Goal: Task Accomplishment & Management: Manage account settings

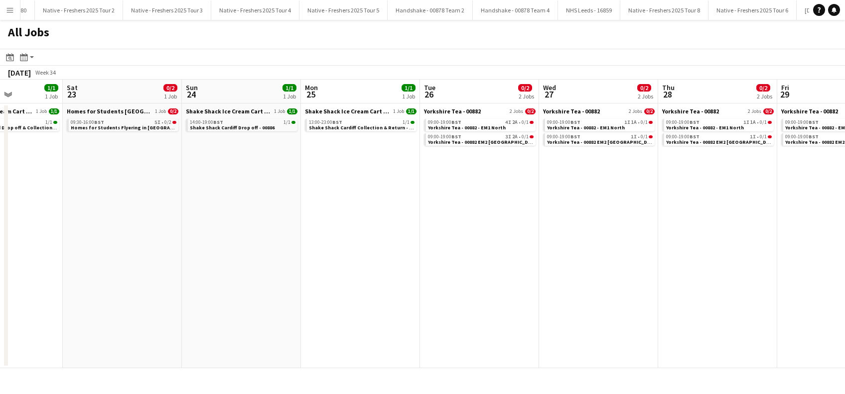
scroll to position [0, 326]
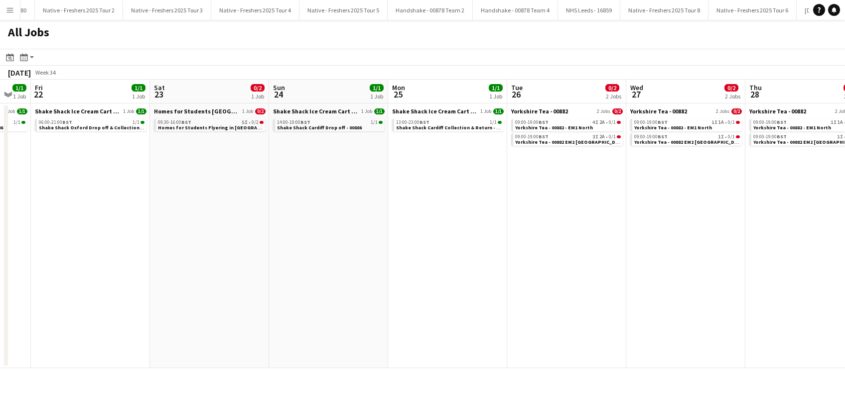
drag, startPoint x: 239, startPoint y: 270, endPoint x: 347, endPoint y: 268, distance: 108.6
click at [347, 268] on app-calendar-viewport "Tue 19 Wed 20 Thu 21 1/1 1 Job Fri 22 1/1 1 Job Sat 23 0/2 1 Job Sun 24 1/1 1 J…" at bounding box center [422, 224] width 845 height 289
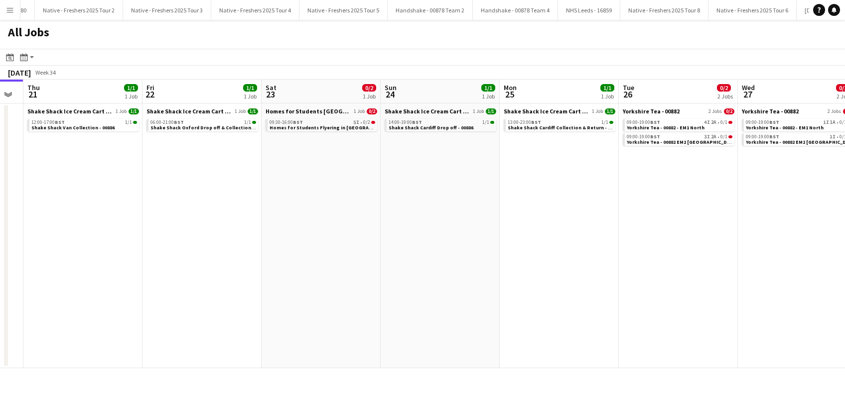
scroll to position [0, 303]
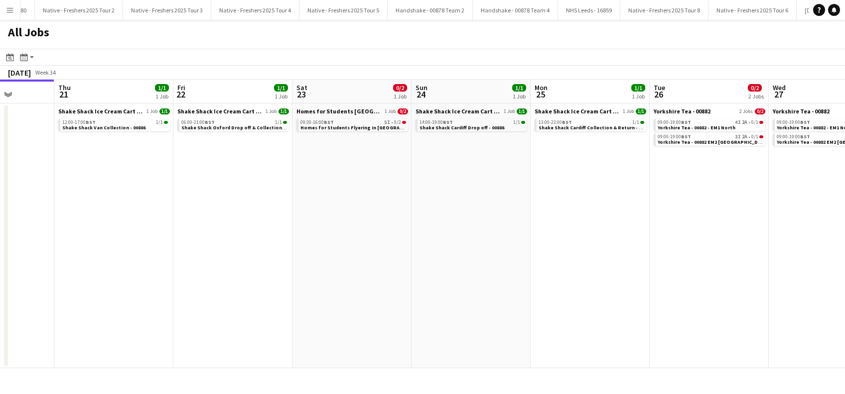
drag, startPoint x: 167, startPoint y: 271, endPoint x: 310, endPoint y: 279, distance: 142.7
click at [310, 279] on app-calendar-viewport "Mon 18 Tue 19 Wed 20 Thu 21 1/1 1 Job Fri 22 1/1 1 Job Sat 23 0/2 1 Job Sun 24 …" at bounding box center [422, 224] width 845 height 289
click at [339, 128] on span "Homes for Students Flyering in [GEOGRAPHIC_DATA] - 00884" at bounding box center [371, 128] width 143 height 6
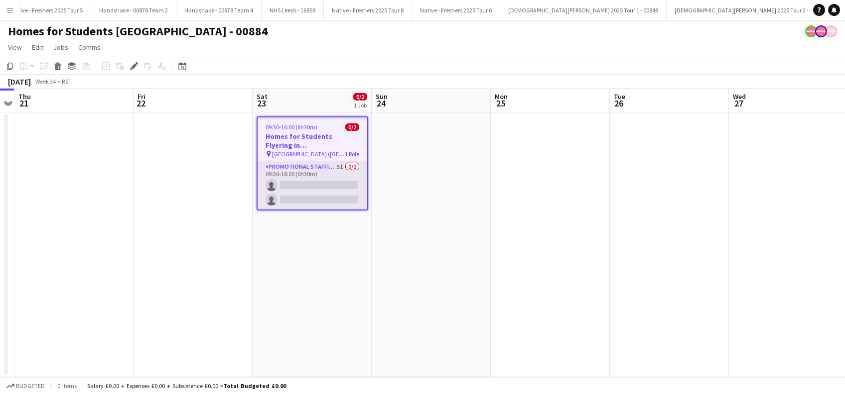
click at [323, 194] on app-card-role "Promotional Staffing (Brand Ambassadors) 5I 0/2 09:30-16:00 (6h30m) single-neut…" at bounding box center [313, 185] width 110 height 48
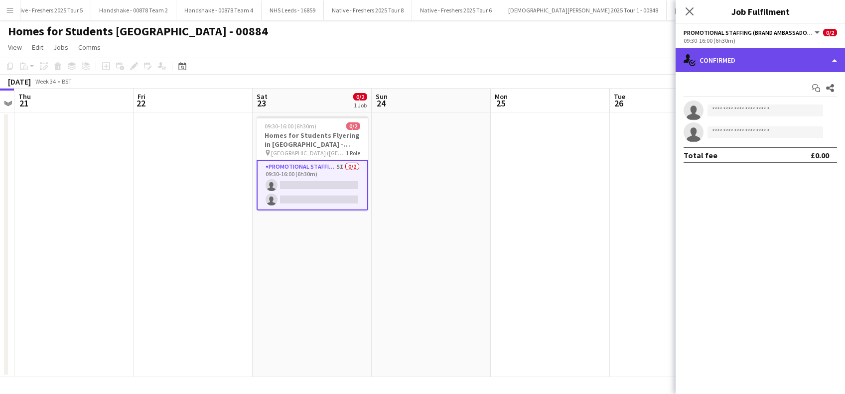
click at [773, 58] on div "single-neutral-actions-check-2 Confirmed" at bounding box center [759, 60] width 169 height 24
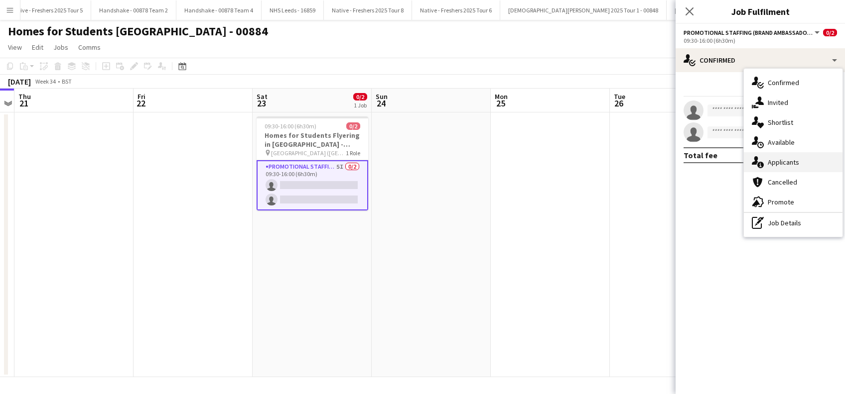
click at [781, 158] on div "single-neutral-actions-information Applicants" at bounding box center [793, 162] width 99 height 20
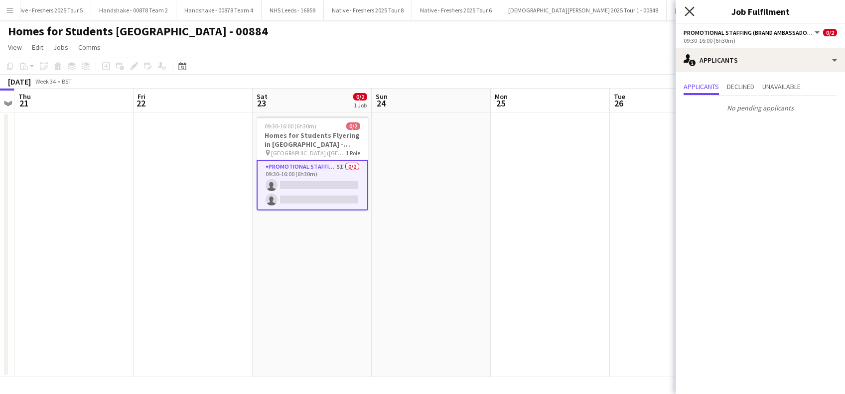
drag, startPoint x: 688, startPoint y: 11, endPoint x: 674, endPoint y: 38, distance: 30.5
click at [688, 12] on icon "Close pop-in" at bounding box center [689, 11] width 8 height 8
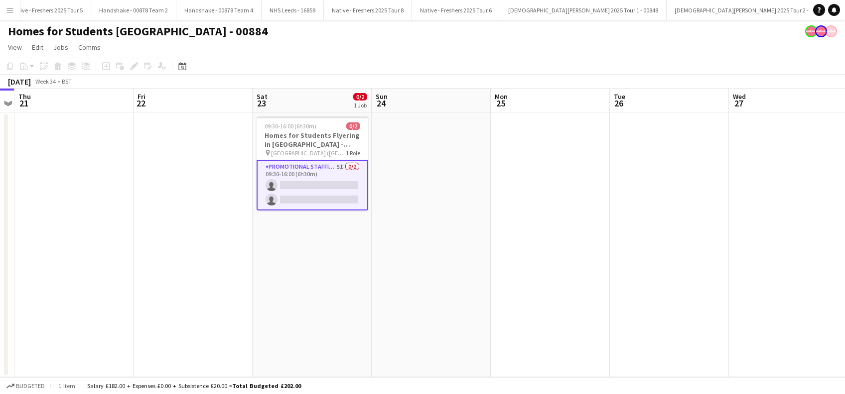
click at [426, 203] on app-date-cell at bounding box center [431, 245] width 119 height 265
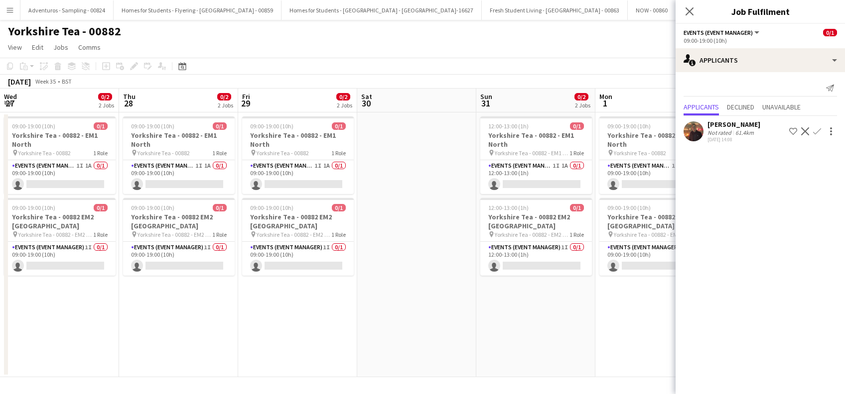
scroll to position [0, 409]
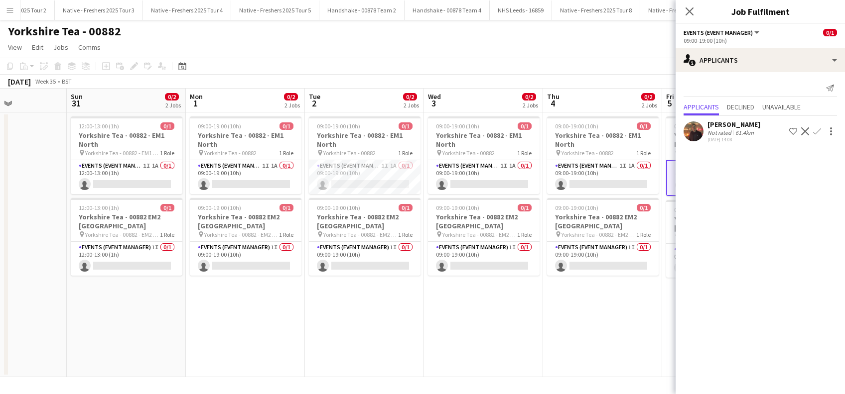
click at [437, 302] on app-date-cell "09:00-19:00 (10h) 0/1 Yorkshire Tea - 00882 - EM1 North pin Yorkshire Tea - 008…" at bounding box center [483, 245] width 119 height 265
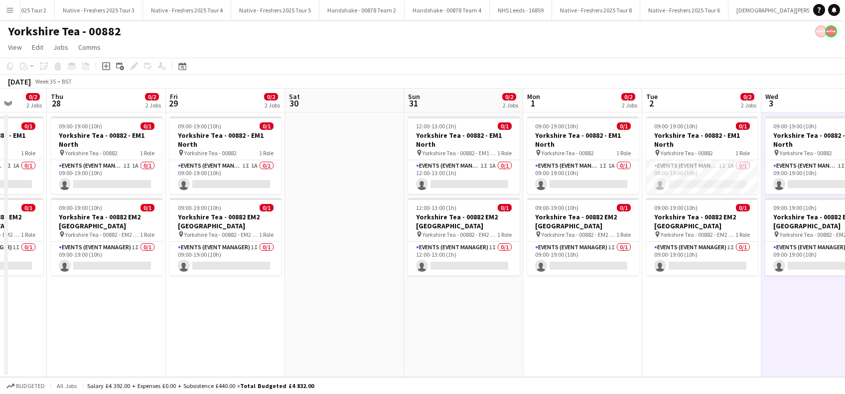
drag, startPoint x: 368, startPoint y: 344, endPoint x: 705, endPoint y: 341, distance: 337.2
click at [705, 341] on app-calendar-viewport "Mon 25 Tue 26 1/2 2 Jobs Wed 27 0/2 2 Jobs Thu 28 0/2 2 Jobs Fri 29 0/2 2 Jobs …" at bounding box center [422, 233] width 845 height 289
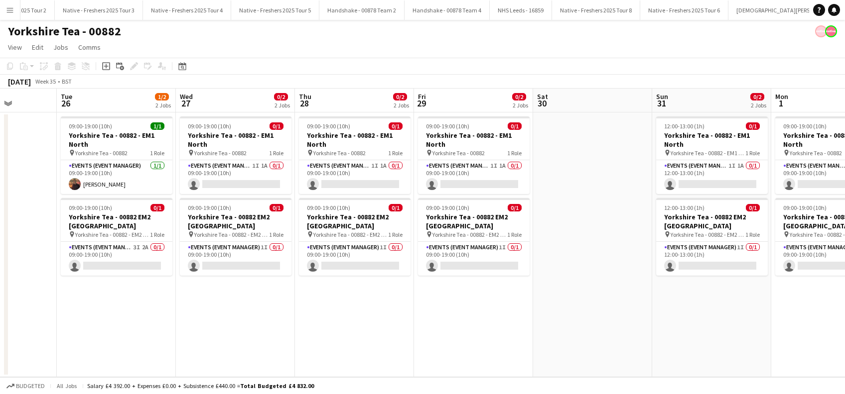
drag, startPoint x: 293, startPoint y: 300, endPoint x: 541, endPoint y: 295, distance: 248.1
click at [541, 295] on app-calendar-viewport "Sat 23 Sun 24 Mon 25 Tue 26 1/2 2 Jobs Wed 27 0/2 2 Jobs Thu 28 0/2 2 Jobs Fri …" at bounding box center [422, 233] width 845 height 289
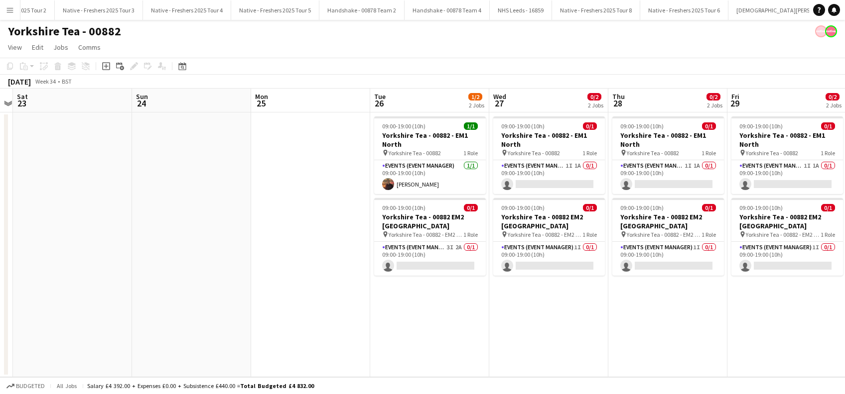
scroll to position [0, 205]
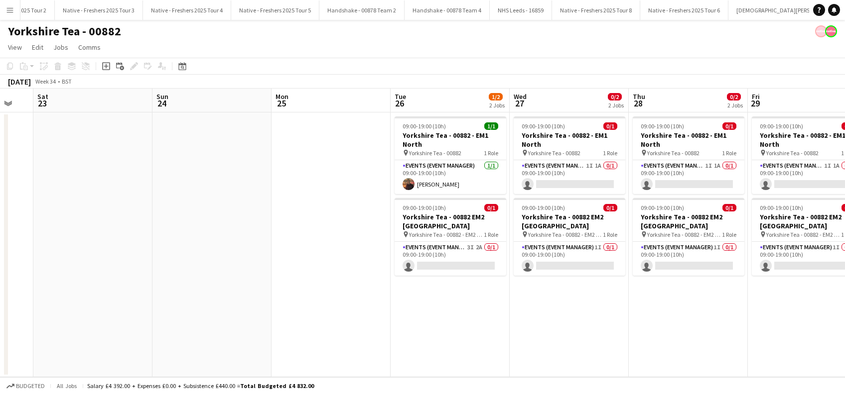
drag, startPoint x: 302, startPoint y: 308, endPoint x: 618, endPoint y: 331, distance: 317.1
click at [618, 331] on app-calendar-viewport "Thu 21 Fri 22 Sat 23 Sun 24 Mon 25 Tue 26 1/2 2 Jobs Wed 27 0/2 2 Jobs Thu 28 0…" at bounding box center [422, 233] width 845 height 289
click at [705, 75] on div "August 2025 Week 34 • BST" at bounding box center [422, 82] width 845 height 14
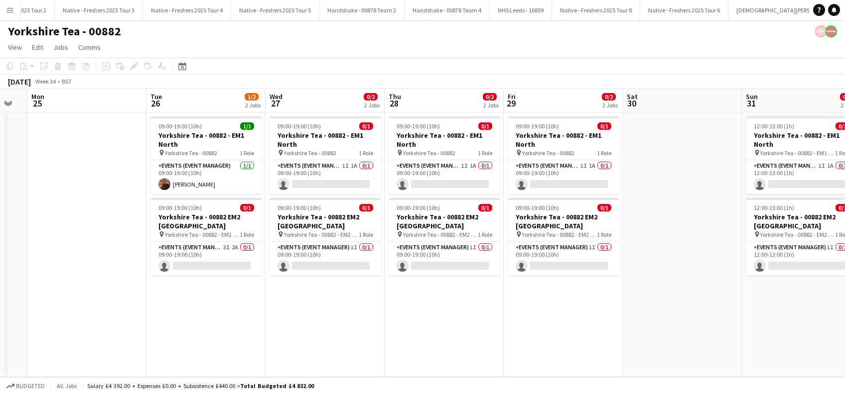
scroll to position [0, 451]
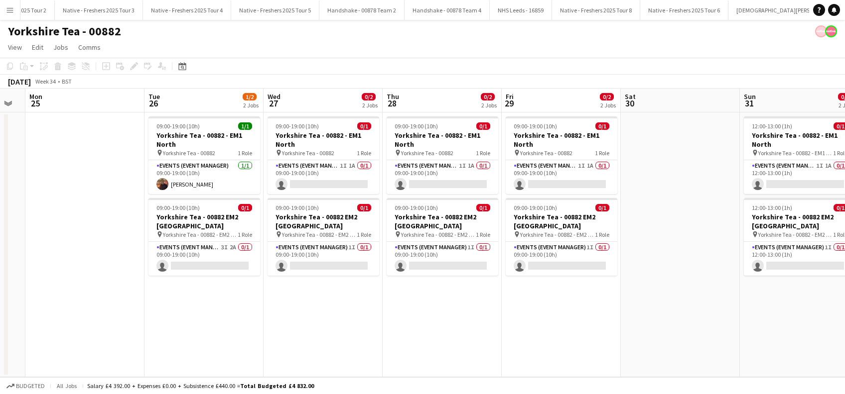
drag, startPoint x: 453, startPoint y: 323, endPoint x: 207, endPoint y: 304, distance: 246.8
click at [207, 304] on app-calendar-viewport "Thu 21 Fri 22 Sat 23 Sun 24 Mon 25 Tue 26 1/2 2 Jobs Wed 27 0/2 2 Jobs Thu 28 0…" at bounding box center [422, 233] width 845 height 289
click at [199, 259] on app-card-role "Events (Event Manager) 3I 2A 0/1 09:00-19:00 (10h) single-neutral-actions" at bounding box center [204, 259] width 112 height 34
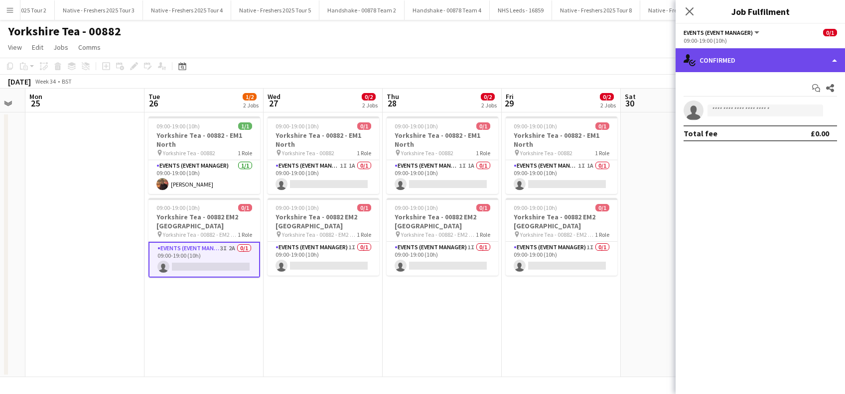
click at [769, 64] on div "single-neutral-actions-check-2 Confirmed" at bounding box center [759, 60] width 169 height 24
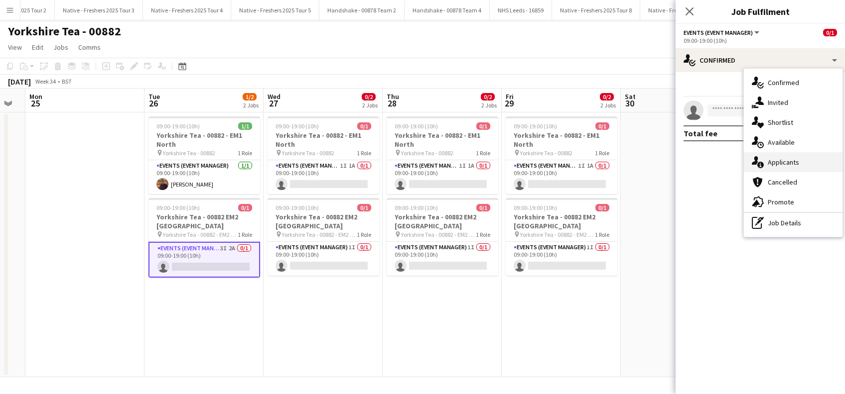
click at [778, 160] on div "single-neutral-actions-information Applicants" at bounding box center [793, 162] width 99 height 20
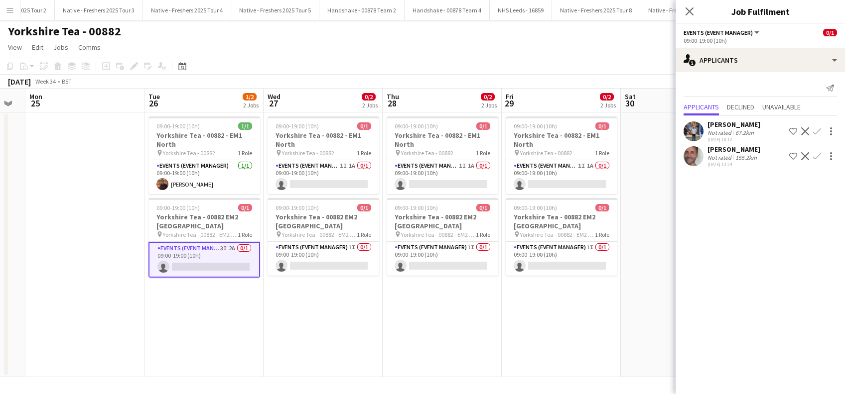
click at [813, 155] on app-icon "Confirm" at bounding box center [817, 156] width 8 height 8
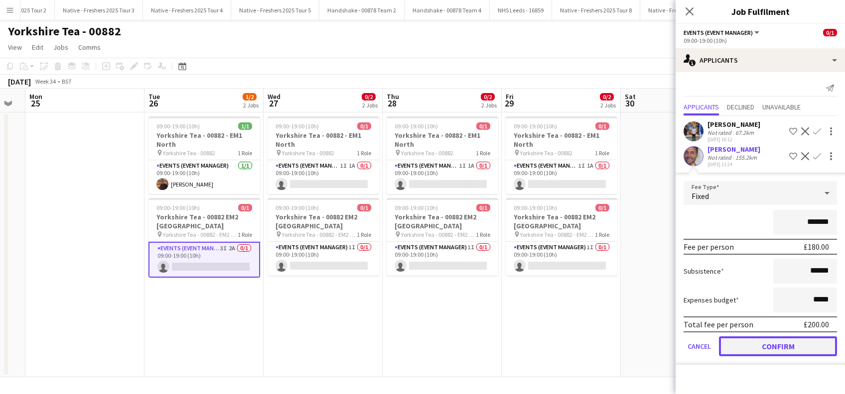
click at [777, 345] on button "Confirm" at bounding box center [778, 347] width 118 height 20
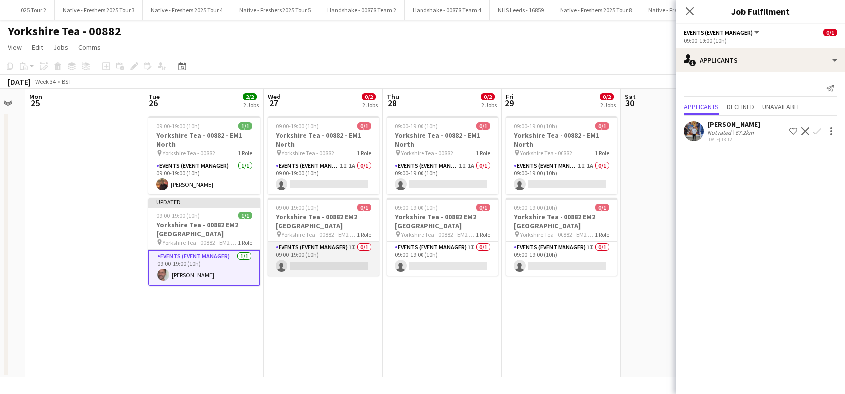
click at [365, 270] on app-card-role "Events (Event Manager) 1I 0/1 09:00-19:00 (10h) single-neutral-actions" at bounding box center [323, 259] width 112 height 34
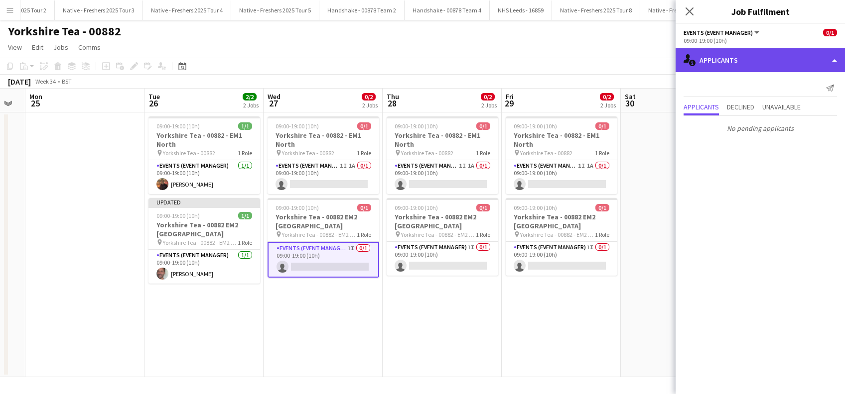
click at [743, 66] on div "single-neutral-actions-information Applicants" at bounding box center [759, 60] width 169 height 24
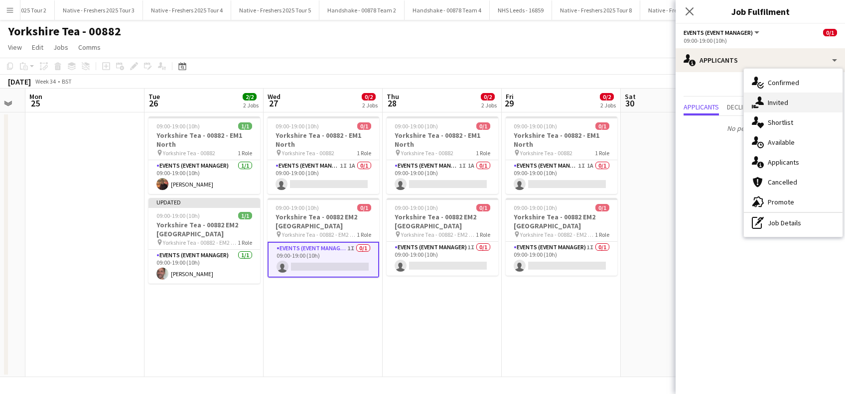
click at [773, 104] on div "single-neutral-actions-share-1 Invited" at bounding box center [793, 103] width 99 height 20
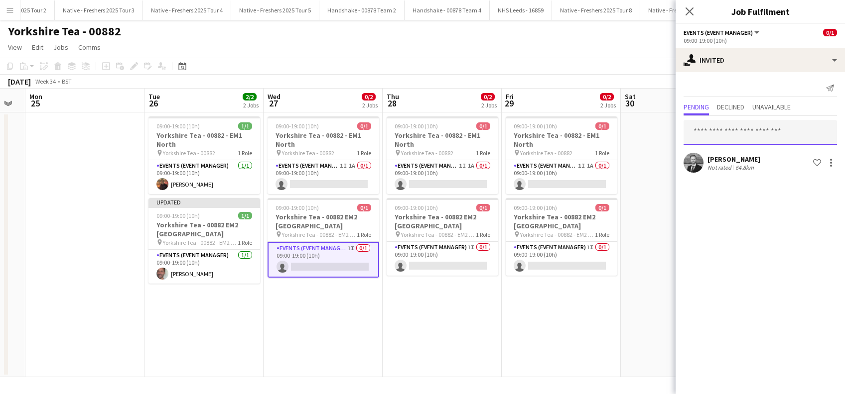
click at [721, 129] on input "text" at bounding box center [759, 132] width 153 height 25
click at [725, 133] on input "text" at bounding box center [759, 132] width 153 height 25
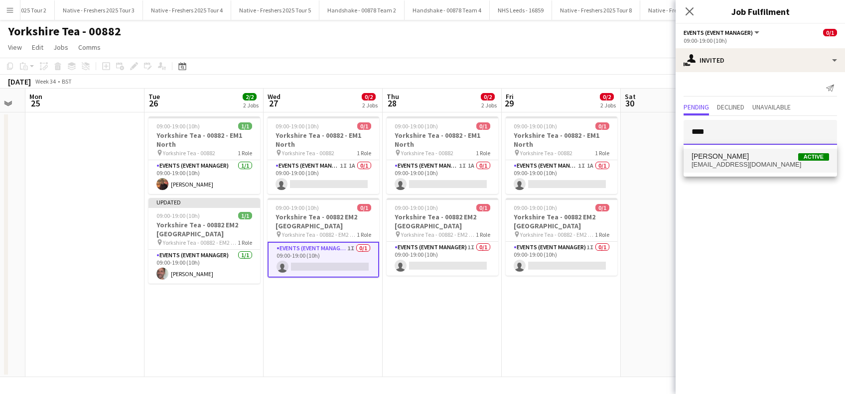
type input "****"
click at [721, 162] on span "alanjohnstone9@gmail.com" at bounding box center [759, 165] width 137 height 8
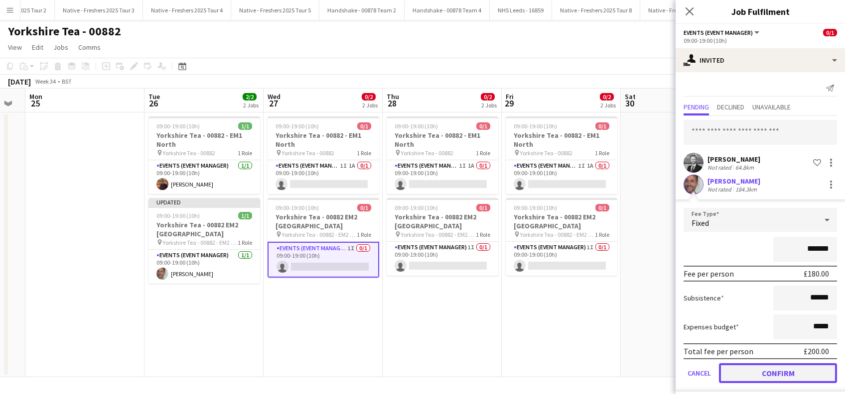
click at [760, 370] on button "Confirm" at bounding box center [778, 374] width 118 height 20
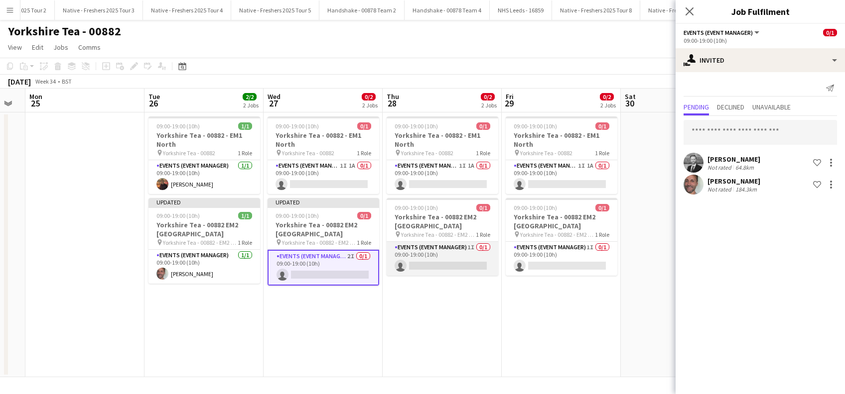
click at [461, 262] on app-card-role "Events (Event Manager) 1I 0/1 09:00-19:00 (10h) single-neutral-actions" at bounding box center [443, 259] width 112 height 34
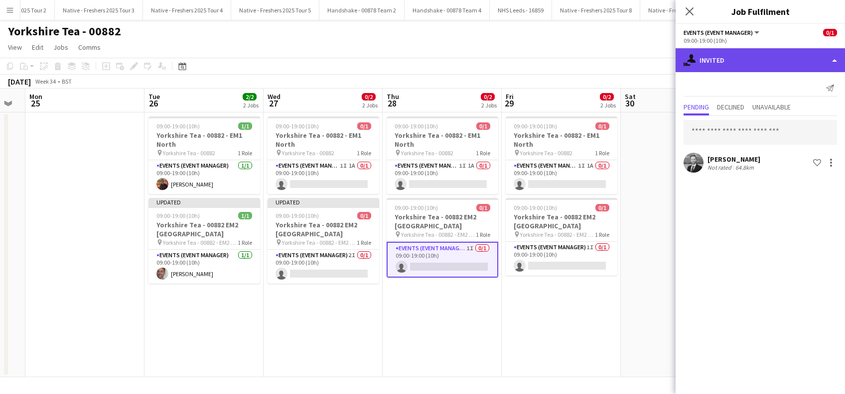
click at [741, 58] on div "single-neutral-actions-share-1 Invited" at bounding box center [759, 60] width 169 height 24
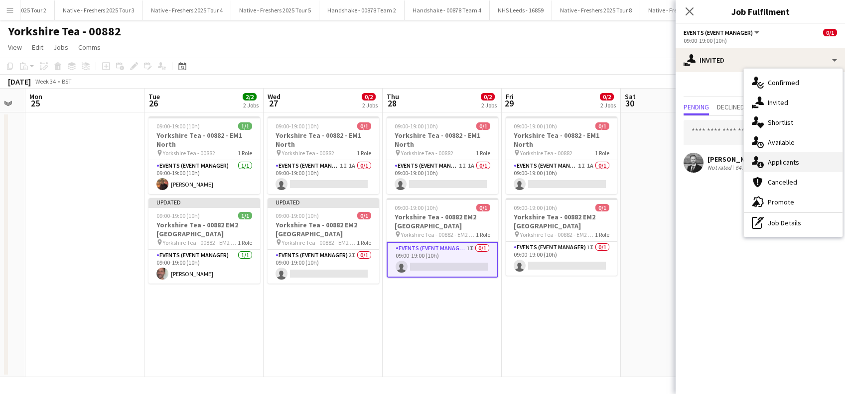
click at [785, 161] on div "single-neutral-actions-information Applicants" at bounding box center [793, 162] width 99 height 20
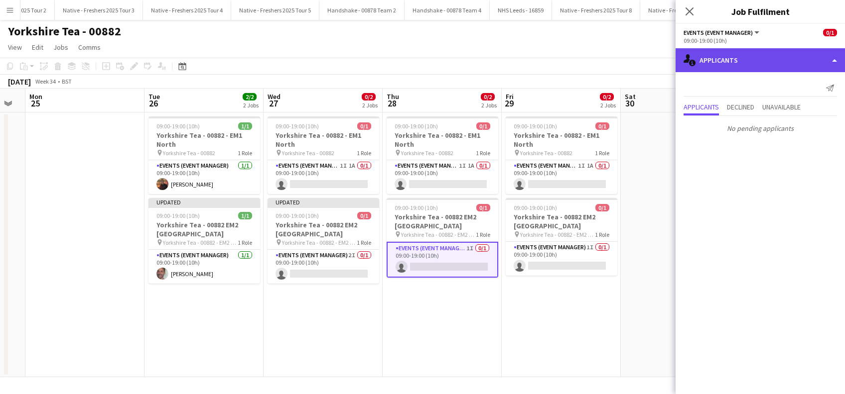
click at [729, 62] on div "single-neutral-actions-information Applicants" at bounding box center [759, 60] width 169 height 24
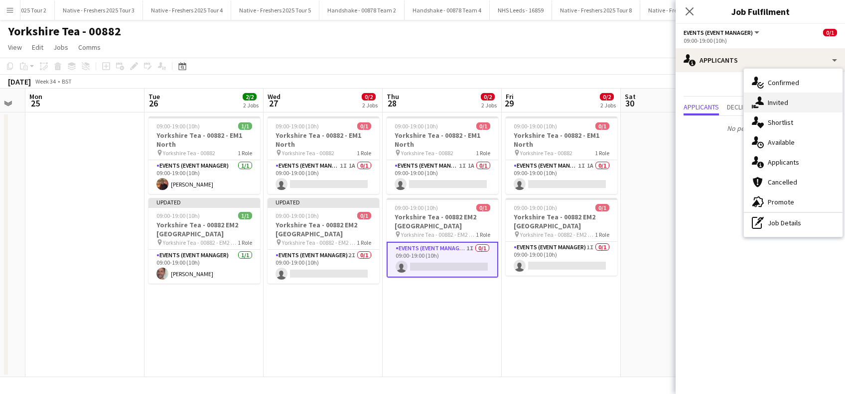
click at [776, 106] on div "single-neutral-actions-share-1 Invited" at bounding box center [793, 103] width 99 height 20
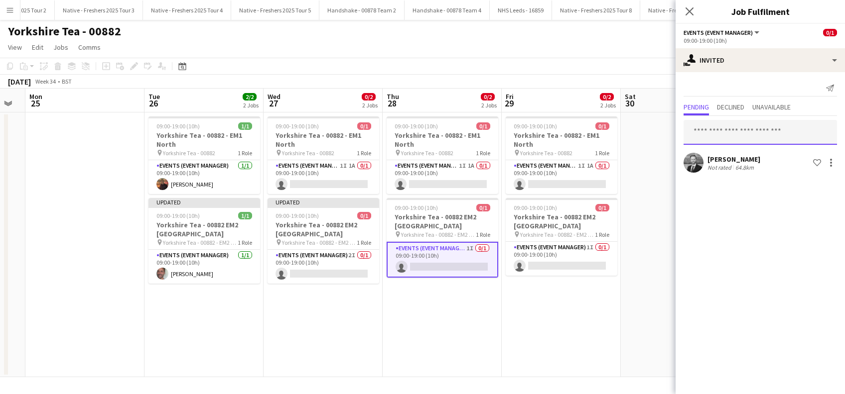
click at [724, 134] on input "text" at bounding box center [759, 132] width 153 height 25
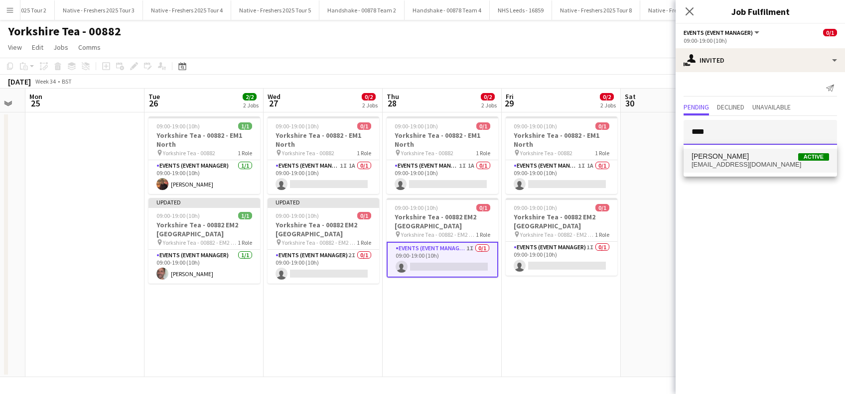
type input "****"
click at [723, 166] on span "alanjohnstone9@gmail.com" at bounding box center [759, 165] width 137 height 8
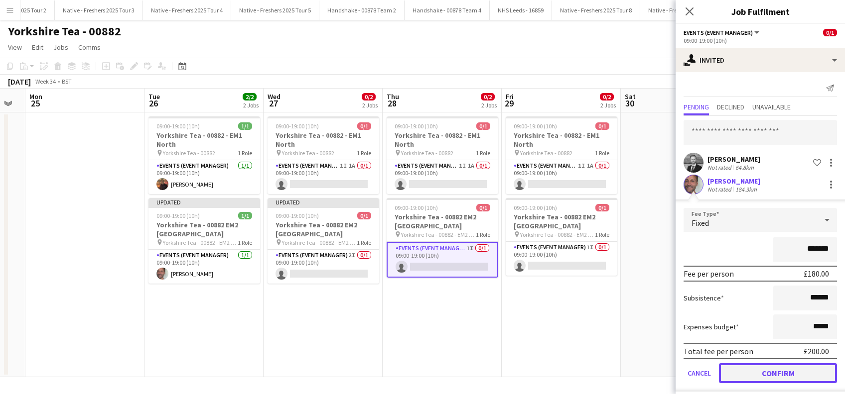
click at [745, 373] on button "Confirm" at bounding box center [778, 374] width 118 height 20
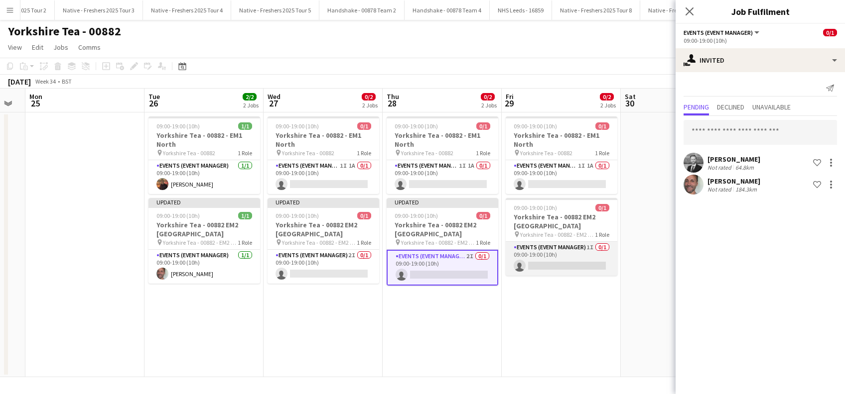
click at [570, 262] on app-card-role "Events (Event Manager) 1I 0/1 09:00-19:00 (10h) single-neutral-actions" at bounding box center [562, 259] width 112 height 34
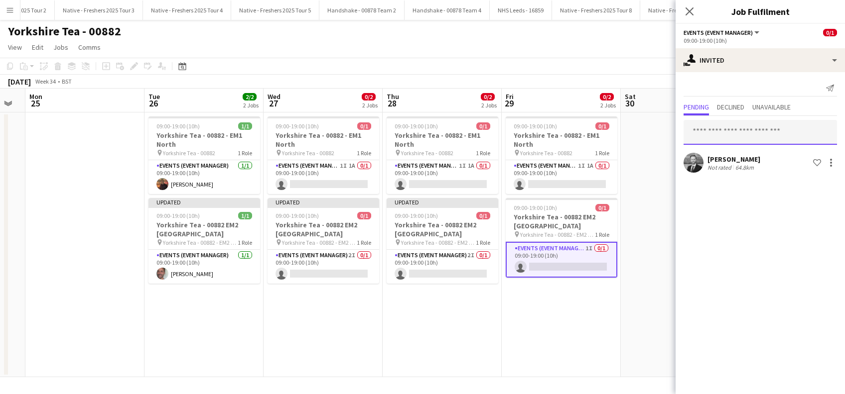
click at [715, 134] on input "text" at bounding box center [759, 132] width 153 height 25
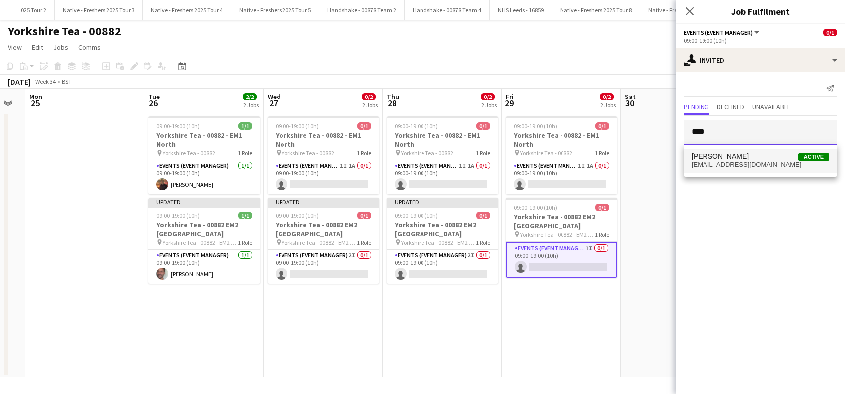
type input "****"
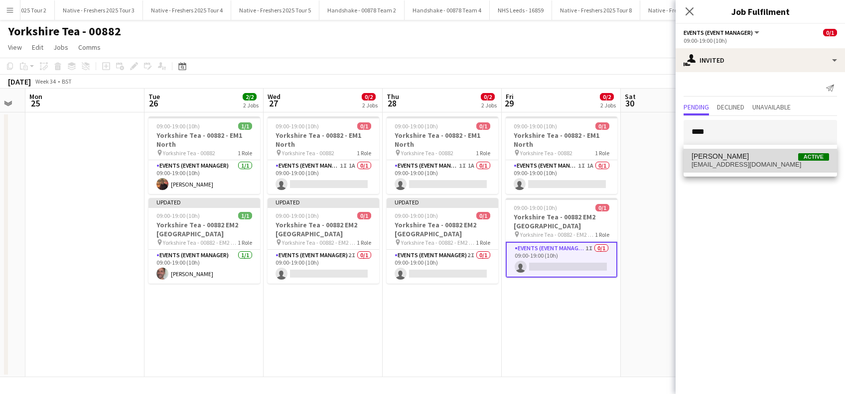
click at [710, 159] on span "Alan Johnstone" at bounding box center [719, 156] width 57 height 8
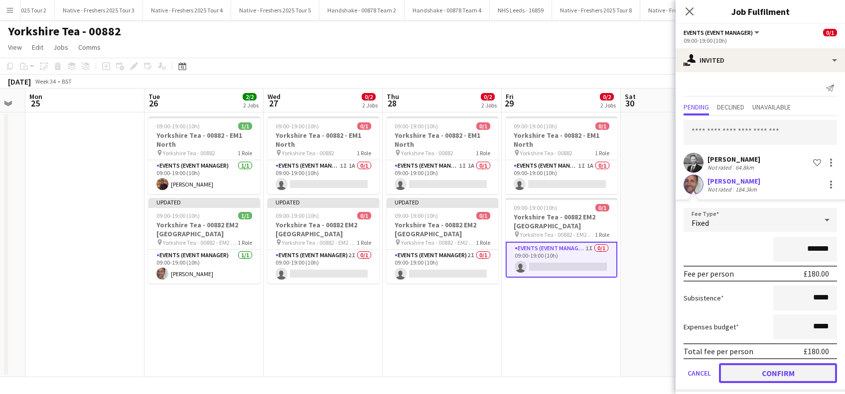
click at [760, 374] on button "Confirm" at bounding box center [778, 374] width 118 height 20
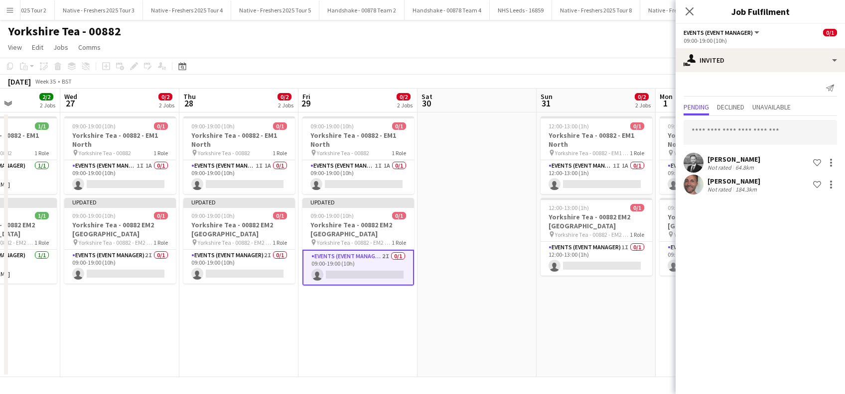
scroll to position [0, 454]
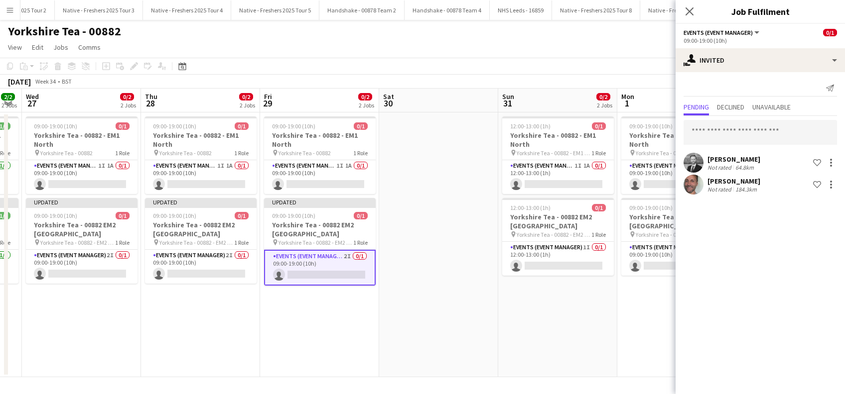
drag, startPoint x: 586, startPoint y: 332, endPoint x: 344, endPoint y: 314, distance: 242.2
click at [344, 314] on app-calendar-viewport "Sat 23 Sun 24 Mon 25 Tue 26 2/2 2 Jobs Wed 27 0/2 2 Jobs Thu 28 0/2 2 Jobs Fri …" at bounding box center [422, 233] width 845 height 289
click at [564, 265] on app-card-role "Events (Event Manager) 1I 0/1 12:00-13:00 (1h) single-neutral-actions" at bounding box center [558, 259] width 112 height 34
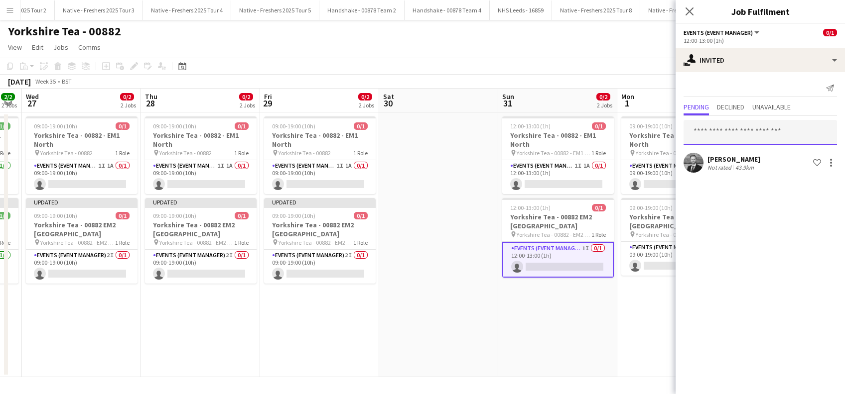
click at [728, 129] on input "text" at bounding box center [759, 132] width 153 height 25
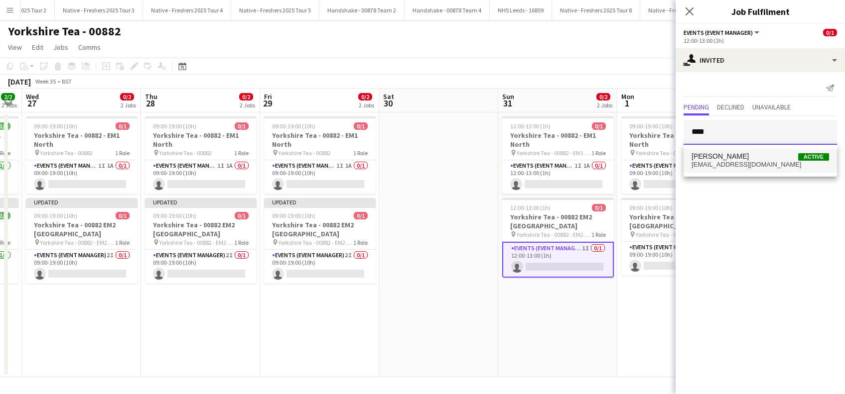
type input "****"
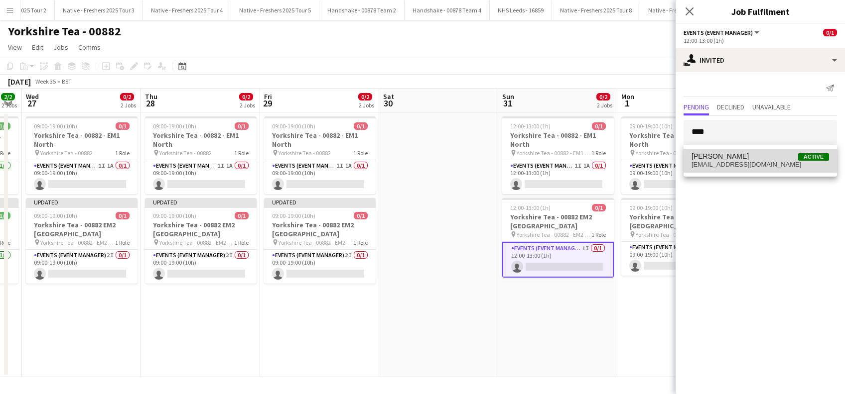
click at [715, 157] on span "Alan Johnstone" at bounding box center [719, 156] width 57 height 8
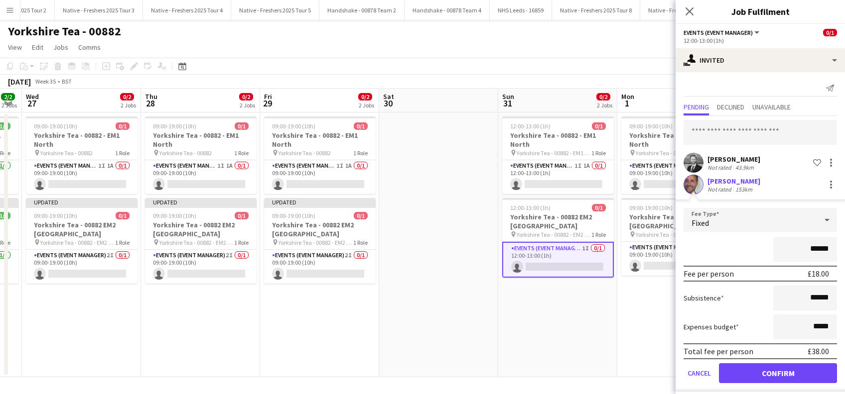
scroll to position [6, 0]
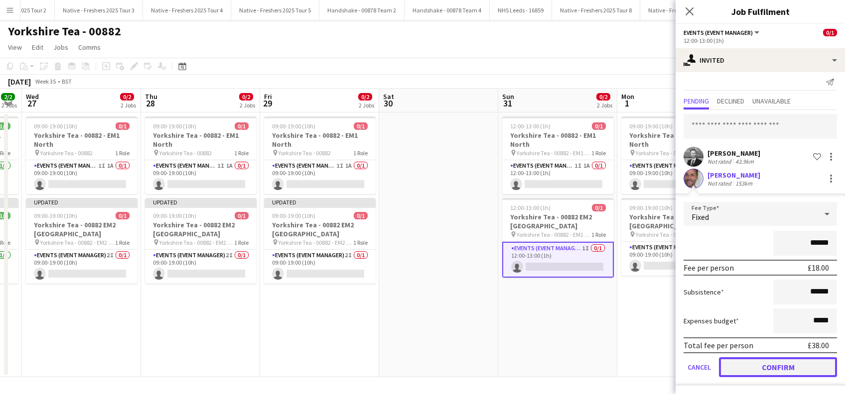
click at [771, 362] on button "Confirm" at bounding box center [778, 368] width 118 height 20
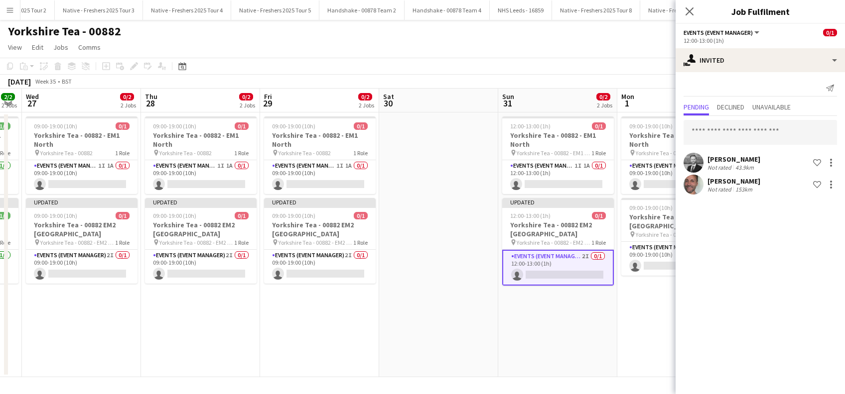
scroll to position [0, 0]
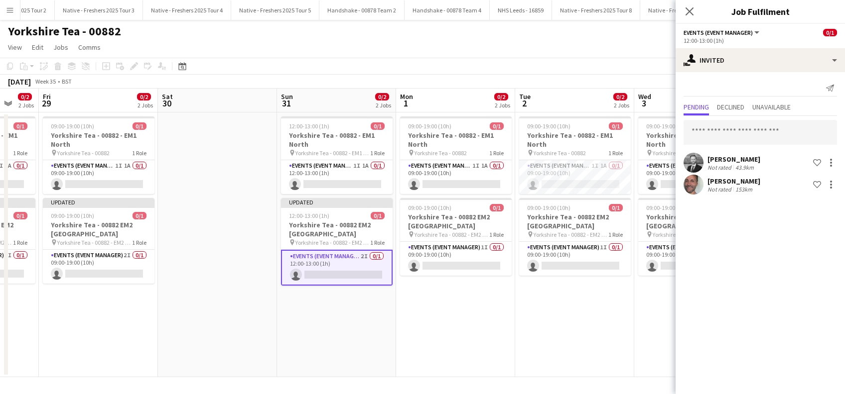
drag, startPoint x: 575, startPoint y: 317, endPoint x: 328, endPoint y: 327, distance: 247.7
click at [325, 331] on app-calendar-viewport "Mon 25 Tue 26 2/2 2 Jobs Wed 27 0/2 2 Jobs Thu 28 0/2 2 Jobs Fri 29 0/2 2 Jobs …" at bounding box center [422, 233] width 845 height 289
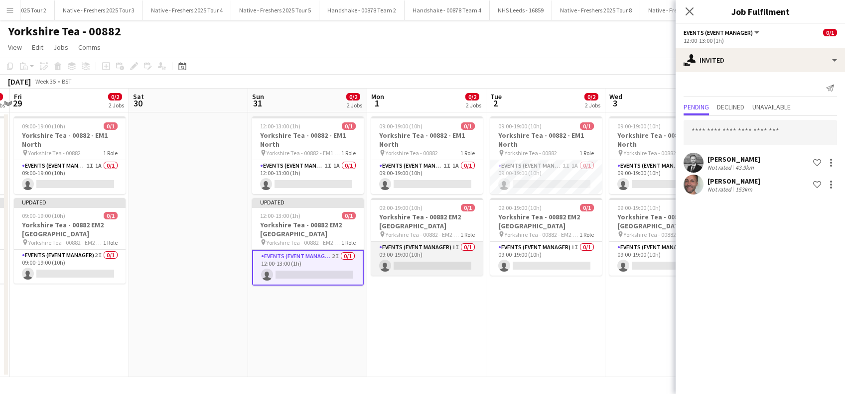
click at [446, 263] on app-card-role "Events (Event Manager) 1I 0/1 09:00-19:00 (10h) single-neutral-actions" at bounding box center [427, 259] width 112 height 34
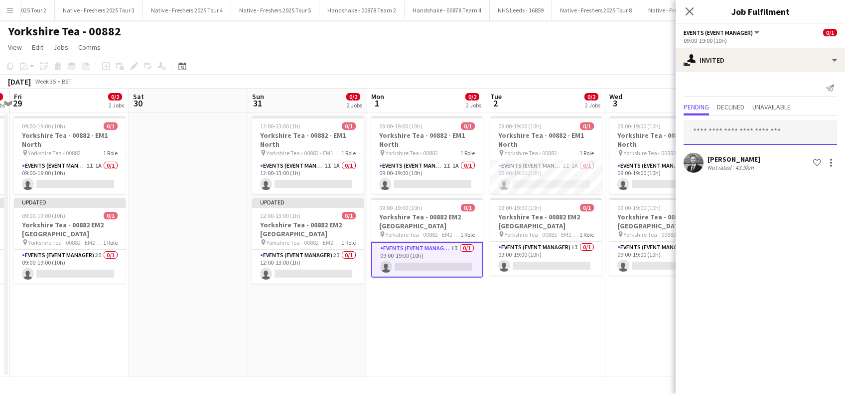
click at [701, 127] on input "text" at bounding box center [759, 132] width 153 height 25
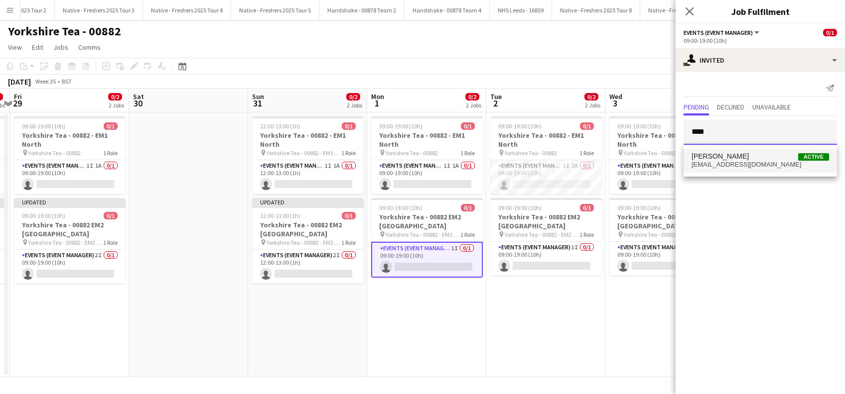
type input "****"
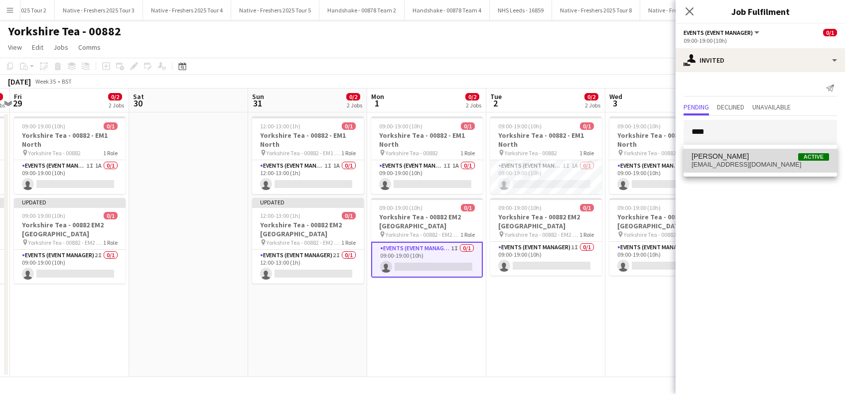
click at [715, 161] on span "alanjohnstone9@gmail.com" at bounding box center [759, 165] width 137 height 8
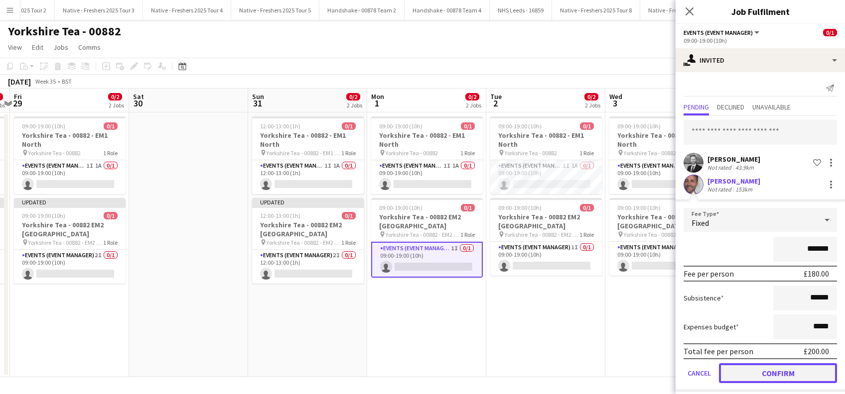
click at [777, 371] on button "Confirm" at bounding box center [778, 374] width 118 height 20
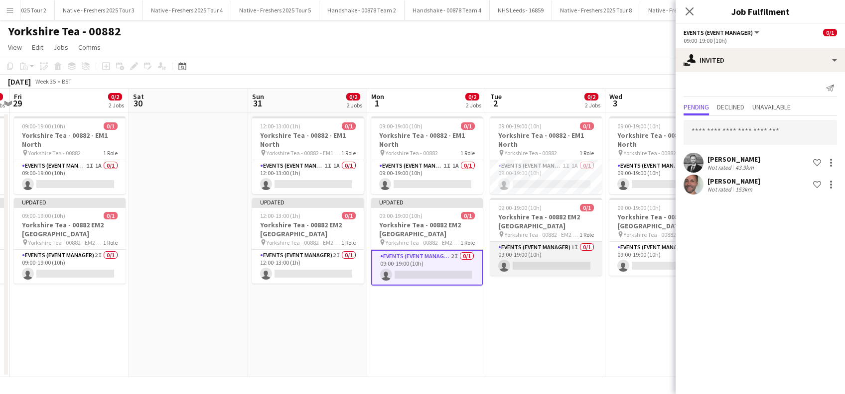
click at [561, 259] on app-card-role "Events (Event Manager) 1I 0/1 09:00-19:00 (10h) single-neutral-actions" at bounding box center [546, 259] width 112 height 34
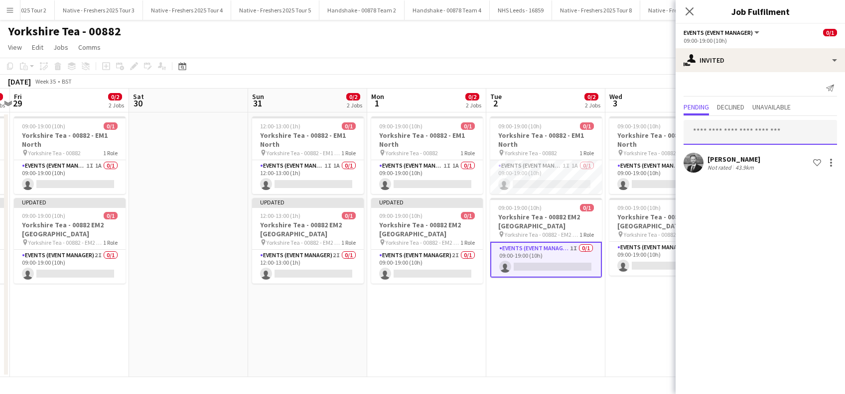
click at [704, 135] on input "text" at bounding box center [759, 132] width 153 height 25
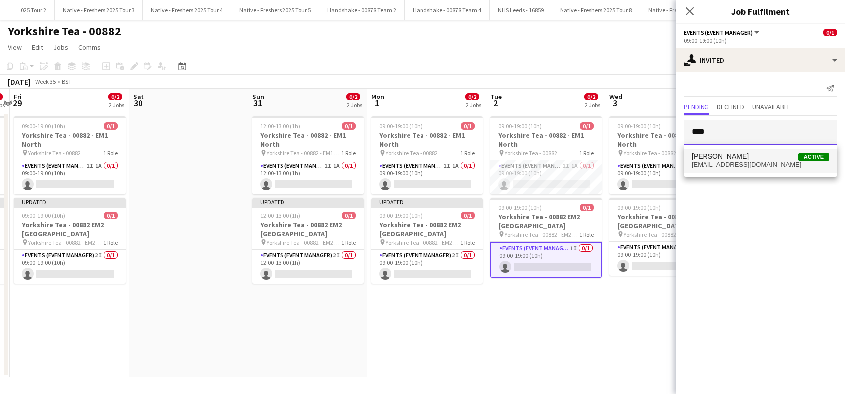
type input "****"
click at [722, 161] on span "alanjohnstone9@gmail.com" at bounding box center [759, 165] width 137 height 8
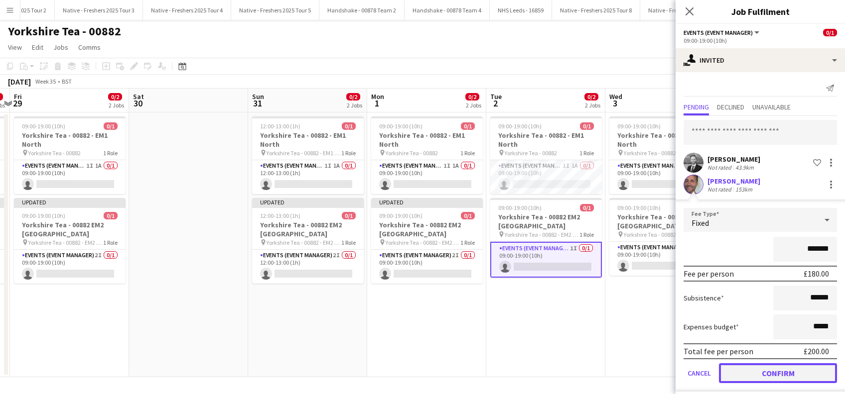
click at [749, 376] on button "Confirm" at bounding box center [778, 374] width 118 height 20
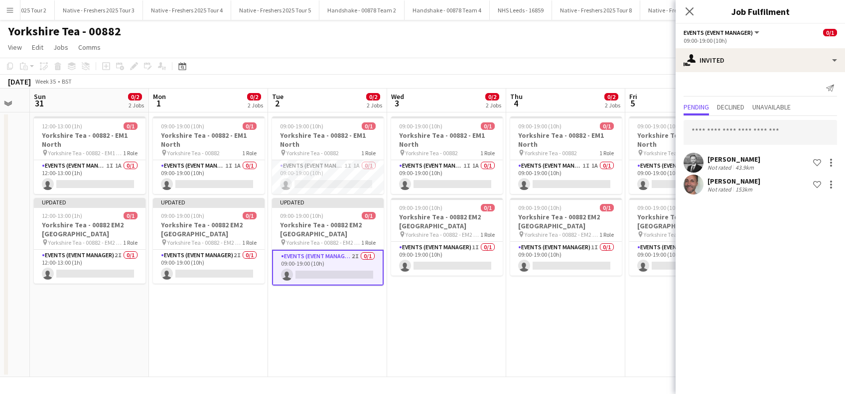
scroll to position [0, 463]
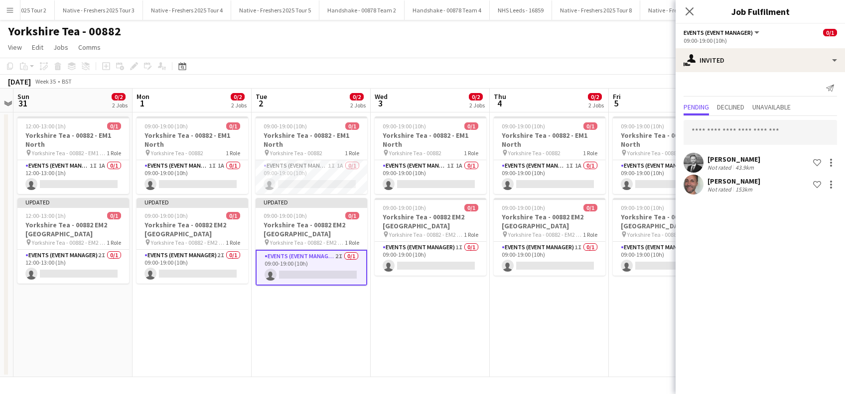
drag, startPoint x: 617, startPoint y: 341, endPoint x: 388, endPoint y: 314, distance: 230.6
click at [383, 322] on app-calendar-viewport "Wed 27 0/2 2 Jobs Thu 28 0/2 2 Jobs Fri 29 0/2 2 Jobs Sat 30 Sun 31 0/2 2 Jobs …" at bounding box center [422, 233] width 845 height 289
click at [433, 261] on app-card-role "Events (Event Manager) 1I 0/1 09:00-19:00 (10h) single-neutral-actions" at bounding box center [431, 259] width 112 height 34
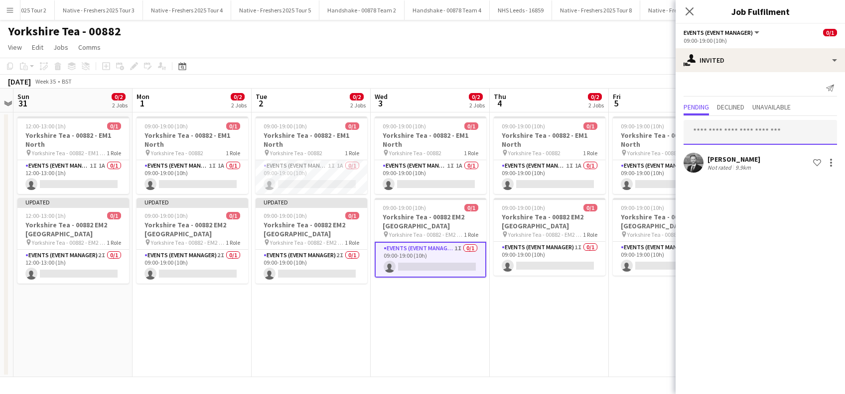
click at [727, 136] on input "text" at bounding box center [759, 132] width 153 height 25
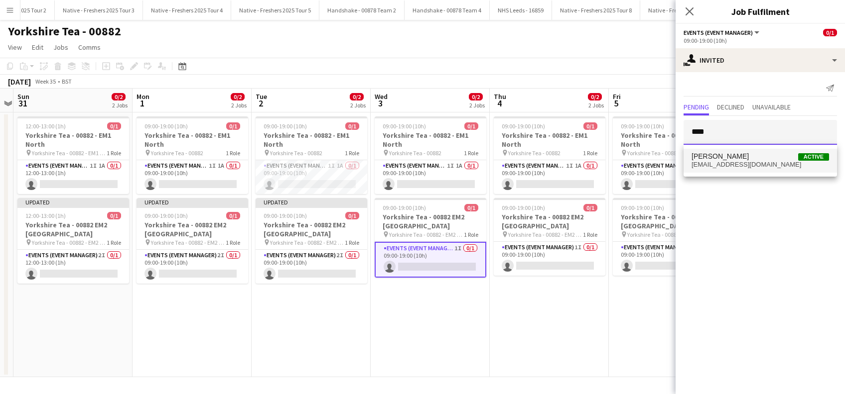
type input "****"
click at [709, 162] on span "alanjohnstone9@gmail.com" at bounding box center [759, 165] width 137 height 8
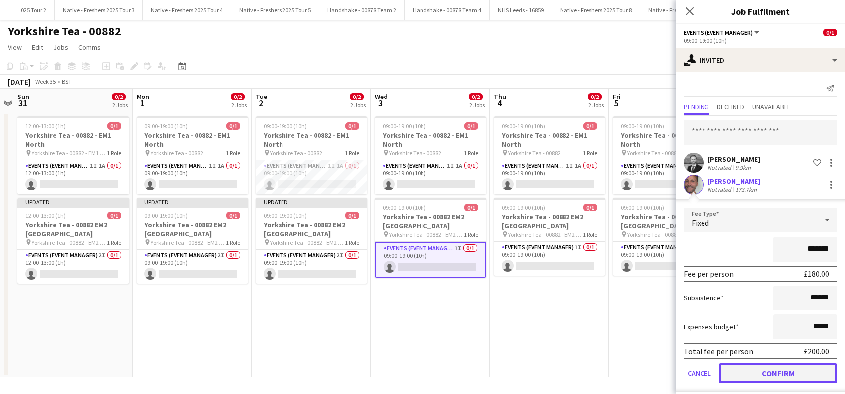
click at [766, 371] on button "Confirm" at bounding box center [778, 374] width 118 height 20
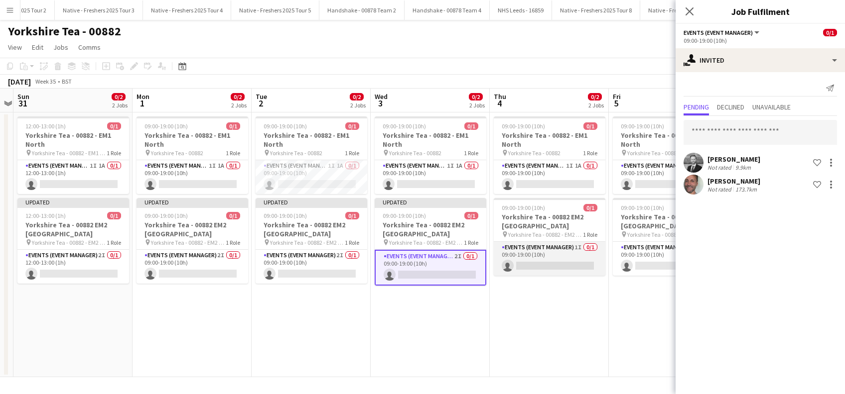
click at [549, 264] on app-card-role "Events (Event Manager) 1I 0/1 09:00-19:00 (10h) single-neutral-actions" at bounding box center [550, 259] width 112 height 34
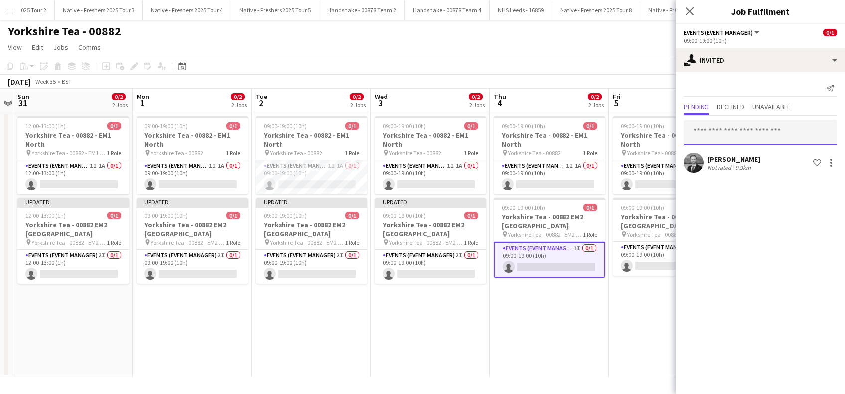
click at [731, 128] on input "text" at bounding box center [759, 132] width 153 height 25
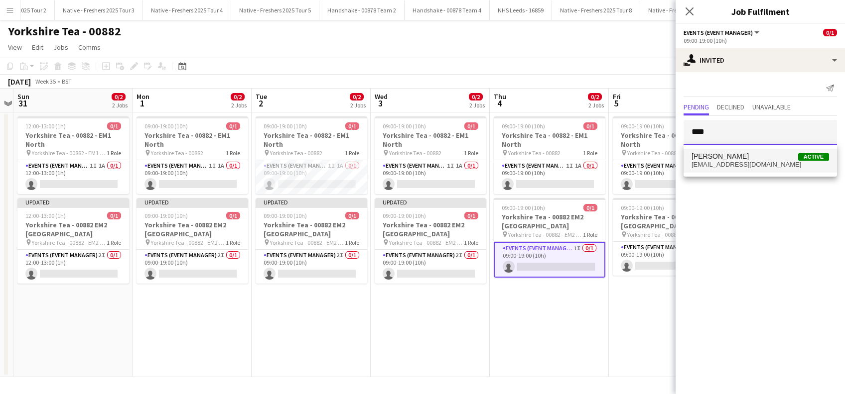
type input "****"
click at [725, 158] on span "Alan Johnstone" at bounding box center [719, 156] width 57 height 8
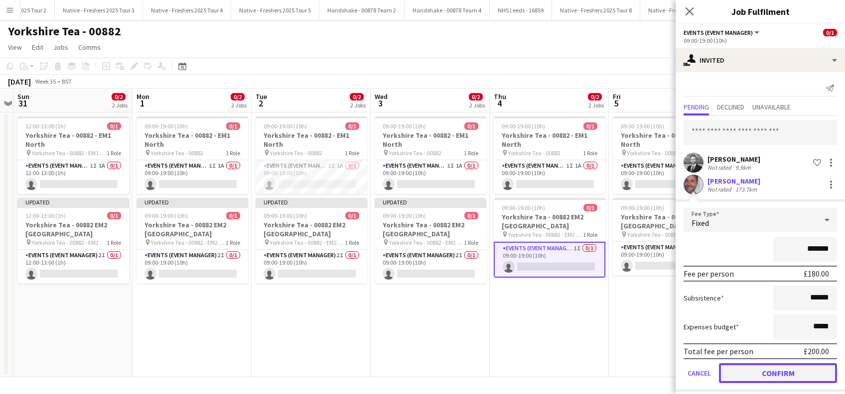
click at [733, 374] on button "Confirm" at bounding box center [778, 374] width 118 height 20
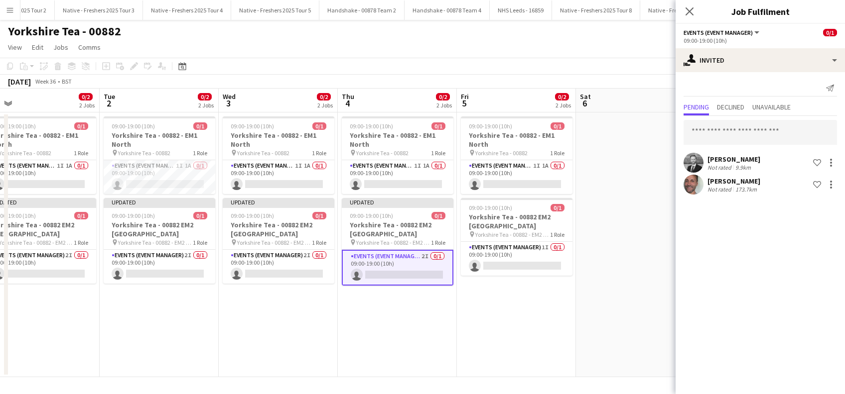
scroll to position [0, 420]
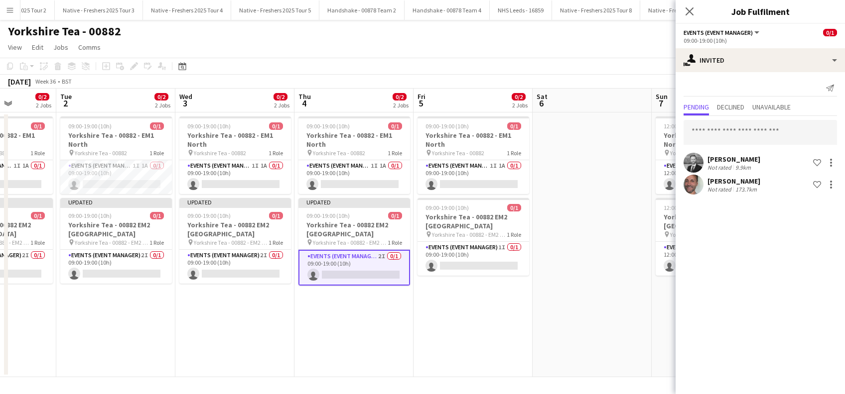
drag, startPoint x: 578, startPoint y: 328, endPoint x: 383, endPoint y: 323, distance: 195.3
click at [383, 323] on app-calendar-viewport "Fri 29 0/2 2 Jobs Sat 30 Sun 31 0/2 2 Jobs Mon 1 0/2 2 Jobs Tue 2 0/2 2 Jobs We…" at bounding box center [422, 233] width 845 height 289
click at [488, 267] on app-card-role "Events (Event Manager) 1I 0/1 09:00-19:00 (10h) single-neutral-actions" at bounding box center [473, 259] width 112 height 34
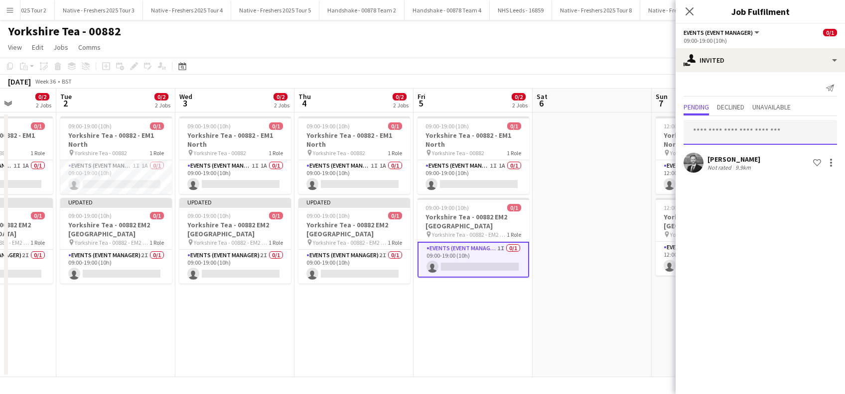
click at [701, 128] on input "text" at bounding box center [759, 132] width 153 height 25
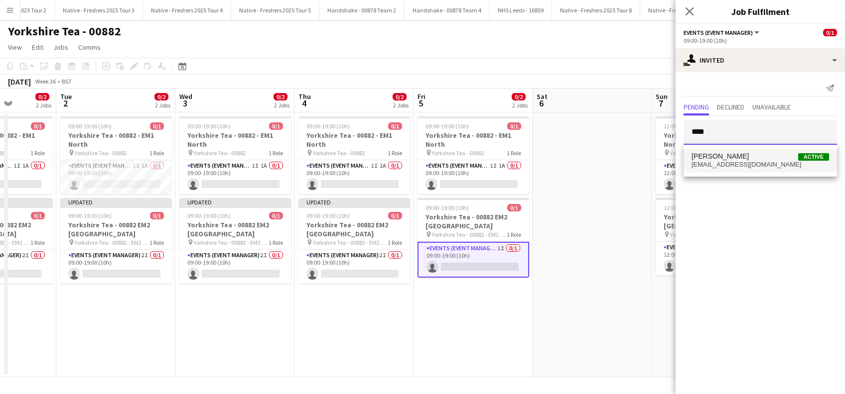
type input "****"
click at [717, 164] on span "alanjohnstone9@gmail.com" at bounding box center [759, 165] width 137 height 8
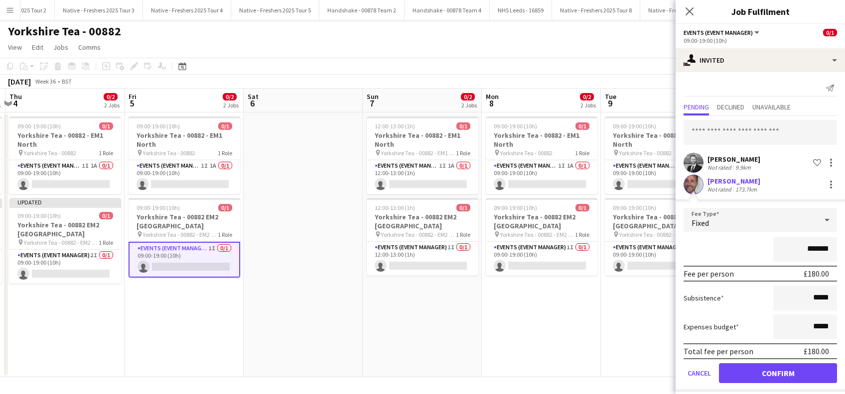
scroll to position [0, 485]
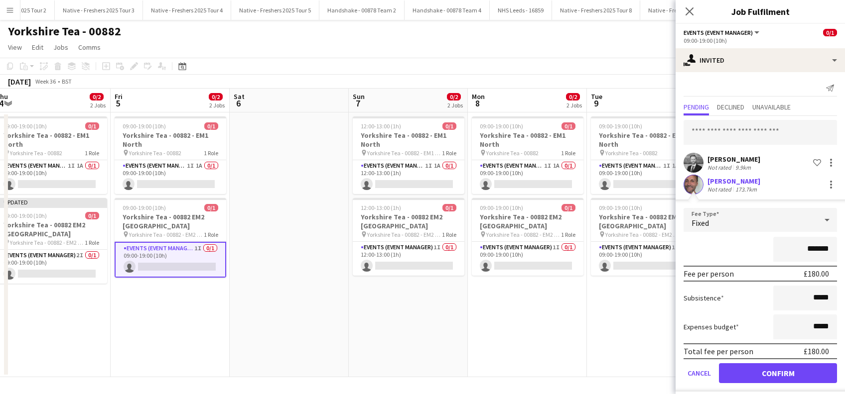
drag, startPoint x: 572, startPoint y: 328, endPoint x: 269, endPoint y: 332, distance: 302.9
click at [269, 332] on app-calendar-viewport "Sun 31 0/2 2 Jobs Mon 1 0/2 2 Jobs Tue 2 0/2 2 Jobs Wed 3 0/2 2 Jobs Thu 4 0/2 …" at bounding box center [422, 233] width 845 height 289
click at [413, 259] on app-card-role "Events (Event Manager) 1I 0/1 12:00-13:00 (1h) single-neutral-actions" at bounding box center [409, 259] width 112 height 34
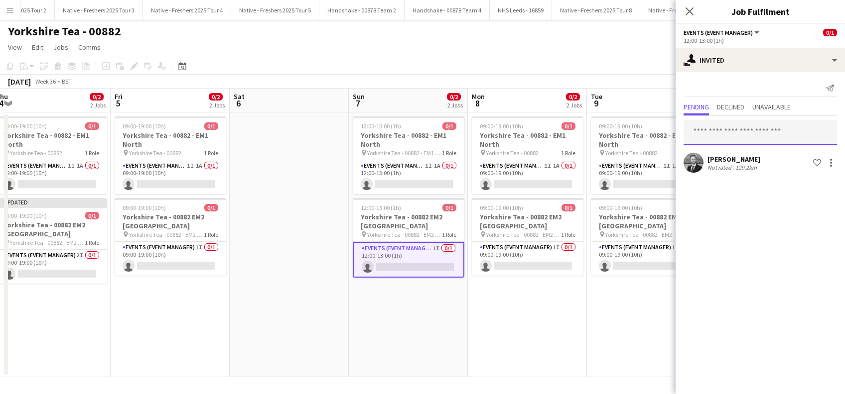
click at [713, 128] on input "text" at bounding box center [759, 132] width 153 height 25
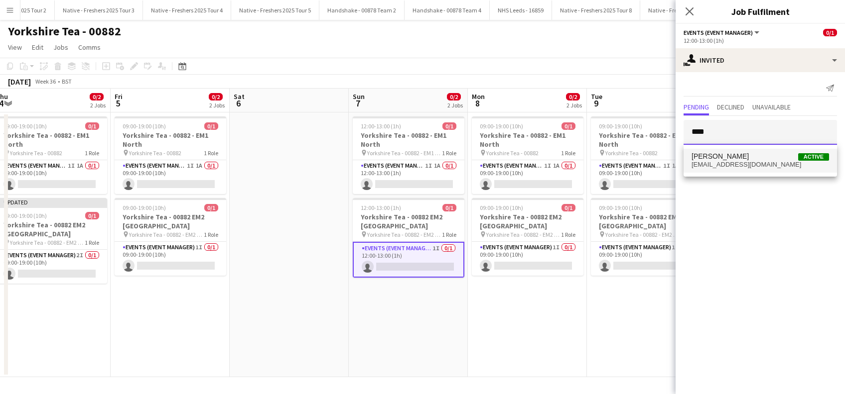
type input "****"
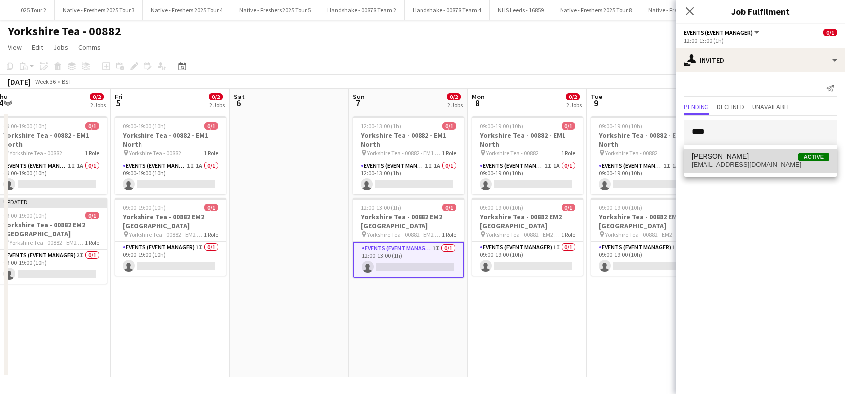
click at [715, 159] on span "Alan Johnstone" at bounding box center [719, 156] width 57 height 8
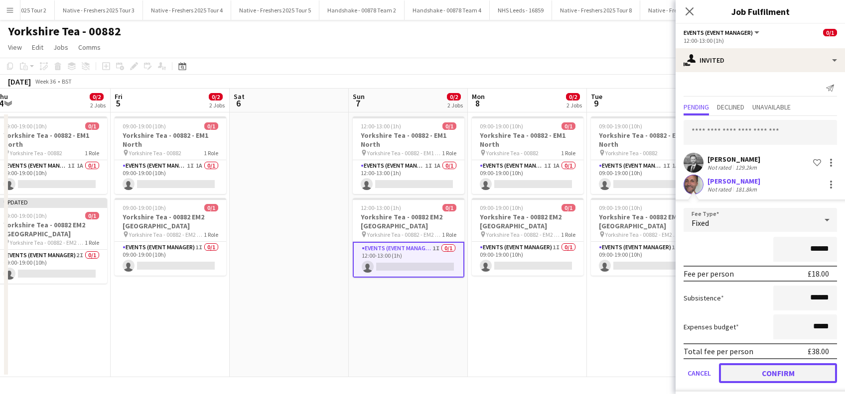
click at [754, 372] on button "Confirm" at bounding box center [778, 374] width 118 height 20
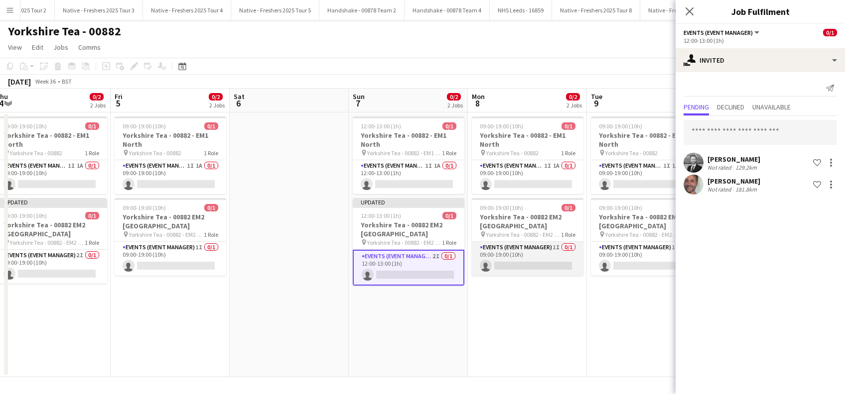
click at [524, 258] on app-card-role "Events (Event Manager) 1I 0/1 09:00-19:00 (10h) single-neutral-actions" at bounding box center [528, 259] width 112 height 34
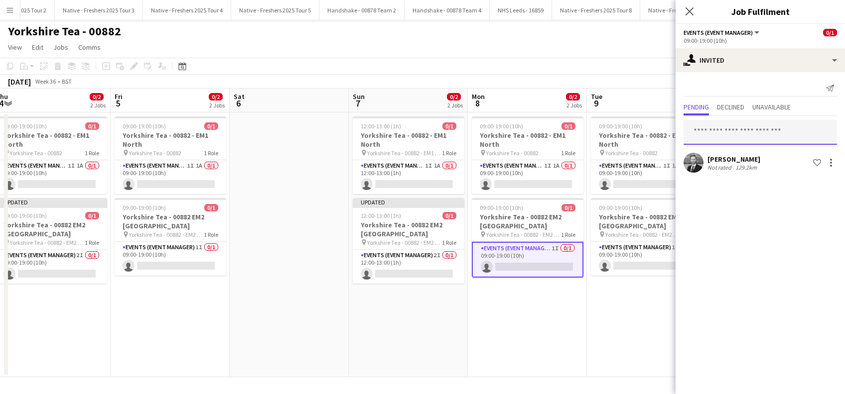
click at [725, 136] on input "text" at bounding box center [759, 132] width 153 height 25
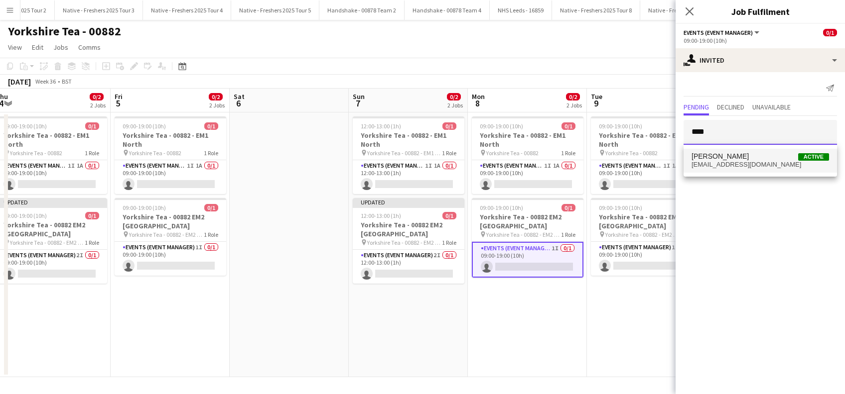
type input "****"
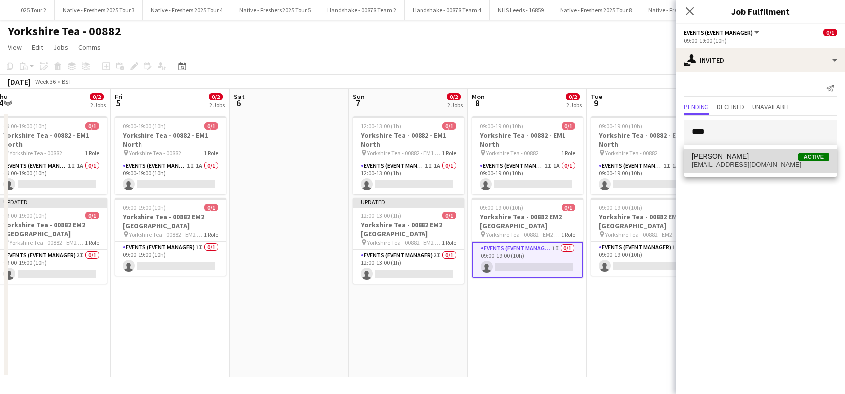
click at [724, 156] on span "Alan Johnstone" at bounding box center [719, 156] width 57 height 8
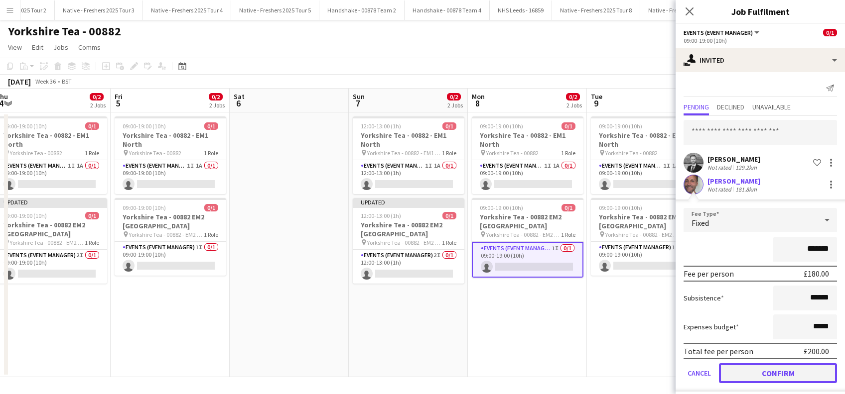
click at [745, 374] on button "Confirm" at bounding box center [778, 374] width 118 height 20
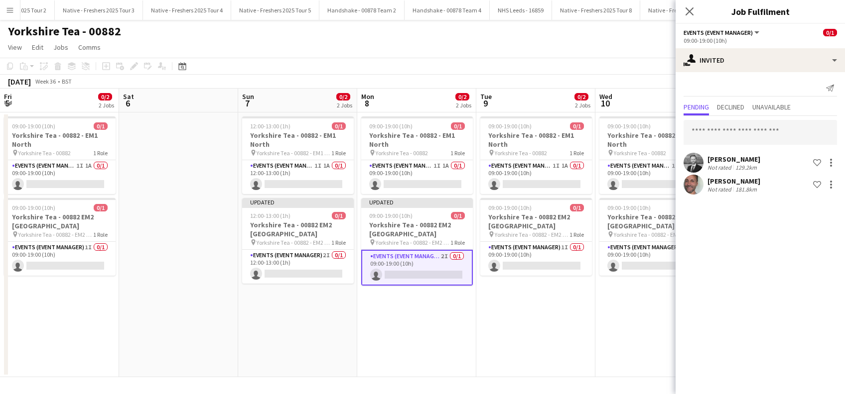
scroll to position [0, 464]
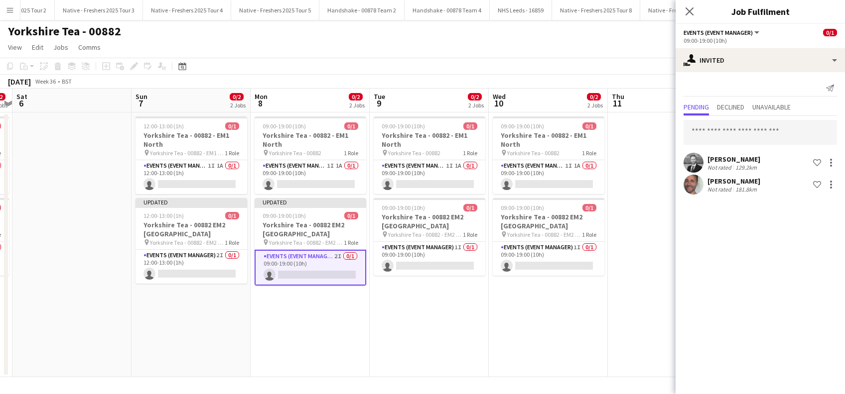
drag, startPoint x: 568, startPoint y: 333, endPoint x: 378, endPoint y: 331, distance: 189.8
click at [378, 331] on app-calendar-viewport "Tue 2 0/2 2 Jobs Wed 3 0/2 2 Jobs Thu 4 0/2 2 Jobs Fri 5 0/2 2 Jobs Sat 6 Sun 7…" at bounding box center [422, 233] width 845 height 289
click at [414, 270] on app-card-role "Events (Event Manager) 1I 0/1 09:00-19:00 (10h) single-neutral-actions" at bounding box center [430, 259] width 112 height 34
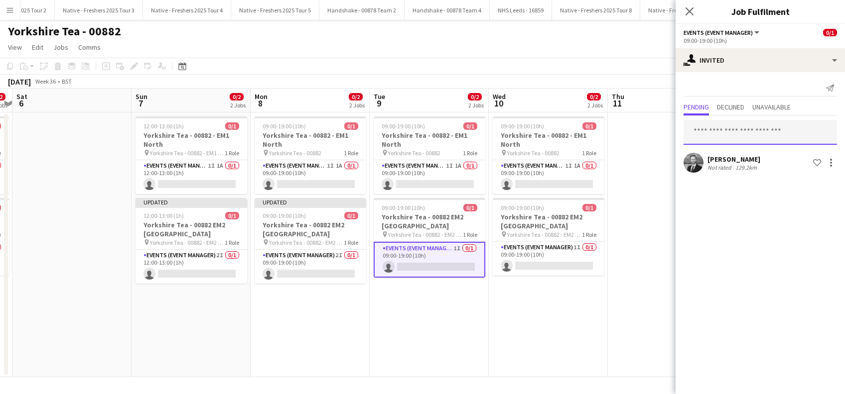
click at [714, 133] on input "text" at bounding box center [759, 132] width 153 height 25
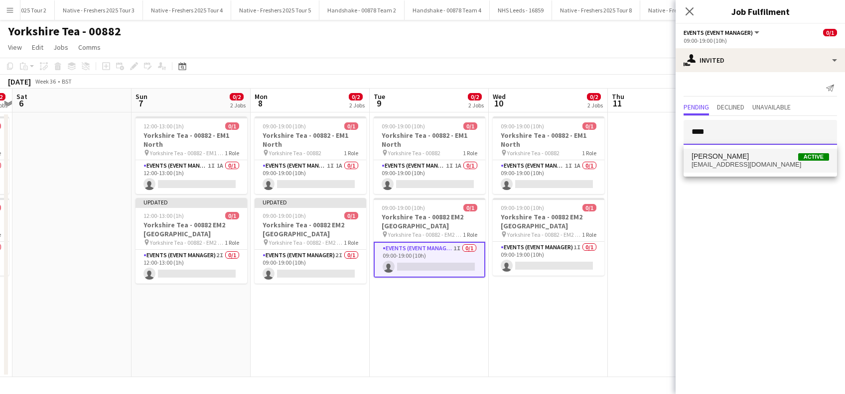
type input "****"
click at [722, 162] on span "alanjohnstone9@gmail.com" at bounding box center [759, 165] width 137 height 8
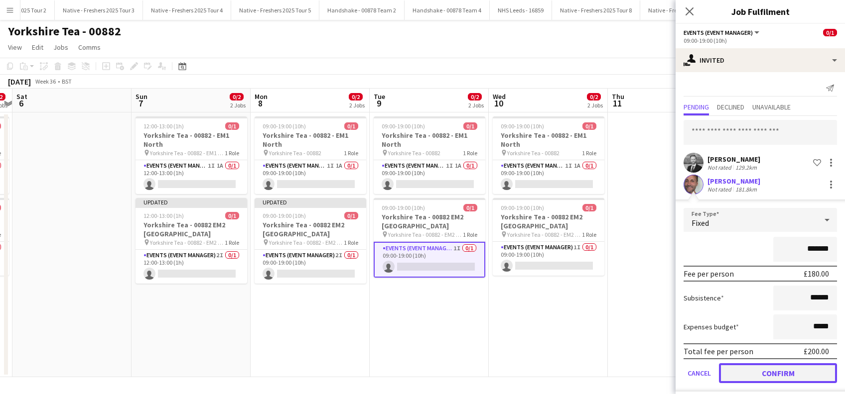
click at [746, 368] on button "Confirm" at bounding box center [778, 374] width 118 height 20
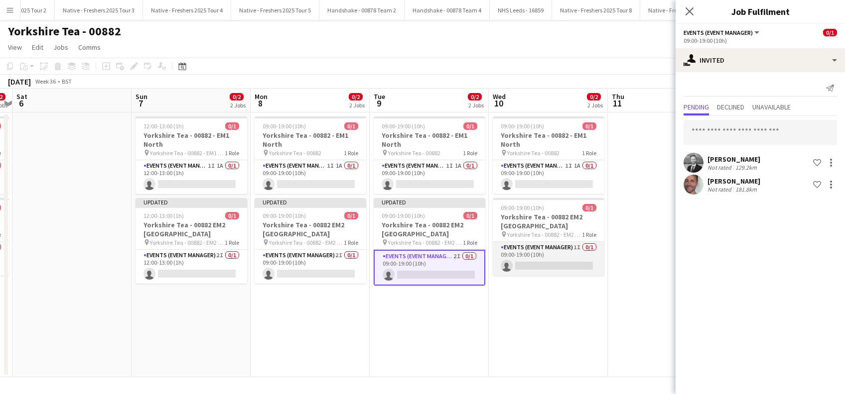
click at [553, 262] on app-card-role "Events (Event Manager) 1I 0/1 09:00-19:00 (10h) single-neutral-actions" at bounding box center [549, 259] width 112 height 34
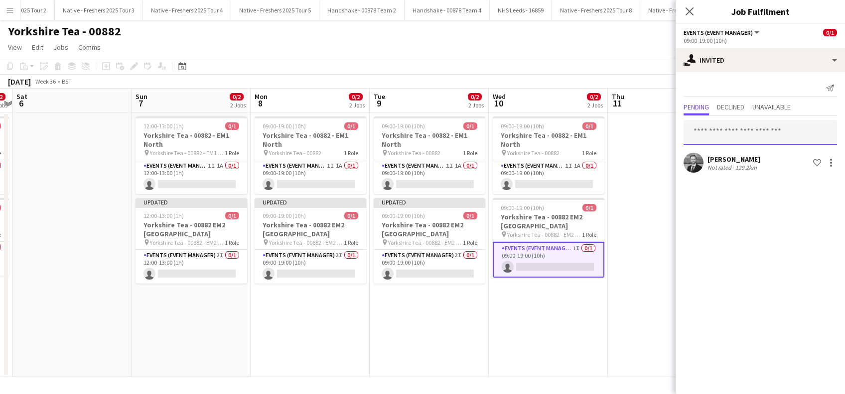
click at [705, 133] on input "text" at bounding box center [759, 132] width 153 height 25
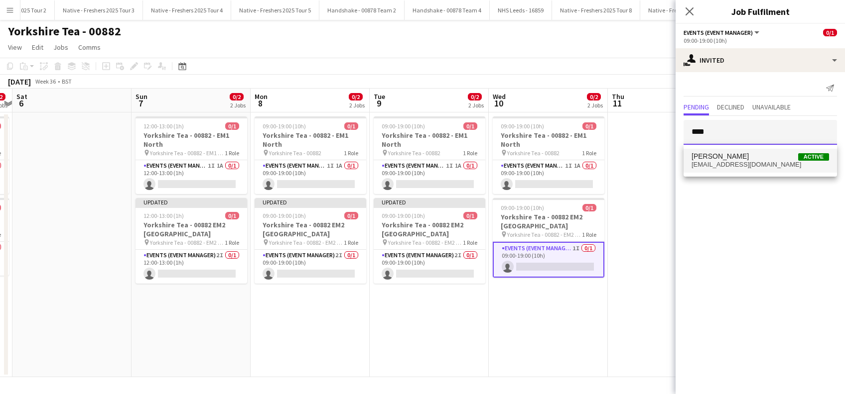
type input "****"
click at [723, 158] on span "Alan Johnstone" at bounding box center [719, 156] width 57 height 8
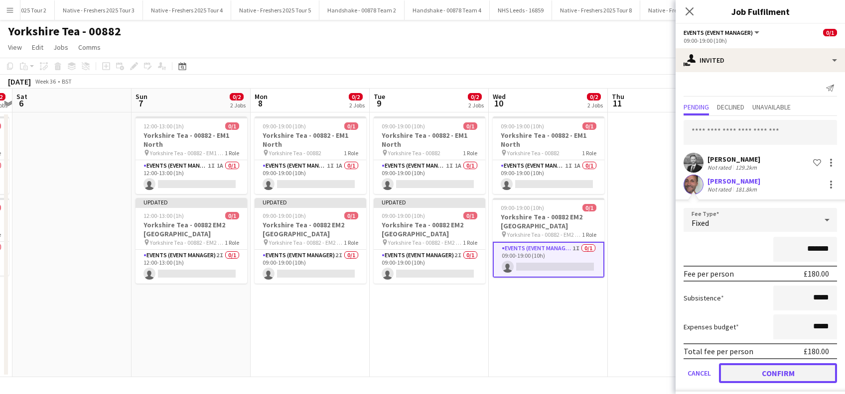
click at [766, 369] on button "Confirm" at bounding box center [778, 374] width 118 height 20
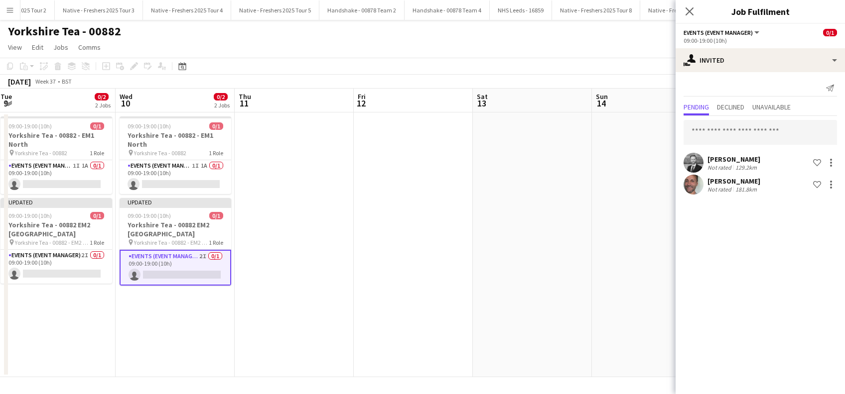
drag, startPoint x: 608, startPoint y: 346, endPoint x: 235, endPoint y: 348, distance: 373.1
click at [235, 348] on app-calendar-viewport "Sat 6 Sun 7 0/2 2 Jobs Mon 8 0/2 2 Jobs Tue 9 0/2 2 Jobs Wed 10 0/2 2 Jobs Thu …" at bounding box center [422, 233] width 845 height 289
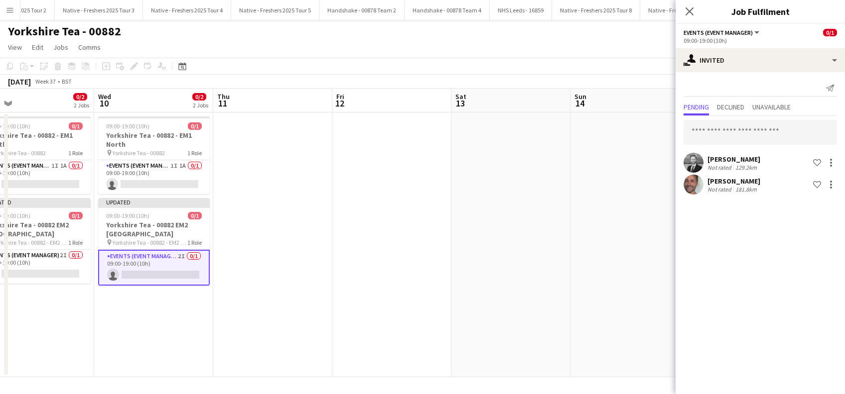
drag, startPoint x: 528, startPoint y: 326, endPoint x: 318, endPoint y: 296, distance: 212.2
click at [149, 333] on app-calendar-viewport "Sat 6 Sun 7 0/2 2 Jobs Mon 8 0/2 2 Jobs Tue 9 0/2 2 Jobs Wed 10 0/2 2 Jobs Thu …" at bounding box center [422, 233] width 845 height 289
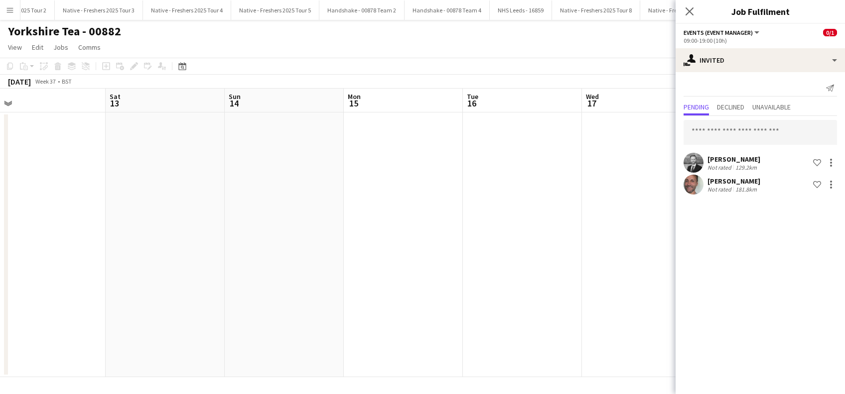
drag, startPoint x: 405, startPoint y: 300, endPoint x: 257, endPoint y: 305, distance: 149.0
click at [257, 305] on app-calendar-viewport "Tue 9 0/2 2 Jobs Wed 10 0/2 2 Jobs Thu 11 Fri 12 Sat 13 Sun 14 Mon 15 Tue 16 We…" at bounding box center [422, 233] width 845 height 289
drag, startPoint x: 251, startPoint y: 292, endPoint x: 470, endPoint y: 282, distance: 219.4
click at [470, 282] on app-calendar-viewport "Thu 11 Fri 12 Sat 13 Sun 14 Mon 15 Tue 16 Wed 17 Thu 18 Fri 19 Sat 20 Sun 21 Mo…" at bounding box center [422, 233] width 845 height 289
drag, startPoint x: 269, startPoint y: 309, endPoint x: 598, endPoint y: 121, distance: 379.1
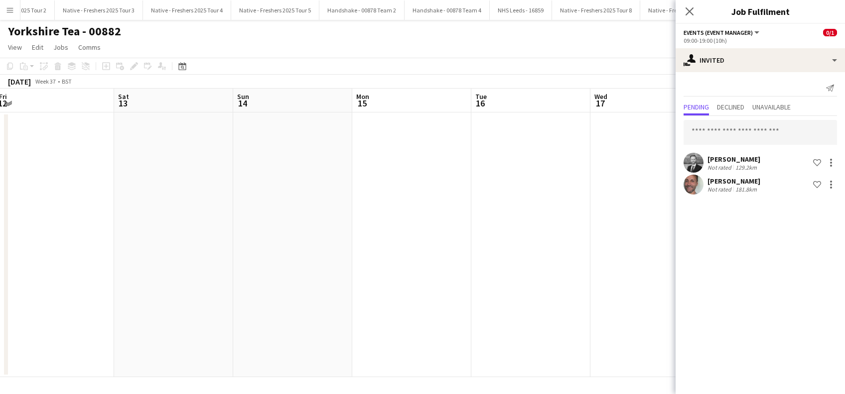
click at [566, 270] on app-calendar-viewport "Wed 10 0/2 2 Jobs Thu 11 Fri 12 Sat 13 Sun 14 Mon 15 Tue 16 Wed 17 Thu 18 Fri 1…" at bounding box center [422, 233] width 845 height 289
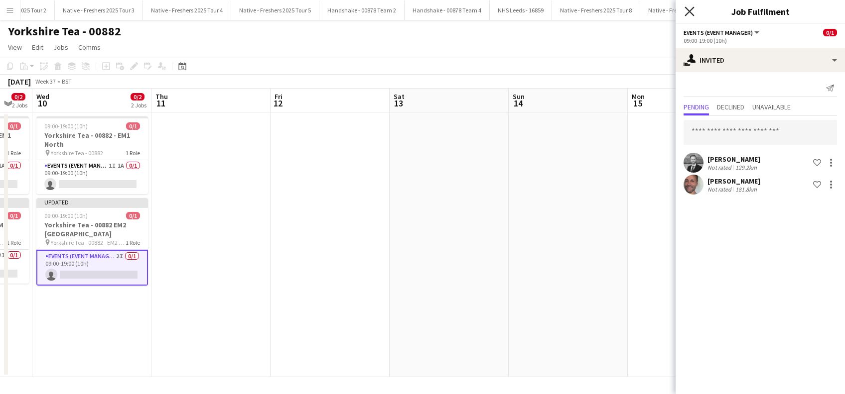
click at [688, 11] on icon at bounding box center [688, 10] width 9 height 9
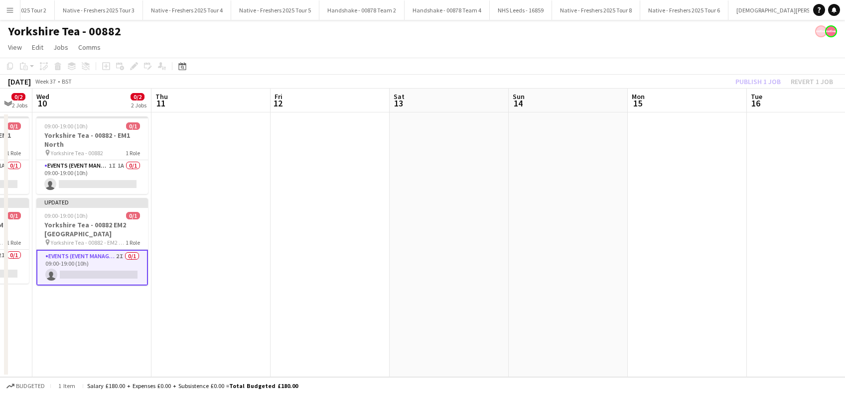
scroll to position [0, 267]
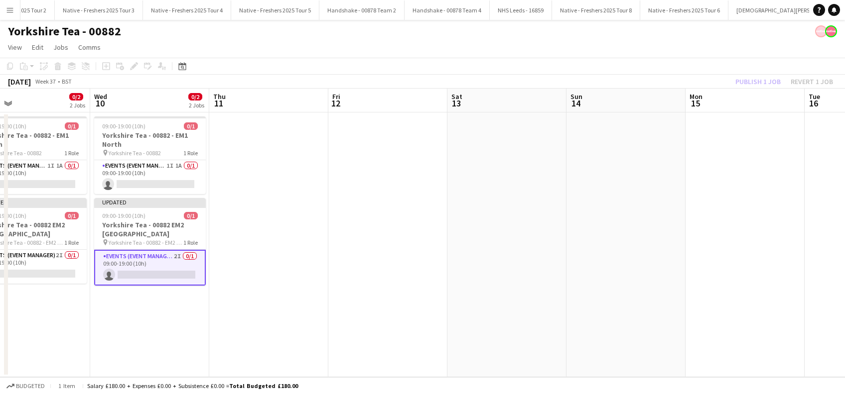
drag, startPoint x: 486, startPoint y: 260, endPoint x: 532, endPoint y: 254, distance: 47.2
click at [532, 254] on app-calendar-viewport "Sun 7 0/2 2 Jobs Mon 8 0/2 2 Jobs Tue 9 0/2 2 Jobs Wed 10 0/2 2 Jobs Thu 11 Fri…" at bounding box center [422, 233] width 845 height 289
click at [600, 245] on app-date-cell at bounding box center [625, 245] width 119 height 265
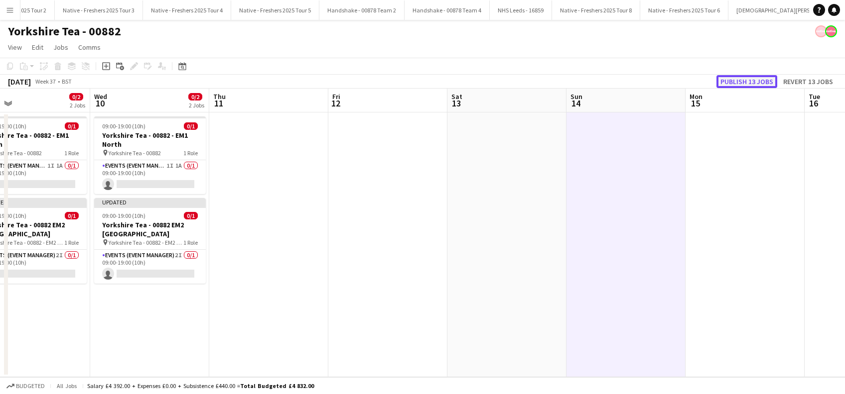
click at [745, 80] on button "Publish 13 jobs" at bounding box center [746, 81] width 61 height 13
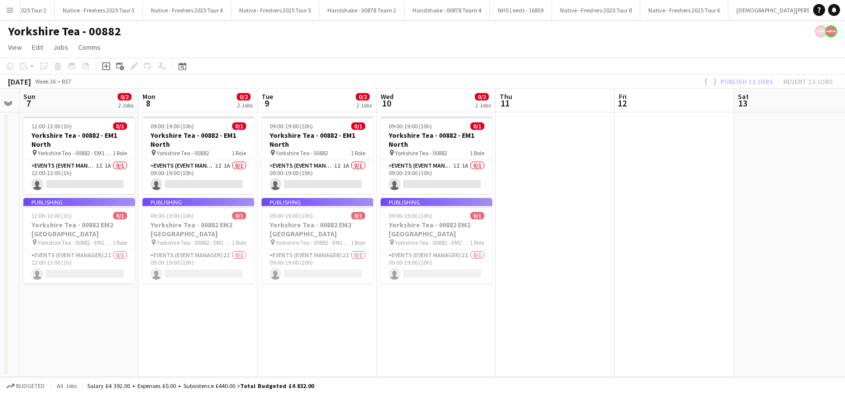
drag, startPoint x: 398, startPoint y: 342, endPoint x: 680, endPoint y: 271, distance: 290.3
click at [685, 271] on app-calendar-viewport "Fri 5 0/2 2 Jobs Sat 6 Sun 7 0/2 2 Jobs Mon 8 0/2 2 Jobs Tue 9 0/2 2 Jobs Wed 1…" at bounding box center [422, 233] width 845 height 289
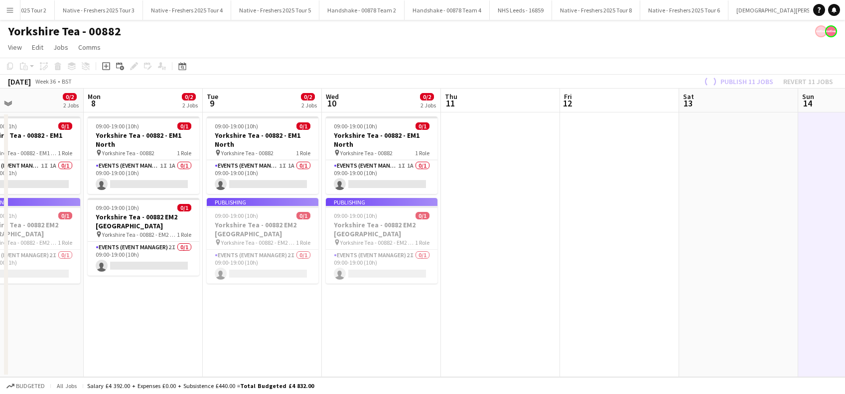
click at [655, 315] on app-calendar-viewport "Fri 5 0/2 2 Jobs Sat 6 Sun 7 0/2 2 Jobs Mon 8 0/2 2 Jobs Tue 9 0/2 2 Jobs Wed 1…" at bounding box center [422, 233] width 845 height 289
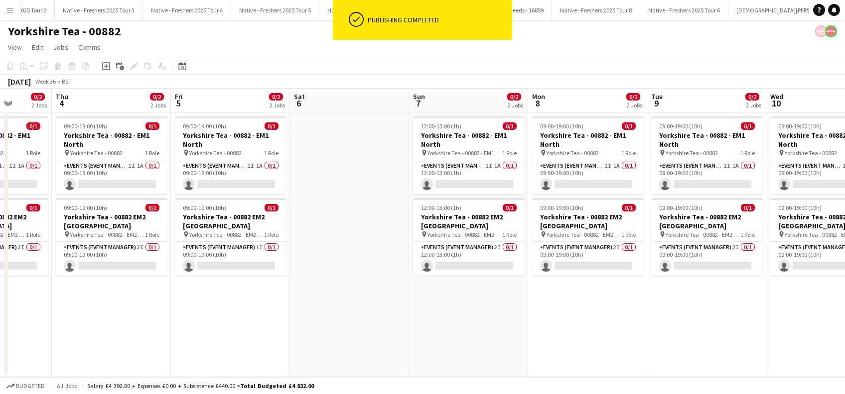
drag, startPoint x: 578, startPoint y: 315, endPoint x: 600, endPoint y: 308, distance: 23.0
click at [606, 315] on app-calendar-viewport "Mon 1 0/2 2 Jobs Tue 2 0/2 2 Jobs Wed 3 0/2 2 Jobs Thu 4 0/2 2 Jobs Fri 5 0/2 2…" at bounding box center [422, 233] width 845 height 289
drag, startPoint x: 395, startPoint y: 310, endPoint x: 558, endPoint y: 311, distance: 162.4
click at [555, 311] on app-calendar-viewport "Mon 1 0/2 2 Jobs Tue 2 0/2 2 Jobs Wed 3 0/2 2 Jobs Thu 4 0/2 2 Jobs Fri 5 0/2 2…" at bounding box center [422, 233] width 845 height 289
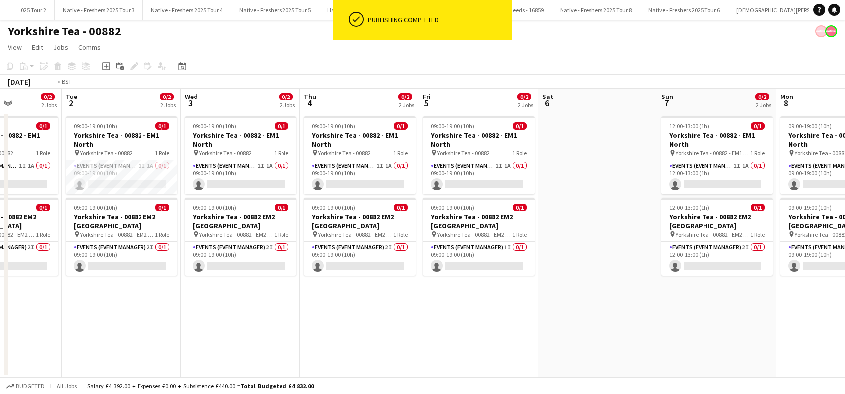
drag, startPoint x: 308, startPoint y: 307, endPoint x: 575, endPoint y: 313, distance: 267.0
click at [575, 313] on app-calendar-viewport "Sat 30 Sun 31 0/2 2 Jobs Mon 1 0/2 2 Jobs Tue 2 0/2 2 Jobs Wed 3 0/2 2 Jobs Thu…" at bounding box center [422, 233] width 845 height 289
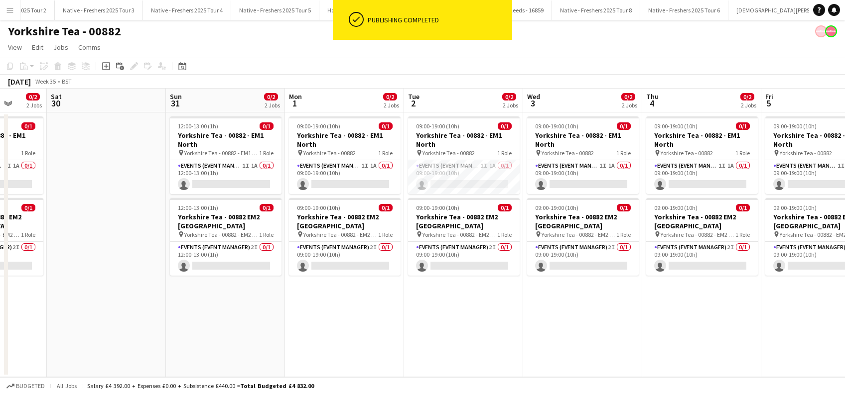
drag, startPoint x: 588, startPoint y: 335, endPoint x: 654, endPoint y: 339, distance: 66.9
click at [654, 339] on app-calendar-viewport "Wed 27 0/2 2 Jobs Thu 28 0/2 2 Jobs Fri 29 0/2 2 Jobs Sat 30 Sun 31 0/2 2 Jobs …" at bounding box center [422, 233] width 845 height 289
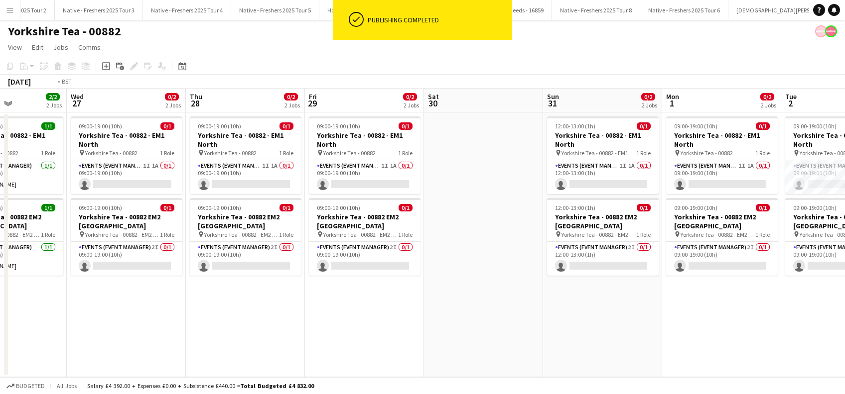
drag, startPoint x: 399, startPoint y: 306, endPoint x: 668, endPoint y: 324, distance: 269.1
click at [668, 324] on app-calendar-viewport "Sun 24 Mon 25 Tue 26 2/2 2 Jobs Wed 27 0/2 2 Jobs Thu 28 0/2 2 Jobs Fri 29 0/2 …" at bounding box center [422, 233] width 845 height 289
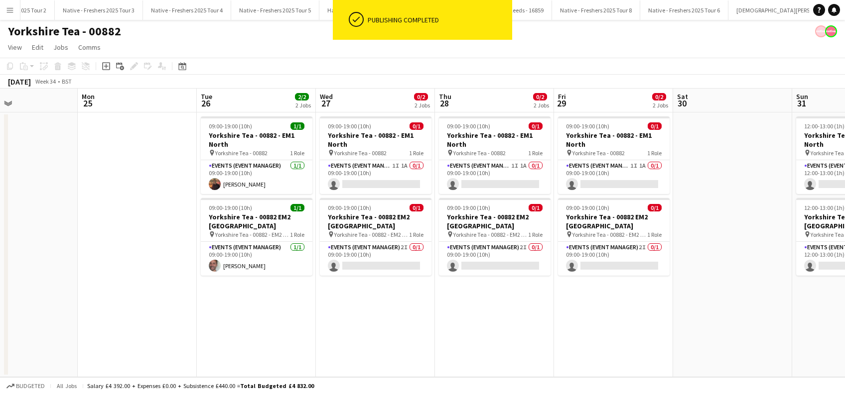
scroll to position [0, 247]
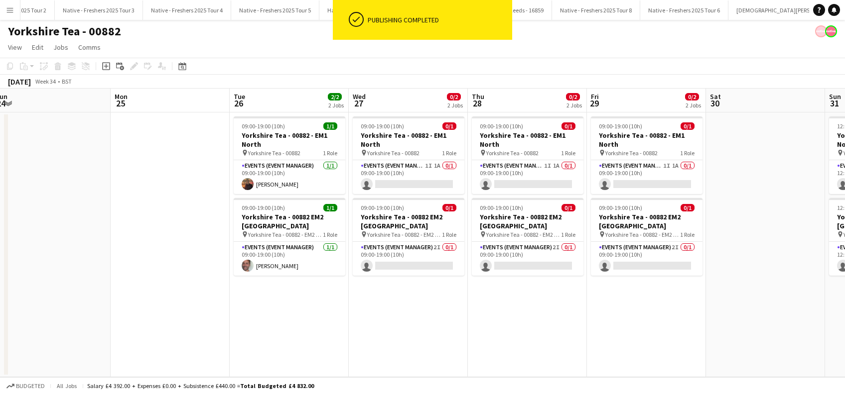
drag, startPoint x: 333, startPoint y: 287, endPoint x: 604, endPoint y: 300, distance: 271.8
click at [604, 300] on app-calendar-viewport "Fri 22 Sat 23 Sun 24 Mon 25 Tue 26 2/2 2 Jobs Wed 27 0/2 2 Jobs Thu 28 0/2 2 Jo…" at bounding box center [422, 233] width 845 height 289
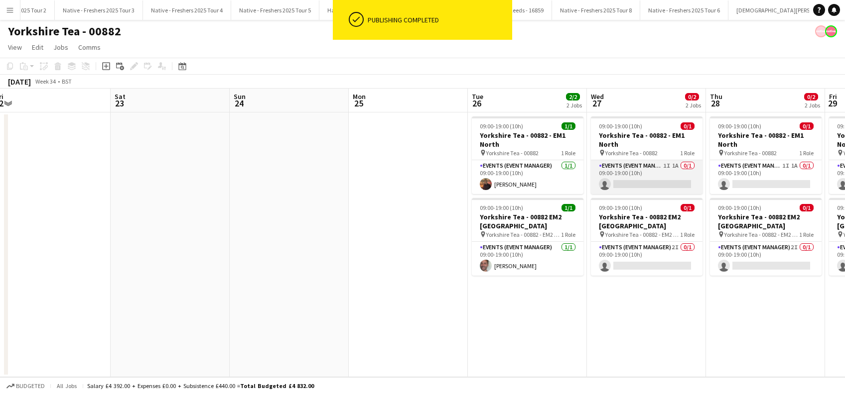
click at [653, 186] on app-card-role "Events (Event Manager) 1I 1A 0/1 09:00-19:00 (10h) single-neutral-actions" at bounding box center [647, 177] width 112 height 34
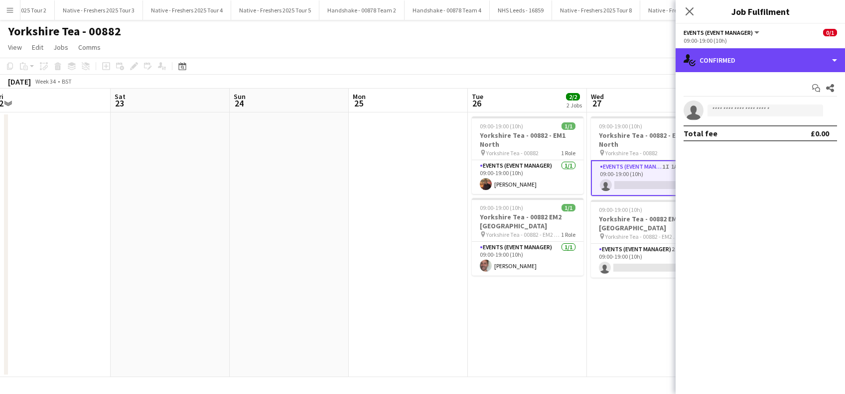
click at [759, 72] on div "single-neutral-actions-check-2 Confirmed" at bounding box center [759, 60] width 169 height 24
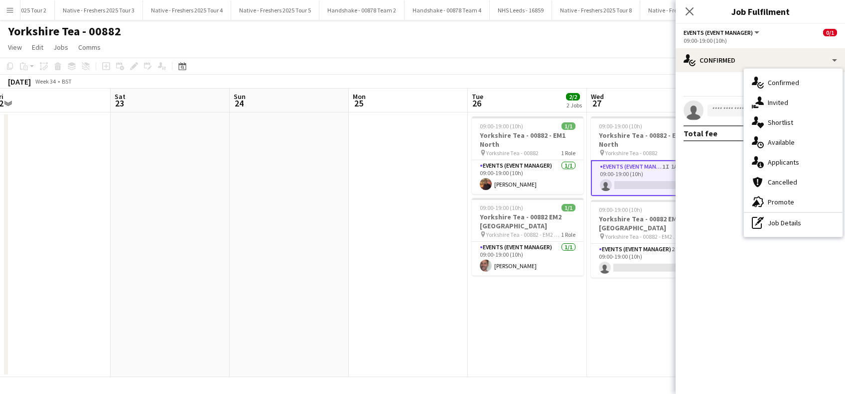
click at [789, 156] on div "single-neutral-actions-information Applicants" at bounding box center [793, 162] width 99 height 20
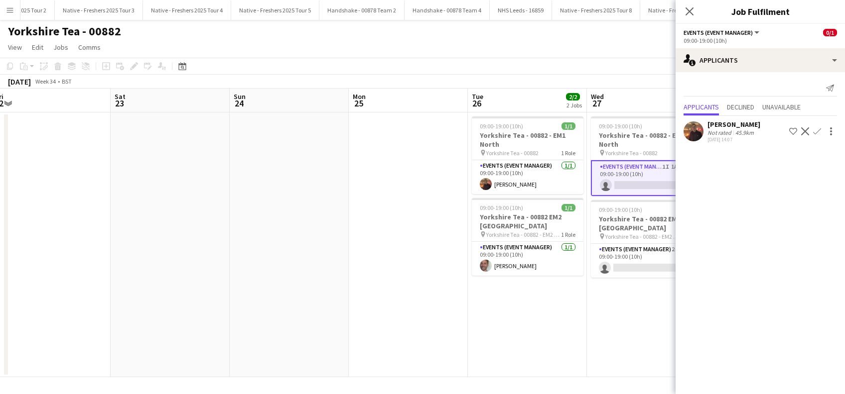
click at [817, 134] on app-icon "Confirm" at bounding box center [817, 132] width 8 height 8
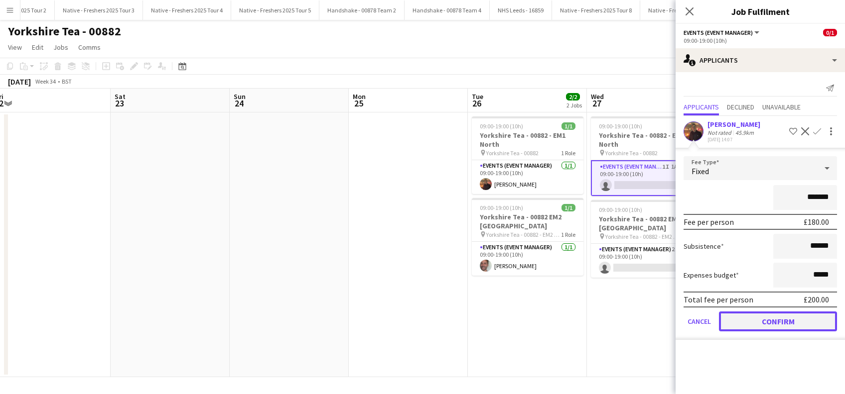
click at [779, 323] on button "Confirm" at bounding box center [778, 322] width 118 height 20
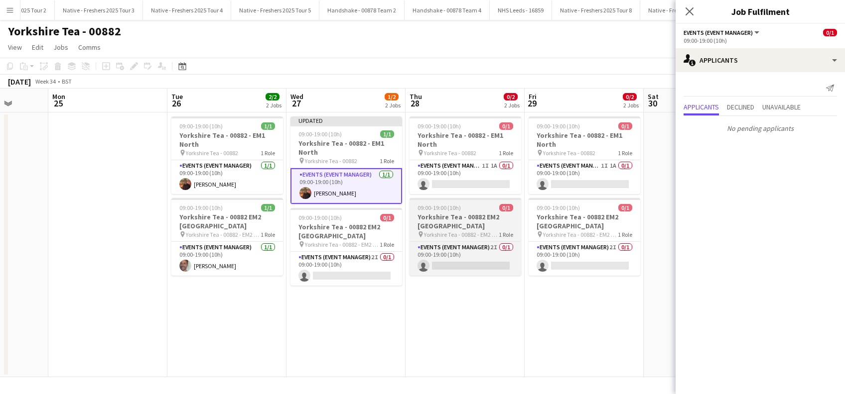
drag, startPoint x: 535, startPoint y: 352, endPoint x: 414, endPoint y: 224, distance: 175.8
click at [313, 324] on app-calendar-viewport "Fri 22 Sat 23 Sun 24 Mon 25 Tue 26 2/2 2 Jobs Wed 27 1/2 2 Jobs Thu 28 0/2 2 Jo…" at bounding box center [422, 233] width 845 height 289
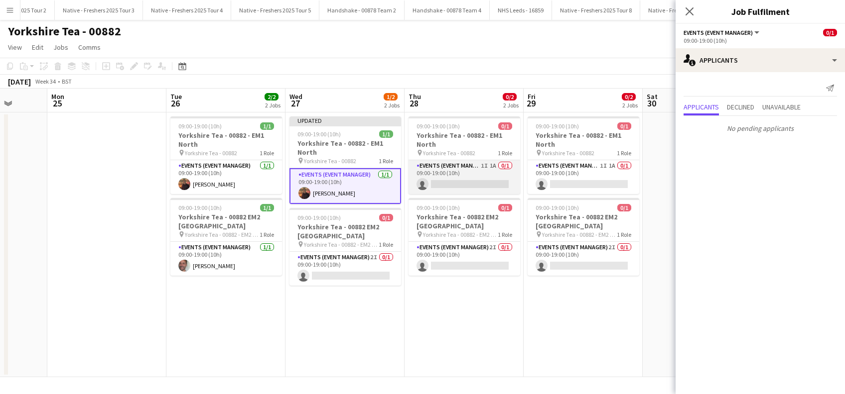
click at [452, 180] on app-card-role "Events (Event Manager) 1I 1A 0/1 09:00-19:00 (10h) single-neutral-actions" at bounding box center [464, 177] width 112 height 34
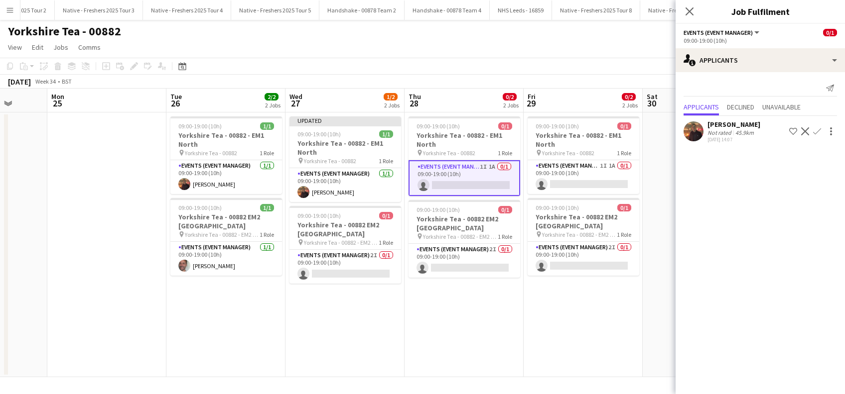
click at [819, 130] on app-icon "Confirm" at bounding box center [817, 132] width 8 height 8
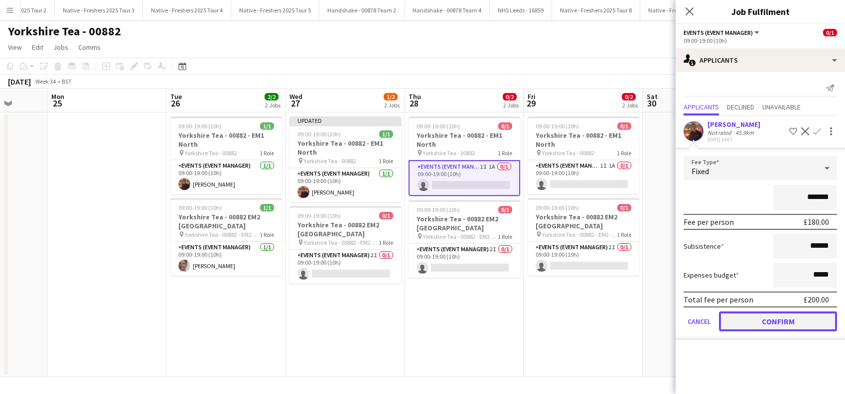
click at [780, 319] on button "Confirm" at bounding box center [778, 322] width 118 height 20
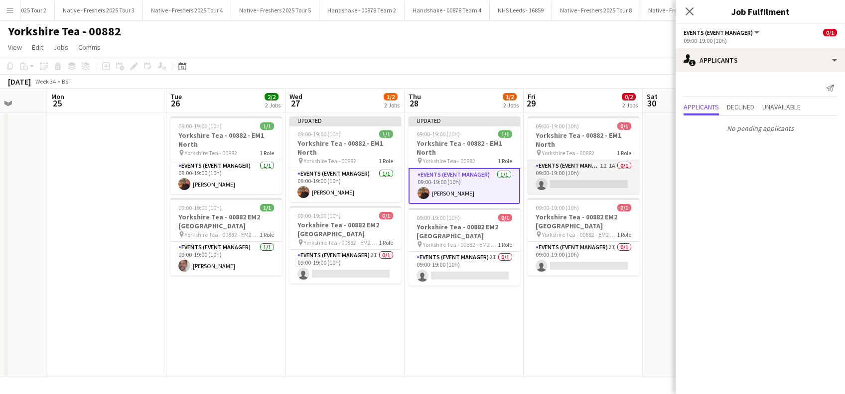
click at [602, 178] on app-card-role "Events (Event Manager) 1I 1A 0/1 09:00-19:00 (10h) single-neutral-actions" at bounding box center [583, 177] width 112 height 34
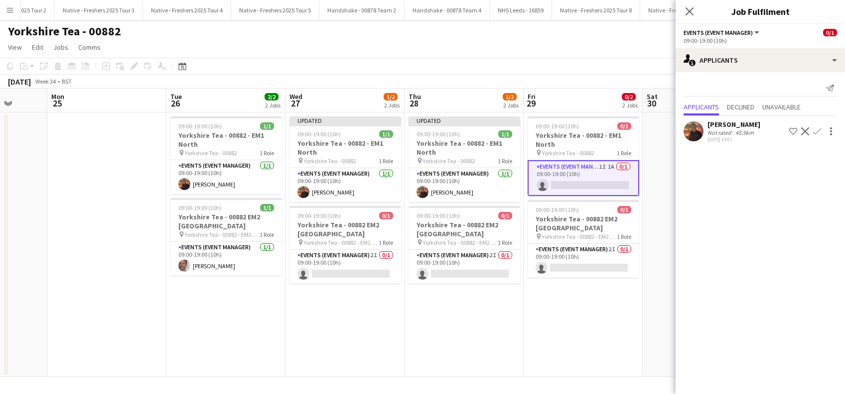
click at [819, 128] on app-icon "Confirm" at bounding box center [817, 132] width 8 height 8
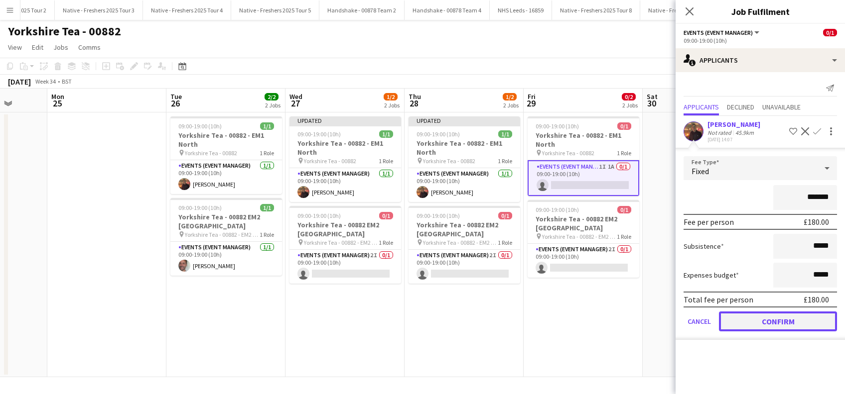
click at [748, 315] on button "Confirm" at bounding box center [778, 322] width 118 height 20
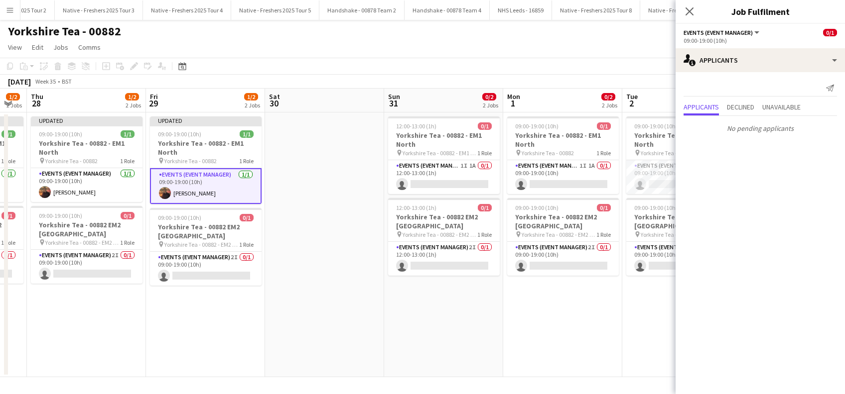
scroll to position [0, 456]
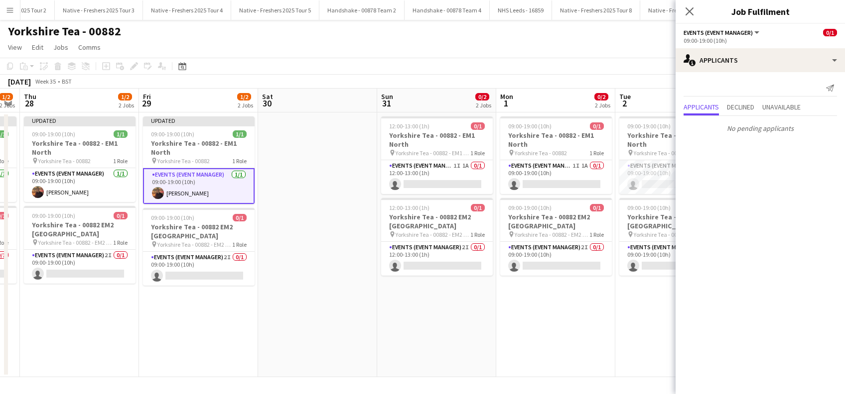
drag, startPoint x: 610, startPoint y: 326, endPoint x: 226, endPoint y: 311, distance: 384.8
click at [226, 311] on app-calendar-viewport "Sun 24 Mon 25 Tue 26 2/2 2 Jobs Wed 27 1/2 2 Jobs Thu 28 1/2 2 Jobs Fri 29 1/2 …" at bounding box center [422, 233] width 845 height 289
click at [445, 184] on app-card-role "Events (Event Manager) 1I 1A 0/1 12:00-13:00 (1h) single-neutral-actions" at bounding box center [437, 177] width 112 height 34
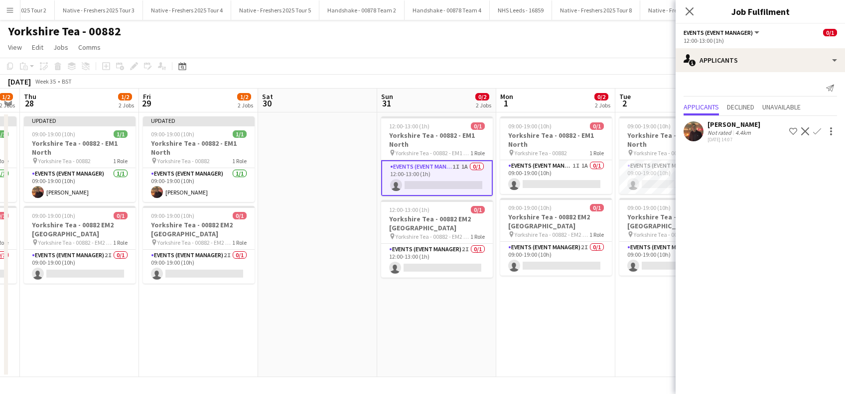
click at [819, 128] on app-icon "Confirm" at bounding box center [817, 132] width 8 height 8
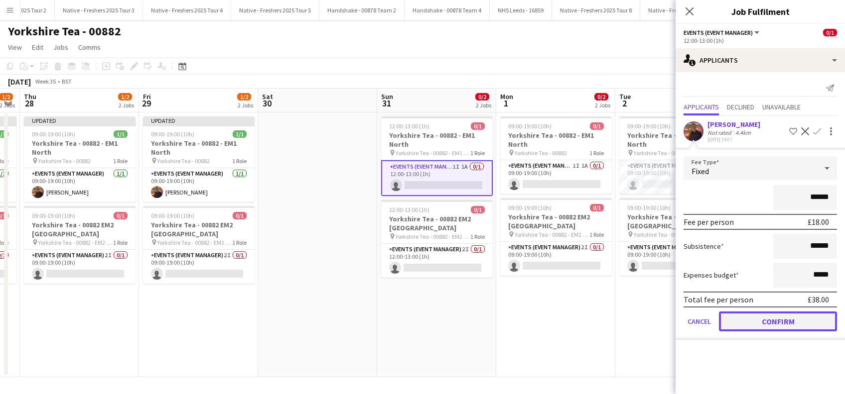
click at [801, 321] on button "Confirm" at bounding box center [778, 322] width 118 height 20
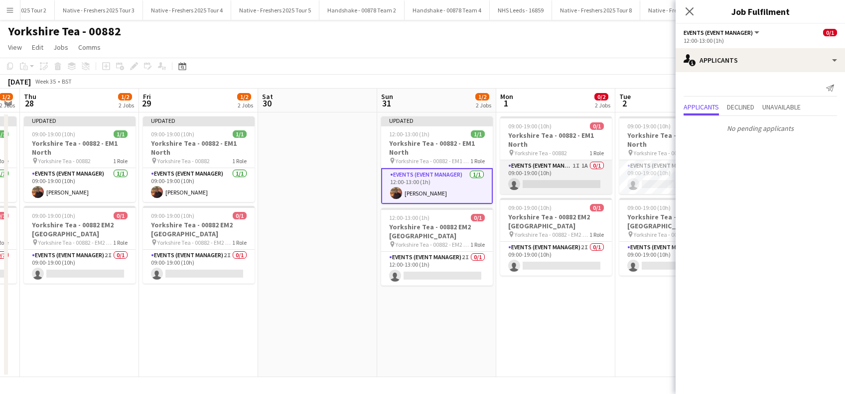
click at [566, 176] on app-card-role "Events (Event Manager) 1I 1A 0/1 09:00-19:00 (10h) single-neutral-actions" at bounding box center [556, 177] width 112 height 34
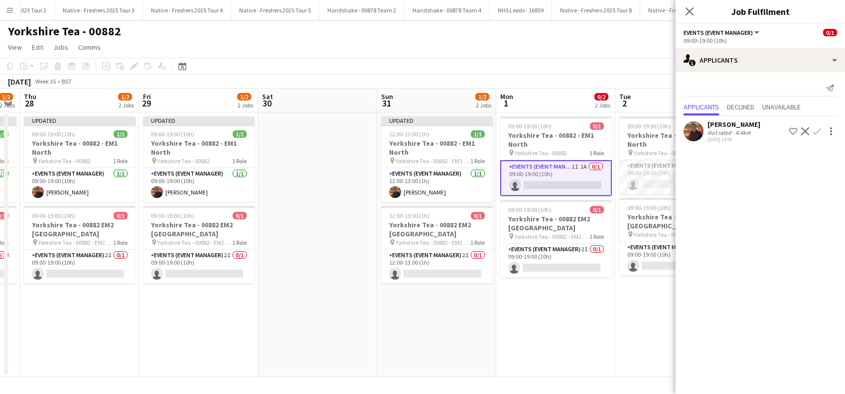
click at [817, 131] on app-icon "Confirm" at bounding box center [817, 132] width 8 height 8
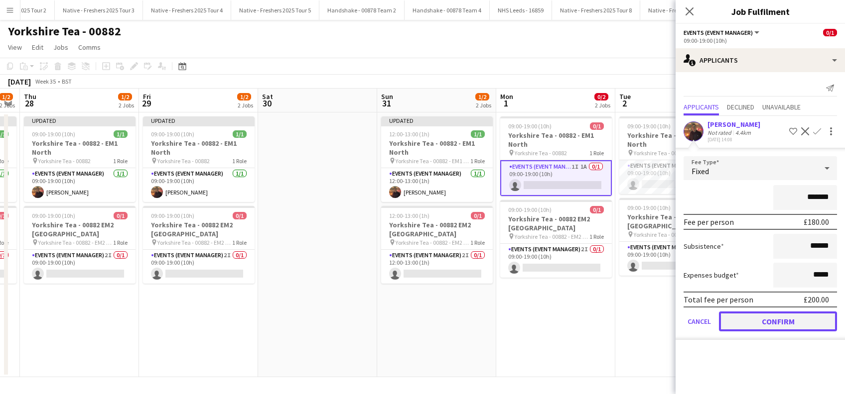
click at [781, 321] on button "Confirm" at bounding box center [778, 322] width 118 height 20
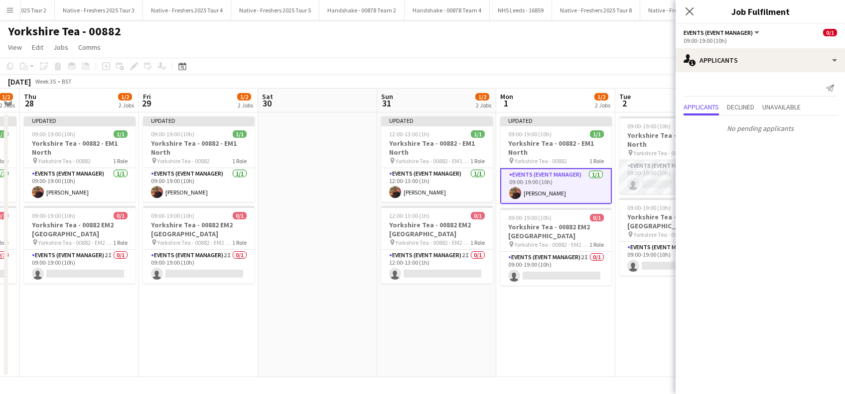
click at [663, 184] on app-card-role "Events (Event Manager) 1I 1A 0/1 09:00-19:00 (10h) single-neutral-actions" at bounding box center [675, 177] width 112 height 34
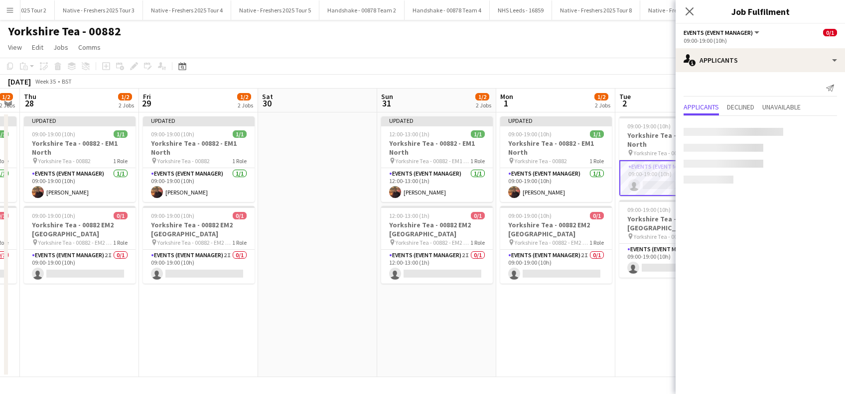
scroll to position [0, 457]
click at [817, 131] on app-icon "Confirm" at bounding box center [817, 132] width 8 height 8
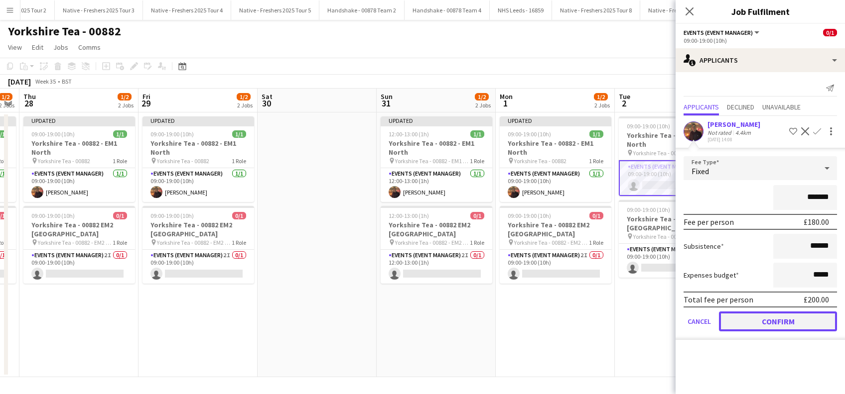
click at [776, 319] on button "Confirm" at bounding box center [778, 322] width 118 height 20
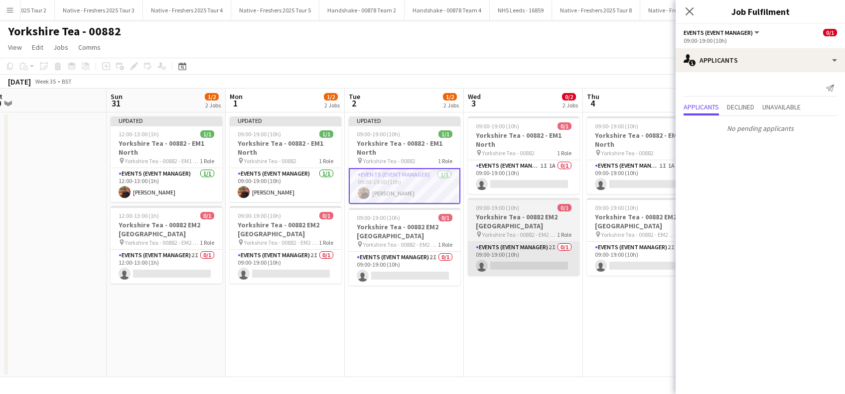
scroll to position [0, 490]
drag, startPoint x: 640, startPoint y: 336, endPoint x: 479, endPoint y: 263, distance: 176.6
click at [370, 330] on app-calendar-viewport "Tue 26 2/2 2 Jobs Wed 27 1/2 2 Jobs Thu 28 1/2 2 Jobs Fri 29 1/2 2 Jobs Sat 30 …" at bounding box center [422, 233] width 845 height 289
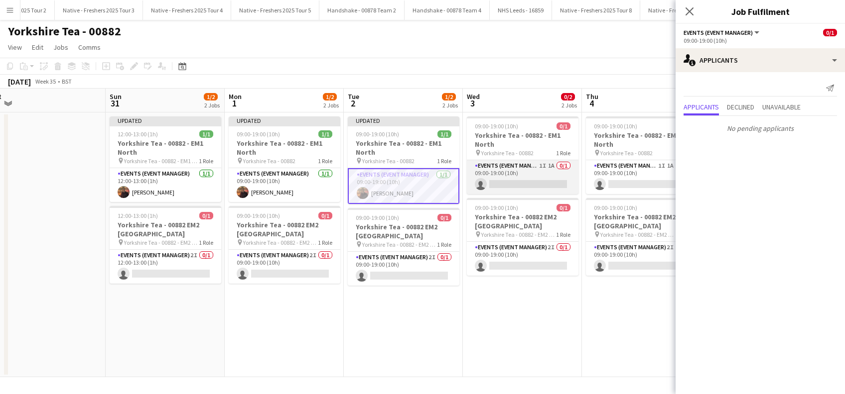
click at [556, 181] on app-card-role "Events (Event Manager) 1I 1A 0/1 09:00-19:00 (10h) single-neutral-actions" at bounding box center [523, 177] width 112 height 34
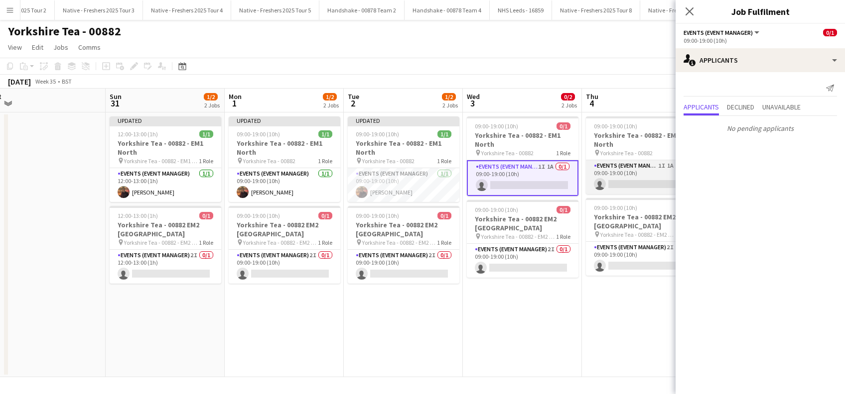
click at [643, 179] on app-card-role "Events (Event Manager) 1I 1A 0/1 09:00-19:00 (10h) single-neutral-actions" at bounding box center [642, 177] width 112 height 34
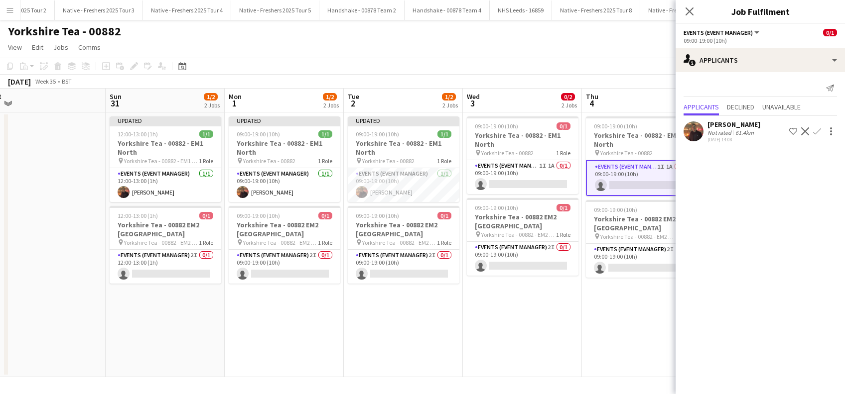
click at [817, 130] on app-icon "Confirm" at bounding box center [817, 132] width 8 height 8
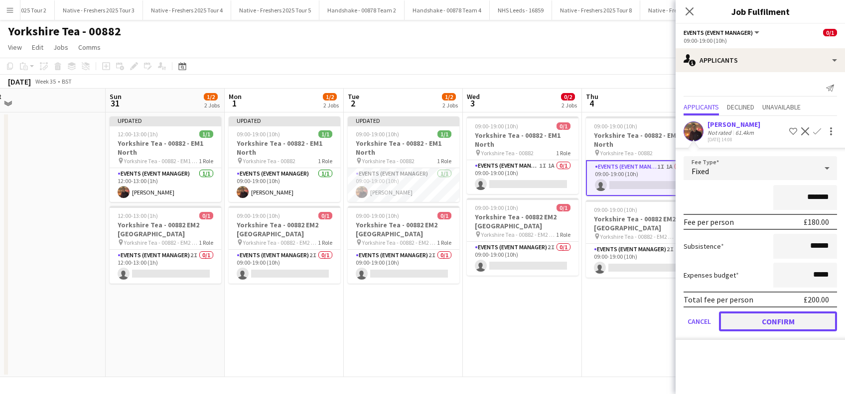
click at [748, 323] on button "Confirm" at bounding box center [778, 322] width 118 height 20
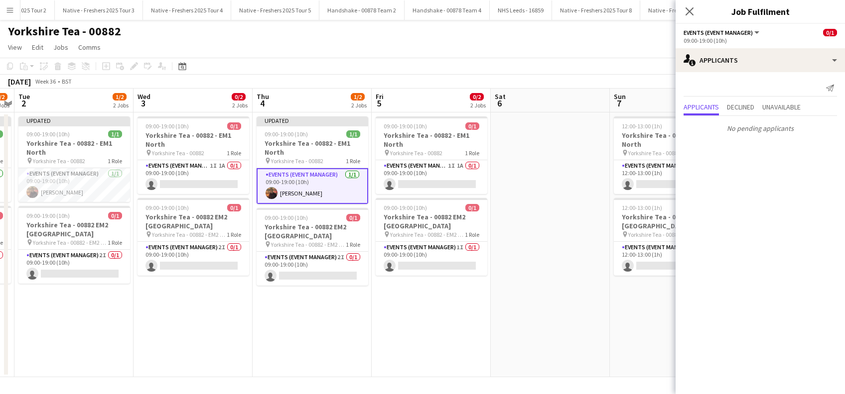
drag, startPoint x: 633, startPoint y: 323, endPoint x: 487, endPoint y: 252, distance: 161.7
click at [304, 329] on app-calendar-viewport "Sat 30 Sun 31 1/2 2 Jobs Mon 1 1/2 2 Jobs Tue 2 1/2 2 Jobs Wed 3 0/2 2 Jobs Thu…" at bounding box center [422, 233] width 845 height 289
click at [453, 180] on app-card-role "Events (Event Manager) 1I 1A 0/1 09:00-19:00 (10h) single-neutral-actions" at bounding box center [432, 177] width 112 height 34
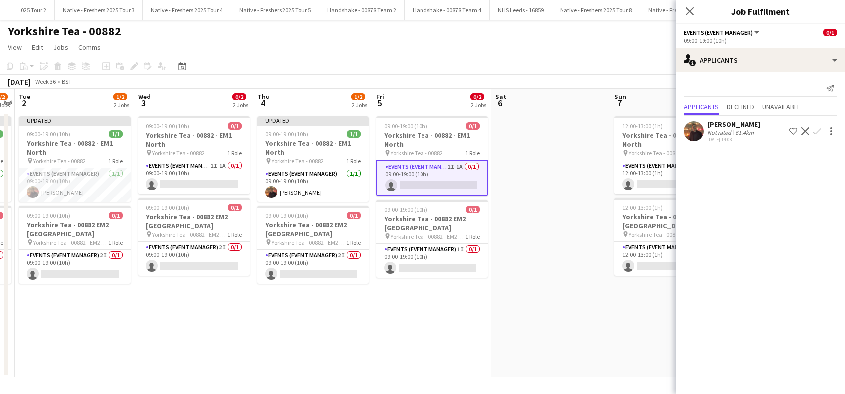
click at [815, 128] on app-icon "Confirm" at bounding box center [817, 132] width 8 height 8
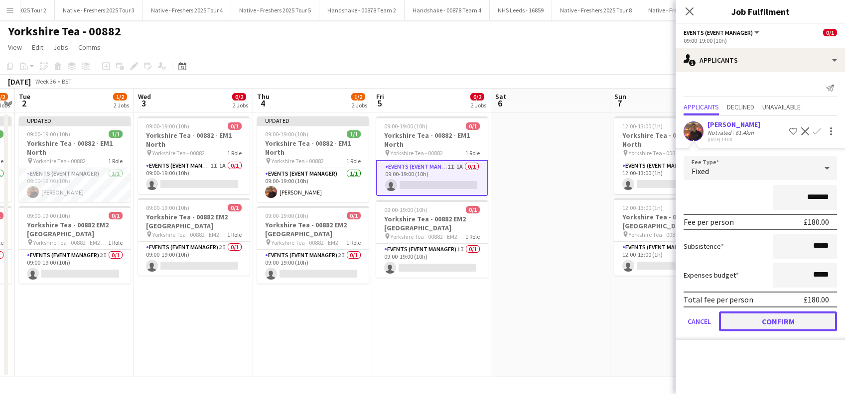
click at [744, 319] on button "Confirm" at bounding box center [778, 322] width 118 height 20
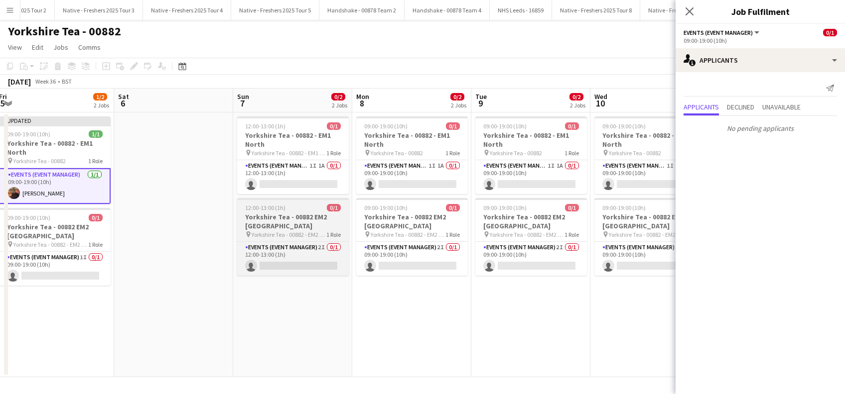
scroll to position [0, 341]
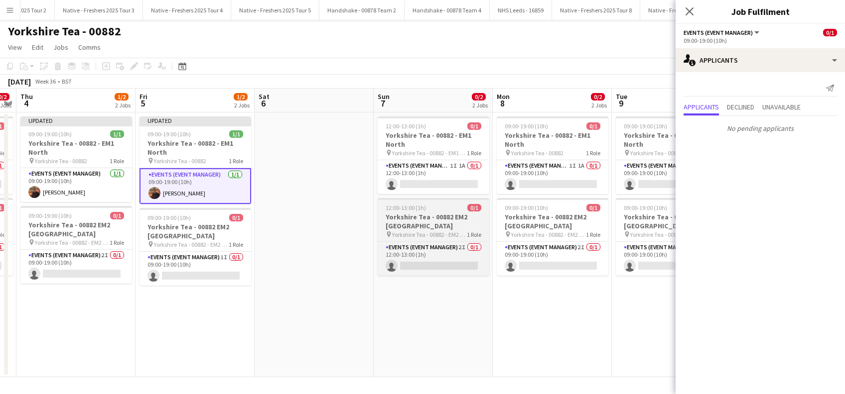
drag, startPoint x: 579, startPoint y: 305, endPoint x: 460, endPoint y: 239, distance: 135.8
click at [381, 321] on app-calendar-viewport "Mon 1 1/2 2 Jobs Tue 2 1/2 2 Jobs Wed 3 0/2 2 Jobs Thu 4 1/2 2 Jobs Fri 5 1/2 2…" at bounding box center [422, 233] width 845 height 289
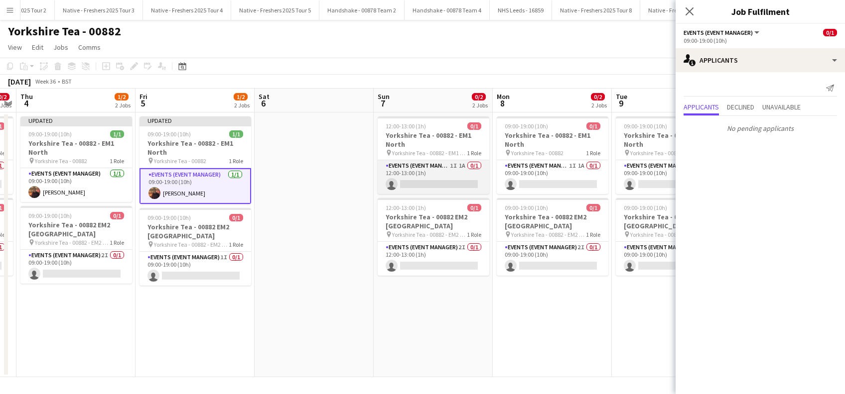
click at [448, 186] on app-card-role "Events (Event Manager) 1I 1A 0/1 12:00-13:00 (1h) single-neutral-actions" at bounding box center [434, 177] width 112 height 34
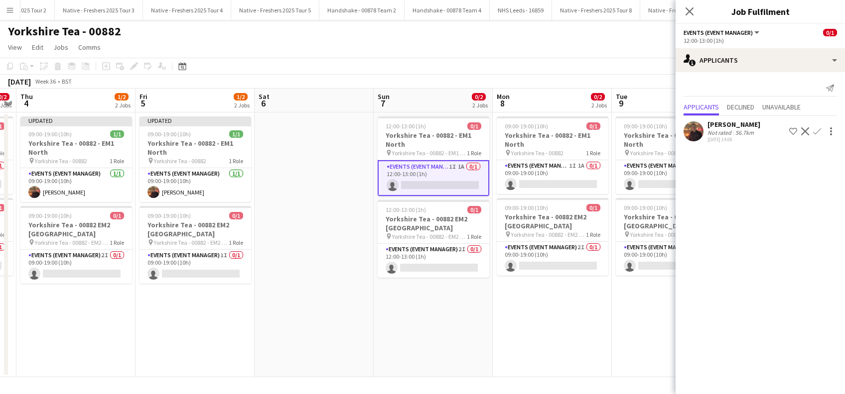
click at [822, 127] on button "Confirm" at bounding box center [817, 132] width 12 height 12
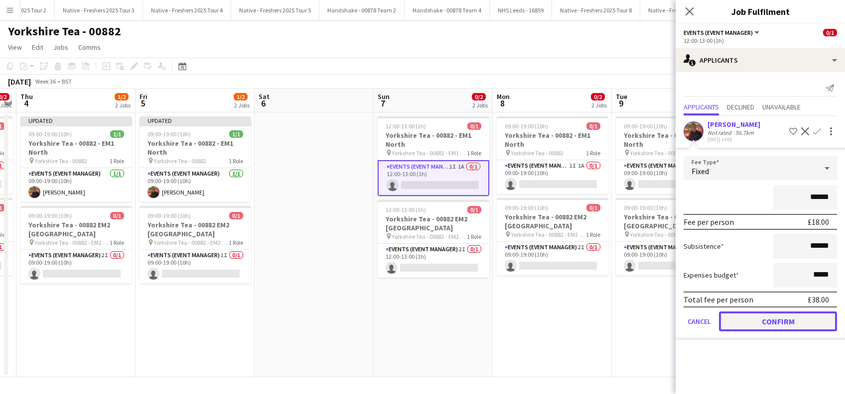
click at [745, 320] on button "Confirm" at bounding box center [778, 322] width 118 height 20
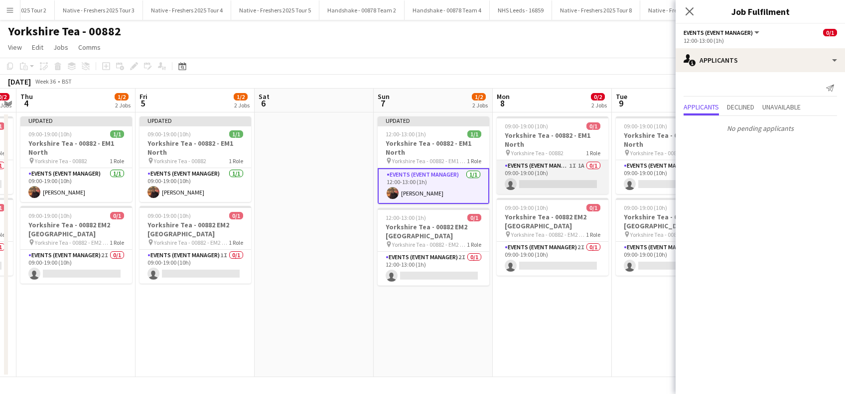
click at [571, 181] on app-card-role "Events (Event Manager) 1I 1A 0/1 09:00-19:00 (10h) single-neutral-actions" at bounding box center [553, 177] width 112 height 34
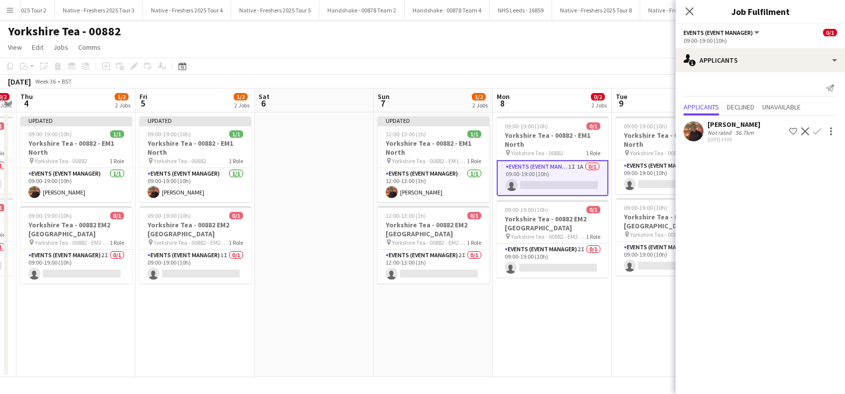
drag, startPoint x: 816, startPoint y: 129, endPoint x: 810, endPoint y: 145, distance: 17.0
click at [817, 129] on app-icon "Confirm" at bounding box center [817, 132] width 8 height 8
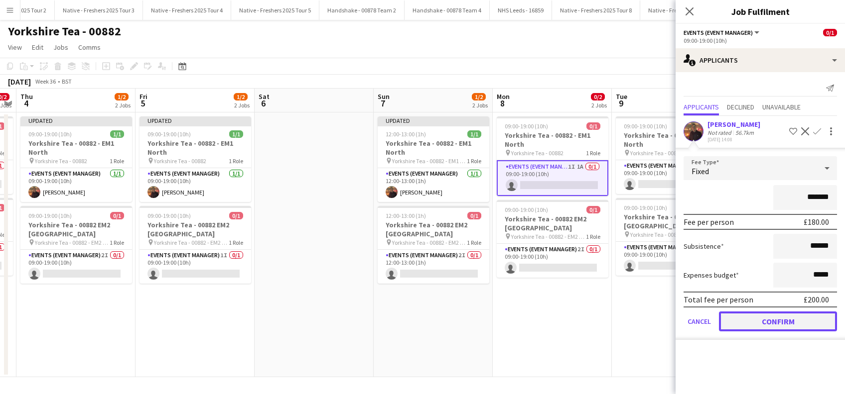
click at [744, 323] on button "Confirm" at bounding box center [778, 322] width 118 height 20
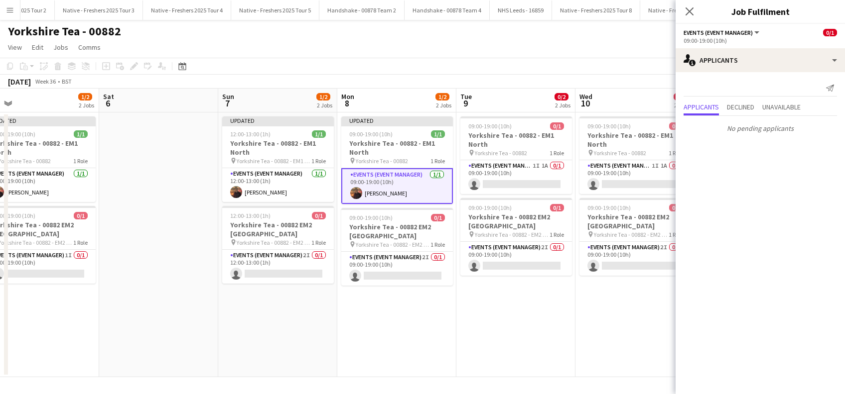
scroll to position [0, 319]
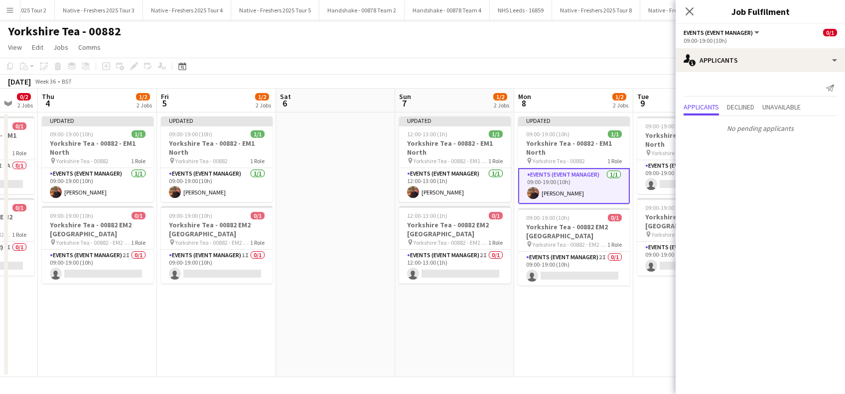
drag, startPoint x: 614, startPoint y: 303, endPoint x: 397, endPoint y: 319, distance: 217.3
click at [397, 319] on app-calendar-viewport "Mon 1 1/2 2 Jobs Tue 2 1/2 2 Jobs Wed 3 0/2 2 Jobs Thu 4 1/2 2 Jobs Fri 5 1/2 2…" at bounding box center [422, 233] width 845 height 289
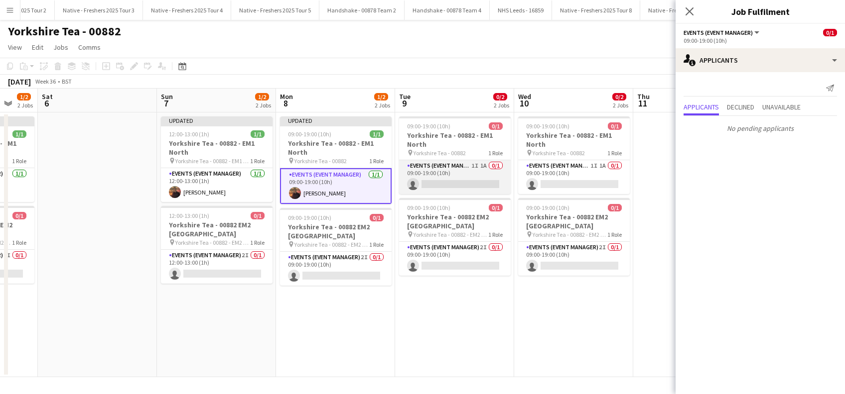
click at [460, 186] on app-card-role "Events (Event Manager) 1I 1A 0/1 09:00-19:00 (10h) single-neutral-actions" at bounding box center [455, 177] width 112 height 34
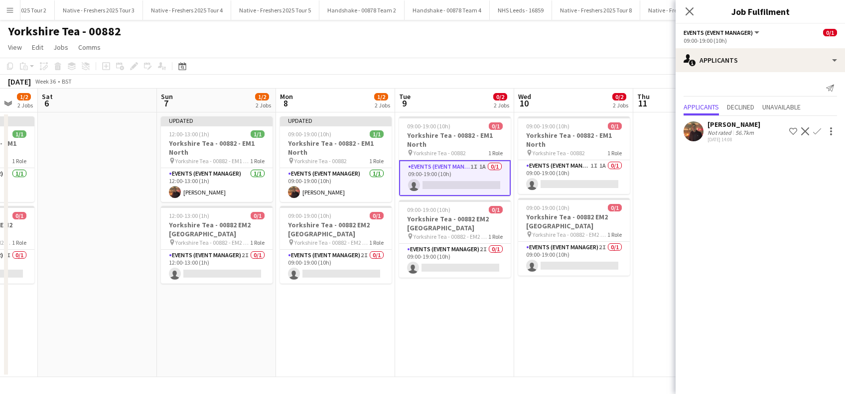
click at [820, 131] on app-icon "Confirm" at bounding box center [817, 132] width 8 height 8
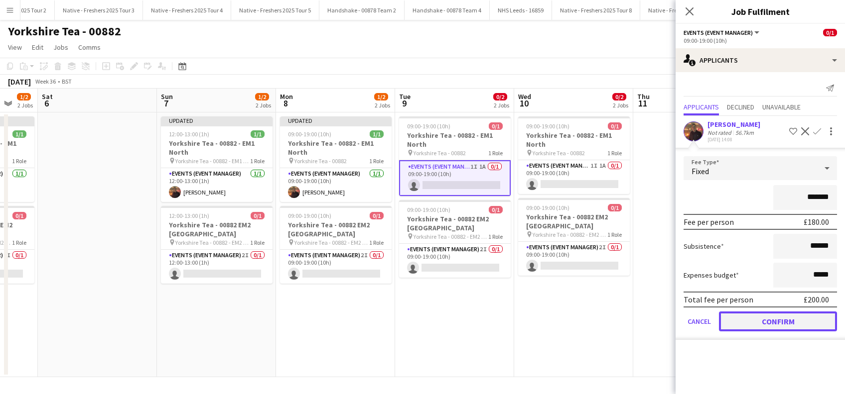
click at [778, 319] on button "Confirm" at bounding box center [778, 322] width 118 height 20
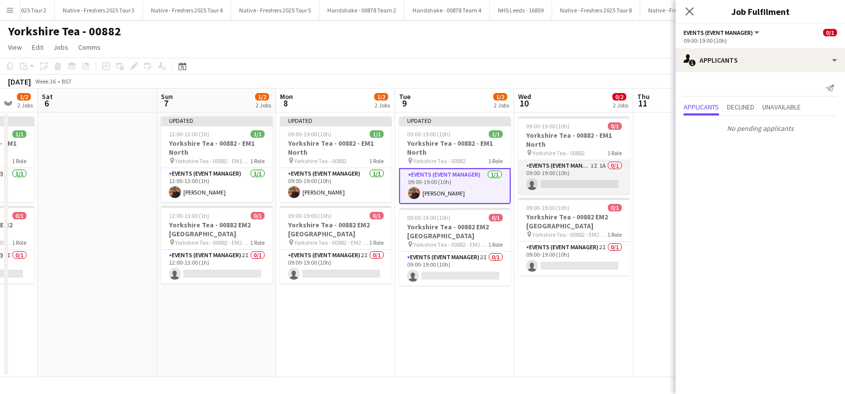
click at [604, 179] on app-card-role "Events (Event Manager) 1I 1A 0/1 09:00-19:00 (10h) single-neutral-actions" at bounding box center [574, 177] width 112 height 34
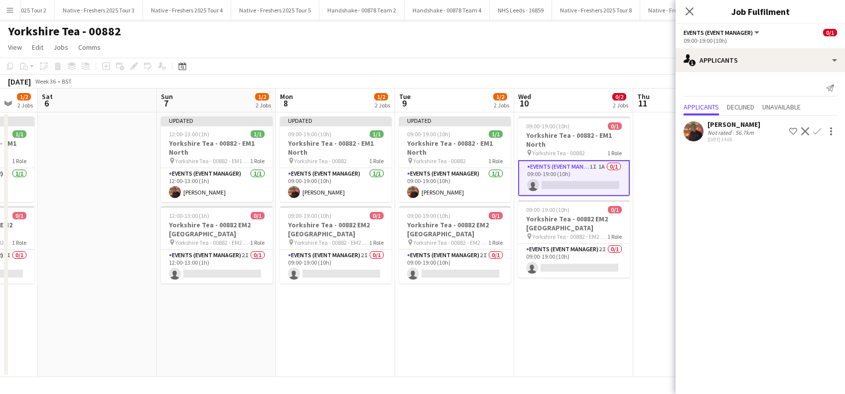
click at [815, 131] on app-icon "Confirm" at bounding box center [817, 132] width 8 height 8
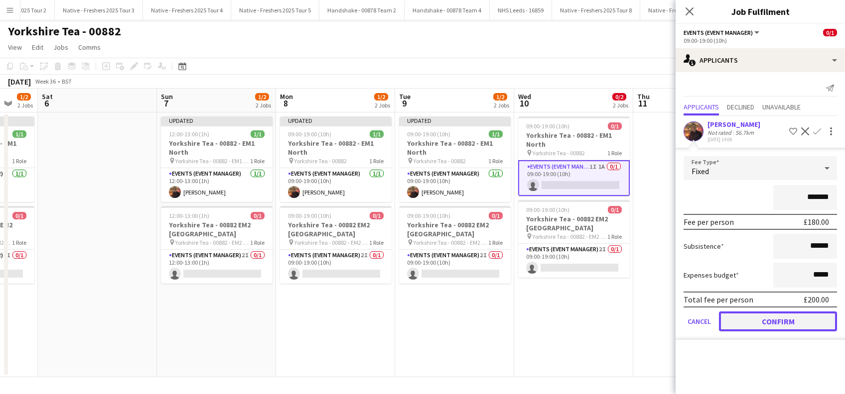
click at [775, 324] on button "Confirm" at bounding box center [778, 322] width 118 height 20
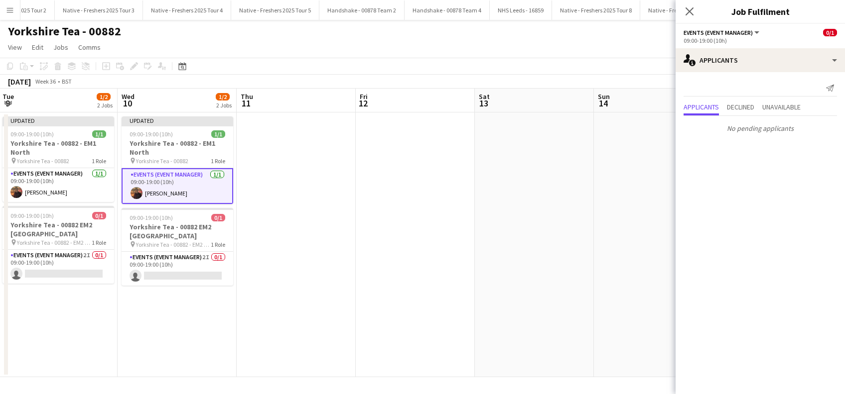
scroll to position [0, 383]
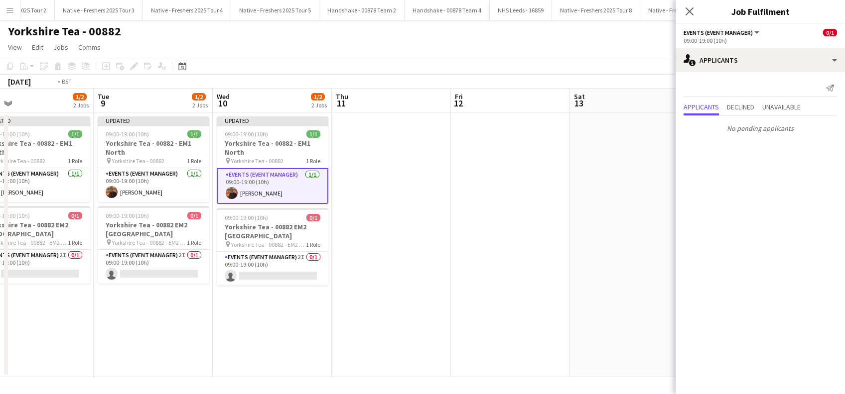
drag, startPoint x: 617, startPoint y: 327, endPoint x: 316, endPoint y: 292, distance: 302.8
click at [316, 292] on app-calendar-viewport "Fri 5 1/2 2 Jobs Sat 6 Sun 7 1/2 2 Jobs Mon 8 1/2 2 Jobs Tue 9 1/2 2 Jobs Wed 1…" at bounding box center [422, 233] width 845 height 289
click at [505, 278] on app-date-cell at bounding box center [510, 245] width 119 height 265
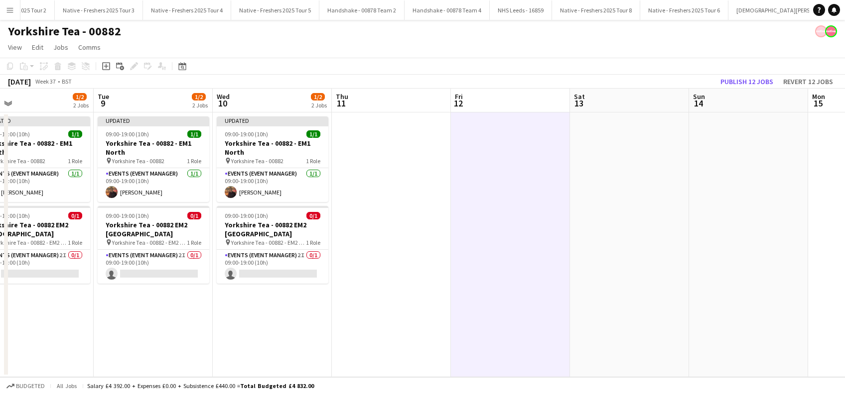
click at [633, 283] on app-date-cell at bounding box center [629, 245] width 119 height 265
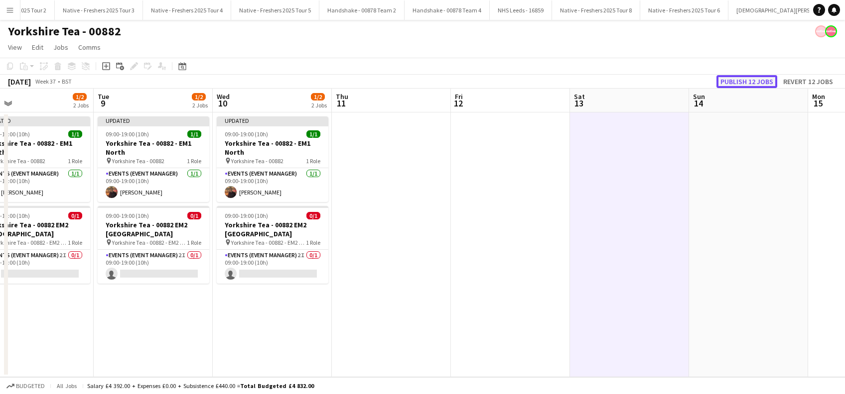
click at [746, 76] on button "Publish 12 jobs" at bounding box center [746, 81] width 61 height 13
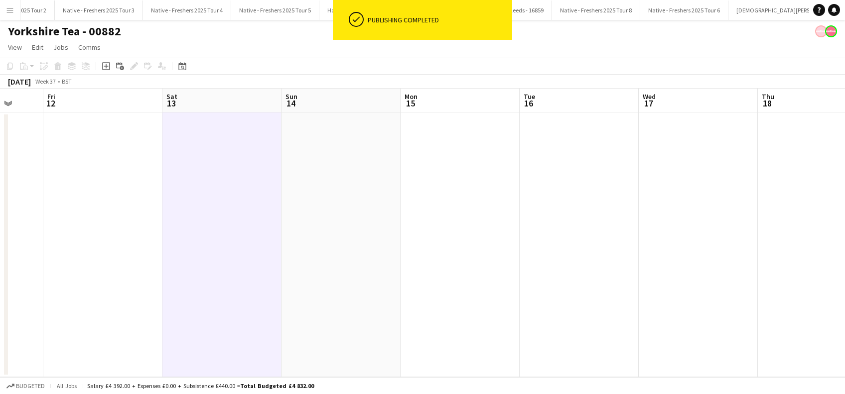
drag, startPoint x: 744, startPoint y: 277, endPoint x: 303, endPoint y: 275, distance: 440.8
click at [303, 275] on app-calendar-viewport "Tue 9 1/2 2 Jobs Wed 10 1/2 2 Jobs Thu 11 Fri 12 Sat 13 Sun 14 Mon 15 Tue 16 We…" at bounding box center [422, 233] width 845 height 289
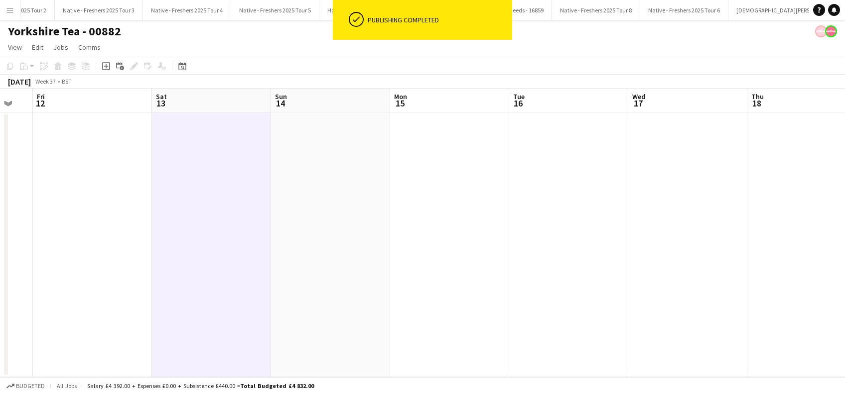
drag, startPoint x: 516, startPoint y: 271, endPoint x: 687, endPoint y: 246, distance: 172.6
click at [376, 283] on app-calendar-viewport "Tue 9 1/2 2 Jobs Wed 10 1/2 2 Jobs Thu 11 Fri 12 Sat 13 Sun 14 Mon 15 Tue 16 We…" at bounding box center [422, 233] width 845 height 289
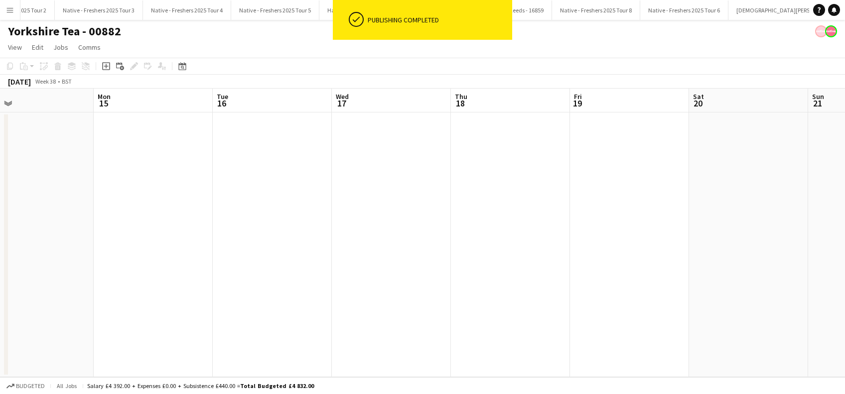
drag, startPoint x: 595, startPoint y: 254, endPoint x: 482, endPoint y: 260, distance: 113.2
click at [471, 263] on app-calendar-viewport "Thu 11 Fri 12 Sat 13 Sun 14 Mon 15 Tue 16 Wed 17 Thu 18 Fri 19 Sat 20 Sun 21 Mo…" at bounding box center [422, 233] width 845 height 289
drag, startPoint x: 725, startPoint y: 233, endPoint x: 465, endPoint y: 252, distance: 261.2
click at [452, 257] on app-calendar-viewport "Sat 13 Sun 14 Mon 15 Tue 16 Wed 17 Thu 18 Fri 19 Sat 20 Sun 21 Mon 22 Tue 23 We…" at bounding box center [422, 233] width 845 height 289
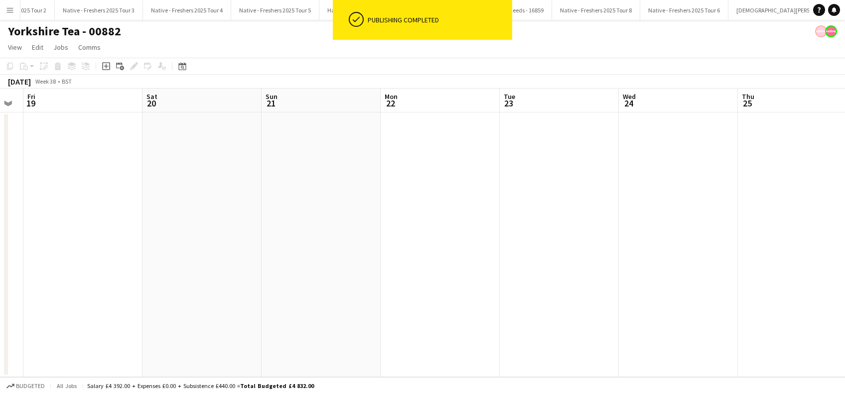
drag, startPoint x: 470, startPoint y: 240, endPoint x: 407, endPoint y: 247, distance: 63.6
click at [405, 247] on app-calendar-viewport "Mon 15 Tue 16 Wed 17 Thu 18 Fri 19 Sat 20 Sun 21 Mon 22 Tue 23 Wed 24 Thu 25 Fr…" at bounding box center [422, 233] width 845 height 289
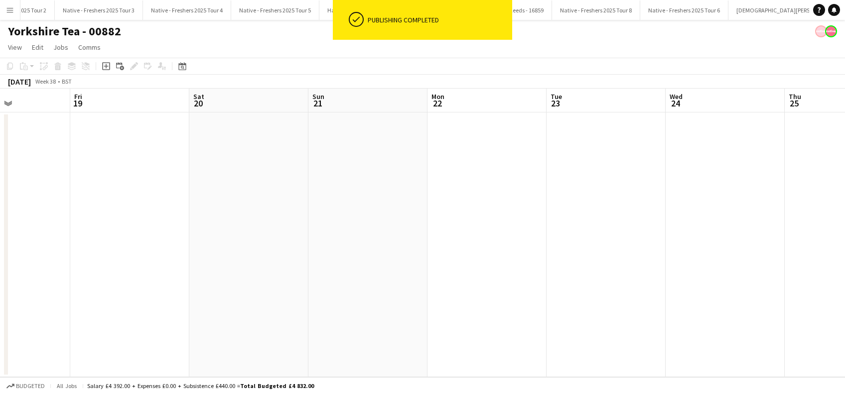
drag, startPoint x: 650, startPoint y: 265, endPoint x: 690, endPoint y: 263, distance: 39.9
click at [710, 257] on app-calendar-viewport "Tue 16 Wed 17 Thu 18 Fri 19 Sat 20 Sun 21 Mon 22 Tue 23 Wed 24 Thu 25 Fri 26 Sa…" at bounding box center [422, 233] width 845 height 289
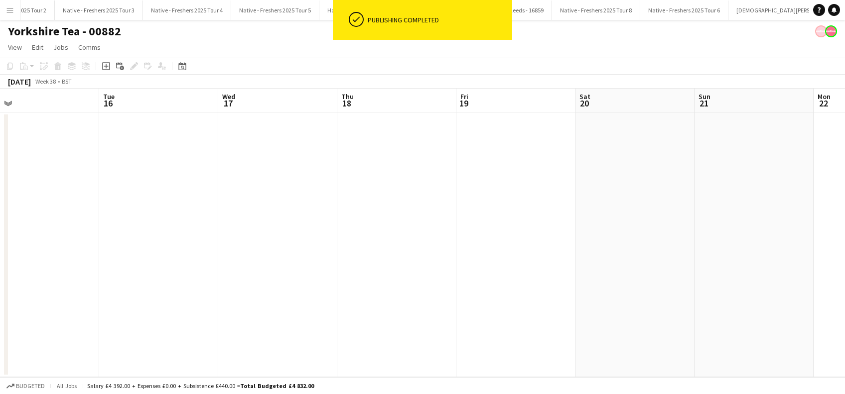
drag, startPoint x: 610, startPoint y: 286, endPoint x: 685, endPoint y: 287, distance: 75.2
click at [694, 286] on app-calendar-viewport "Sat 13 Sun 14 Mon 15 Tue 16 Wed 17 Thu 18 Fri 19 Sat 20 Sun 21 Mon 22 Tue 23 We…" at bounding box center [422, 233] width 845 height 289
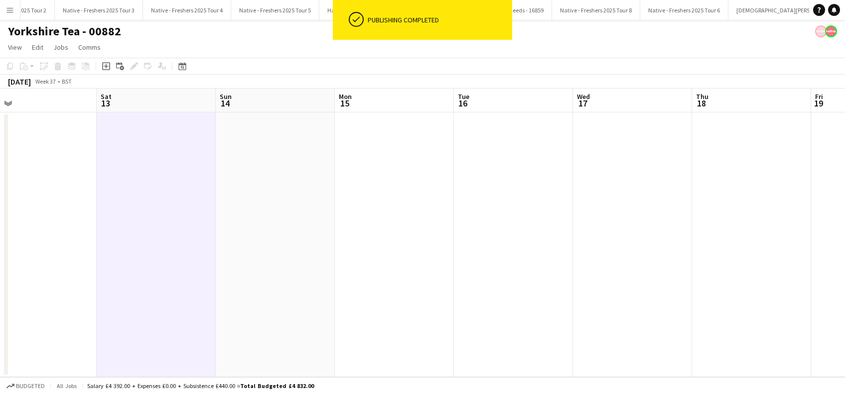
drag, startPoint x: 602, startPoint y: 308, endPoint x: 749, endPoint y: 315, distance: 147.6
click at [749, 315] on app-calendar-viewport "Wed 10 1/2 2 Jobs Thu 11 Fri 12 Sat 13 Sun 14 Mon 15 Tue 16 Wed 17 Thu 18 Fri 1…" at bounding box center [422, 233] width 845 height 289
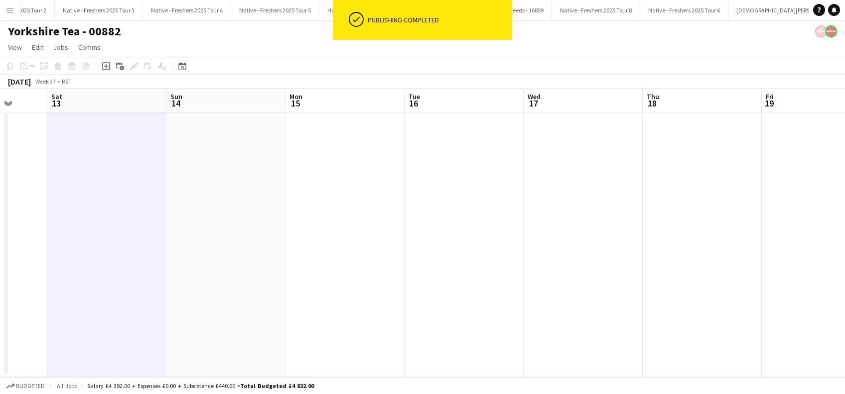
drag, startPoint x: 386, startPoint y: 294, endPoint x: 800, endPoint y: 333, distance: 416.3
click at [818, 333] on app-calendar-viewport "Wed 10 1/2 2 Jobs Thu 11 Fri 12 Sat 13 Sun 14 Mon 15 Tue 16 Wed 17 Thu 18 Fri 1…" at bounding box center [422, 233] width 845 height 289
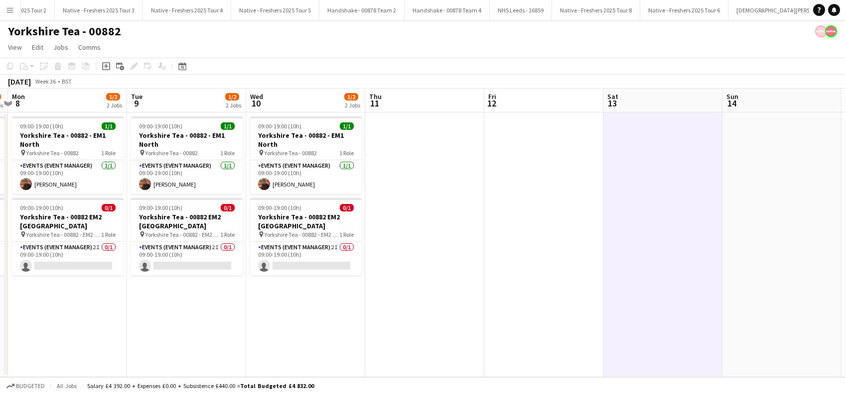
drag, startPoint x: 457, startPoint y: 309, endPoint x: 689, endPoint y: 335, distance: 233.5
click at [808, 336] on app-calendar-viewport "Sat 6 Sun 7 1/2 2 Jobs Mon 8 1/2 2 Jobs Tue 9 1/2 2 Jobs Wed 10 1/2 2 Jobs Thu …" at bounding box center [422, 233] width 845 height 289
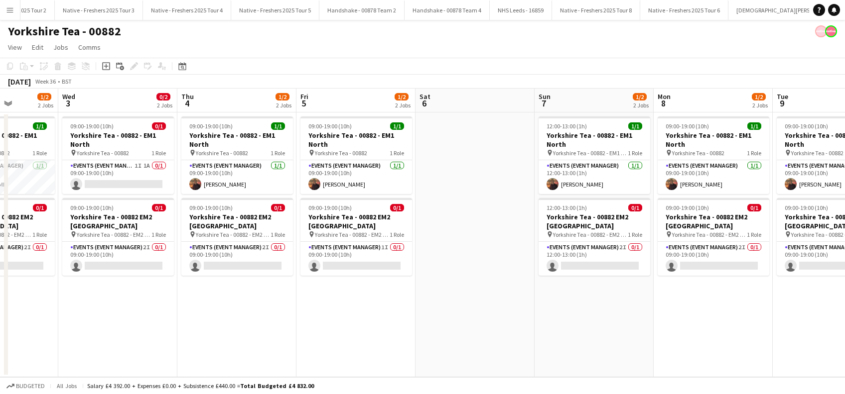
drag, startPoint x: 331, startPoint y: 301, endPoint x: 632, endPoint y: 301, distance: 301.3
click at [632, 301] on app-calendar-viewport "Sun 31 1/2 2 Jobs Mon 1 1/2 2 Jobs Tue 2 1/2 2 Jobs Wed 3 0/2 2 Jobs Thu 4 1/2 …" at bounding box center [422, 233] width 845 height 289
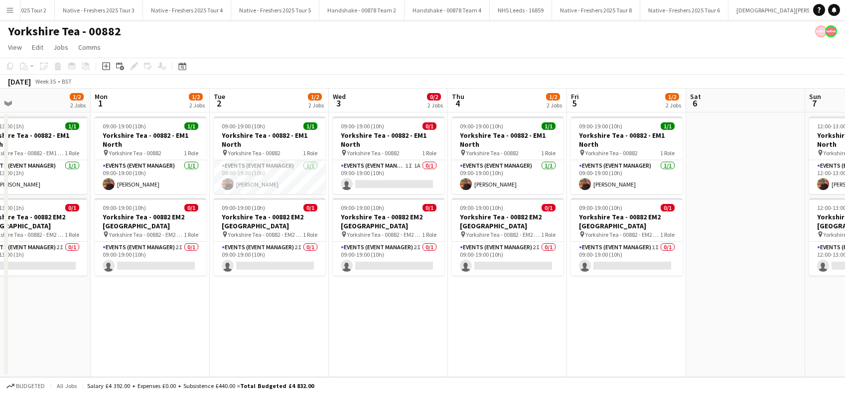
drag, startPoint x: 360, startPoint y: 295, endPoint x: 632, endPoint y: 311, distance: 272.0
click at [632, 311] on app-calendar-viewport "Fri 29 1/2 2 Jobs Sat 30 Sun 31 1/2 2 Jobs Mon 1 1/2 2 Jobs Tue 2 1/2 2 Jobs We…" at bounding box center [422, 233] width 845 height 289
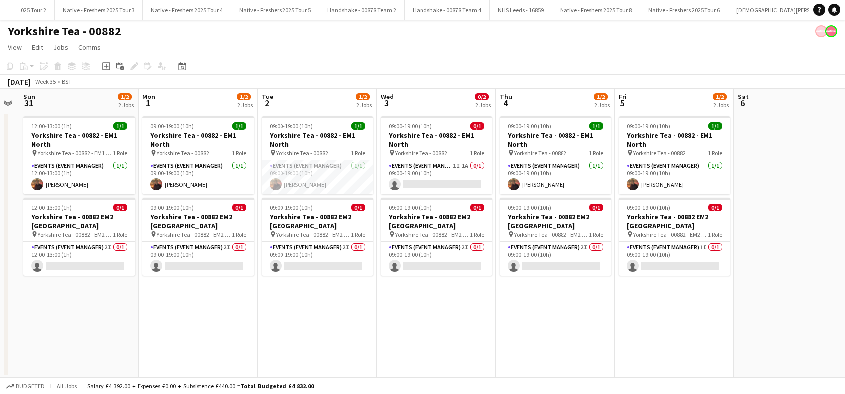
drag, startPoint x: 305, startPoint y: 259, endPoint x: 552, endPoint y: 272, distance: 246.9
click at [552, 272] on app-calendar-viewport "Thu 28 1/2 2 Jobs Fri 29 1/2 2 Jobs Sat 30 Sun 31 1/2 2 Jobs Mon 1 1/2 2 Jobs T…" at bounding box center [422, 233] width 845 height 289
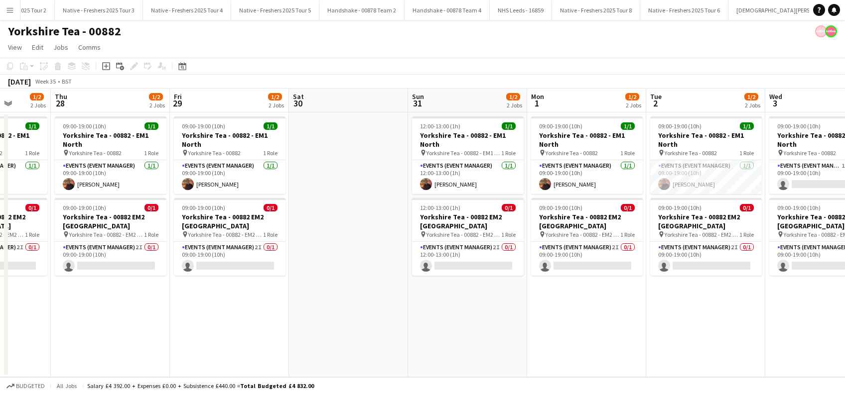
drag, startPoint x: 357, startPoint y: 270, endPoint x: 626, endPoint y: 301, distance: 270.7
click at [627, 301] on app-calendar-viewport "Mon 25 Tue 26 2/2 2 Jobs Wed 27 1/2 2 Jobs Thu 28 1/2 2 Jobs Fri 29 1/2 2 Jobs …" at bounding box center [422, 233] width 845 height 289
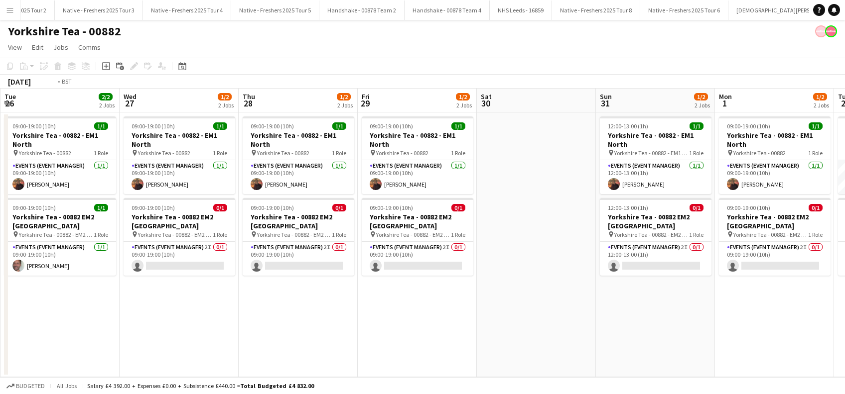
drag, startPoint x: 407, startPoint y: 311, endPoint x: 669, endPoint y: 311, distance: 262.5
click at [669, 311] on app-calendar-viewport "Sun 24 Mon 25 Tue 26 2/2 2 Jobs Wed 27 1/2 2 Jobs Thu 28 1/2 2 Jobs Fri 29 1/2 …" at bounding box center [422, 233] width 845 height 289
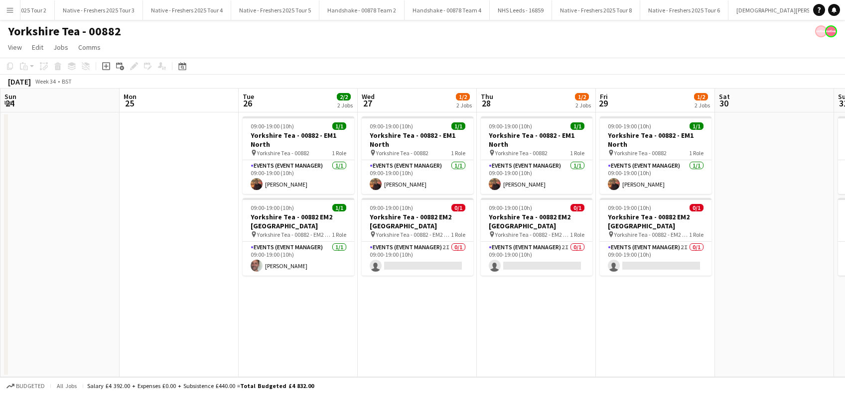
scroll to position [0, 288]
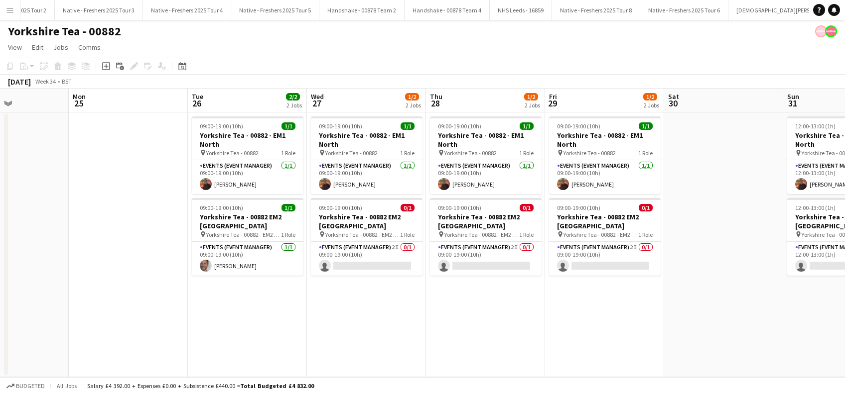
drag, startPoint x: 566, startPoint y: 308, endPoint x: 609, endPoint y: 314, distance: 43.7
click at [609, 314] on app-calendar-viewport "Fri 22 Sat 23 Sun 24 Mon 25 Tue 26 2/2 2 Jobs Wed 27 1/2 2 Jobs Thu 28 1/2 2 Jo…" at bounding box center [422, 233] width 845 height 289
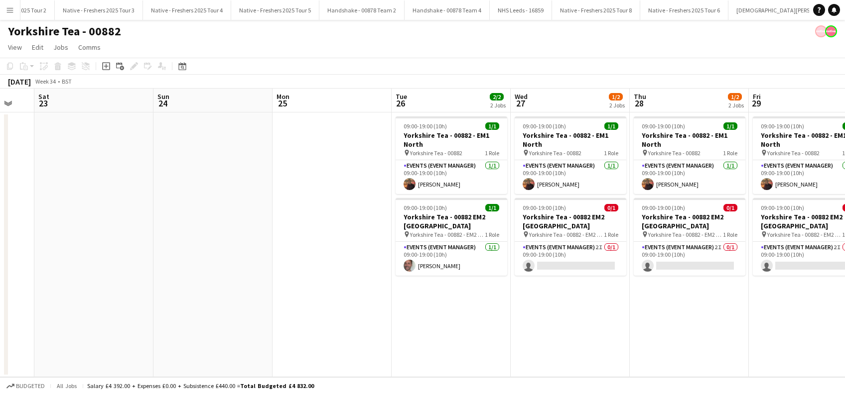
scroll to position [0, 339]
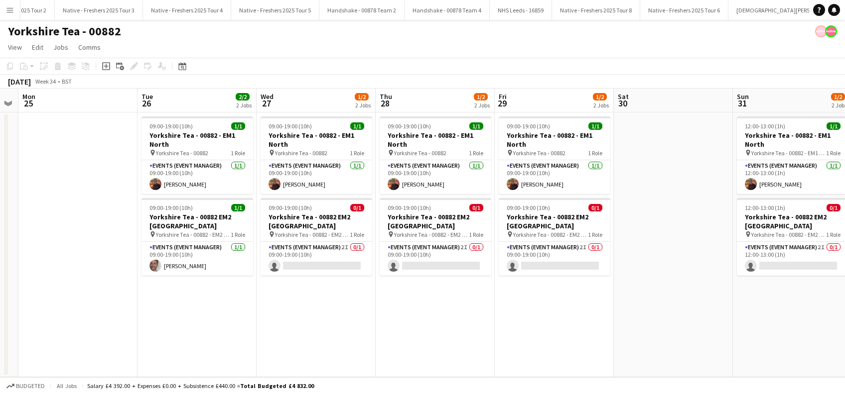
drag, startPoint x: 620, startPoint y: 308, endPoint x: 332, endPoint y: 321, distance: 288.7
click at [332, 321] on app-calendar-viewport "Fri 22 Sat 23 Sun 24 Mon 25 Tue 26 2/2 2 Jobs Wed 27 1/2 2 Jobs Thu 28 1/2 2 Jo…" at bounding box center [422, 233] width 845 height 289
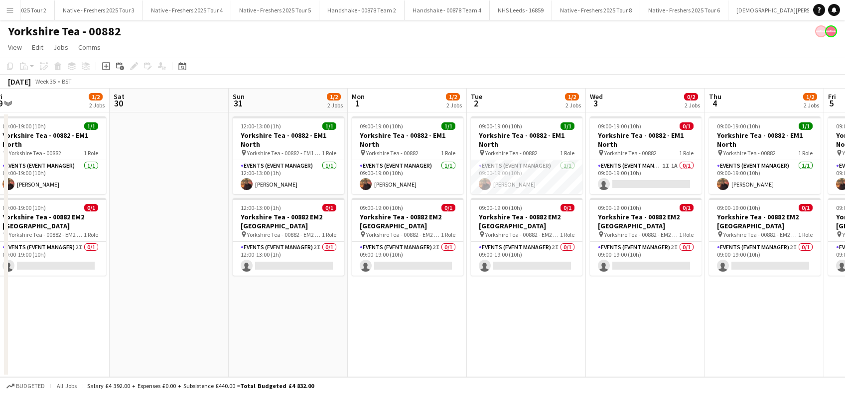
drag, startPoint x: 649, startPoint y: 298, endPoint x: 145, endPoint y: 327, distance: 504.9
click at [145, 327] on app-calendar-viewport "Tue 26 2/2 2 Jobs Wed 27 1/2 2 Jobs Thu 28 1/2 2 Jobs Fri 29 1/2 2 Jobs Sat 30 …" at bounding box center [422, 233] width 845 height 289
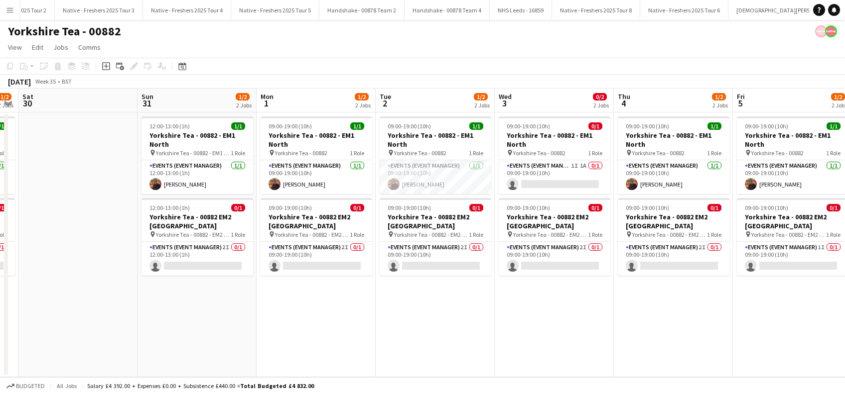
drag, startPoint x: 577, startPoint y: 286, endPoint x: 486, endPoint y: 308, distance: 93.3
click at [486, 308] on app-calendar-viewport "Tue 26 2/2 2 Jobs Wed 27 1/2 2 Jobs Thu 28 1/2 2 Jobs Fri 29 1/2 2 Jobs Sat 30 …" at bounding box center [422, 233] width 845 height 289
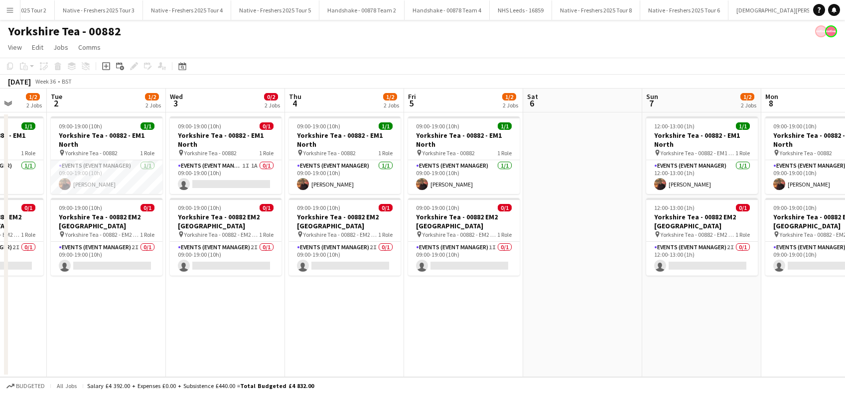
drag, startPoint x: 566, startPoint y: 295, endPoint x: 389, endPoint y: 289, distance: 176.9
click at [363, 305] on app-calendar-viewport "Sat 30 Sun 31 1/2 2 Jobs Mon 1 1/2 2 Jobs Tue 2 1/2 2 Jobs Wed 3 0/2 2 Jobs Thu…" at bounding box center [422, 233] width 845 height 289
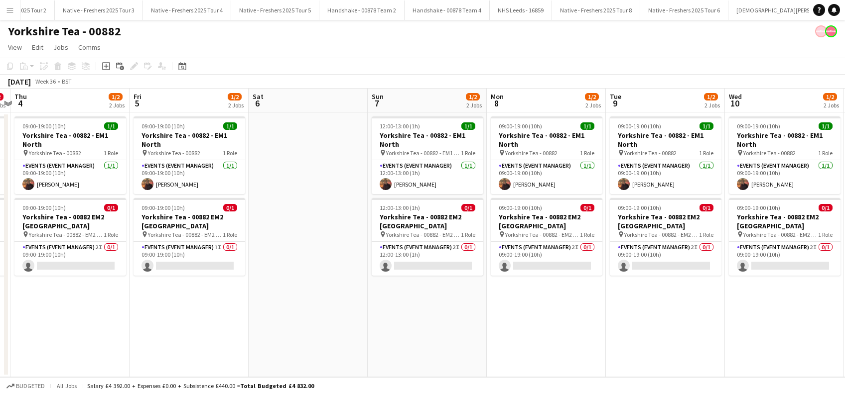
drag, startPoint x: 638, startPoint y: 267, endPoint x: 363, endPoint y: 306, distance: 277.1
click at [363, 306] on app-calendar-viewport "Mon 1 1/2 2 Jobs Tue 2 1/2 2 Jobs Wed 3 0/2 2 Jobs Thu 4 1/2 2 Jobs Fri 5 1/2 2…" at bounding box center [422, 233] width 845 height 289
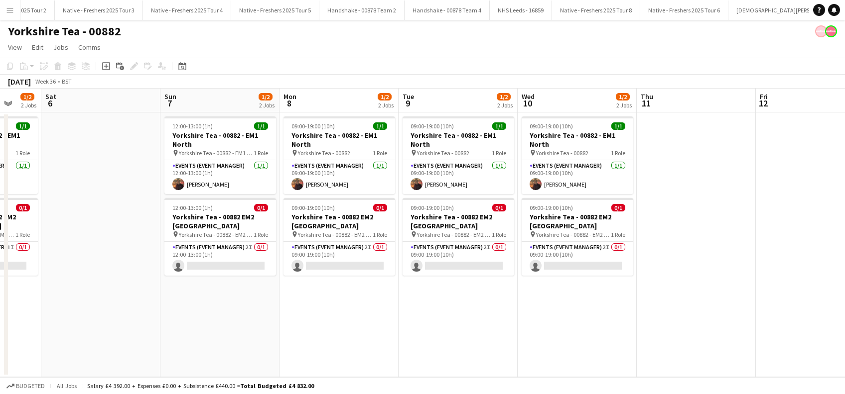
scroll to position [0, 326]
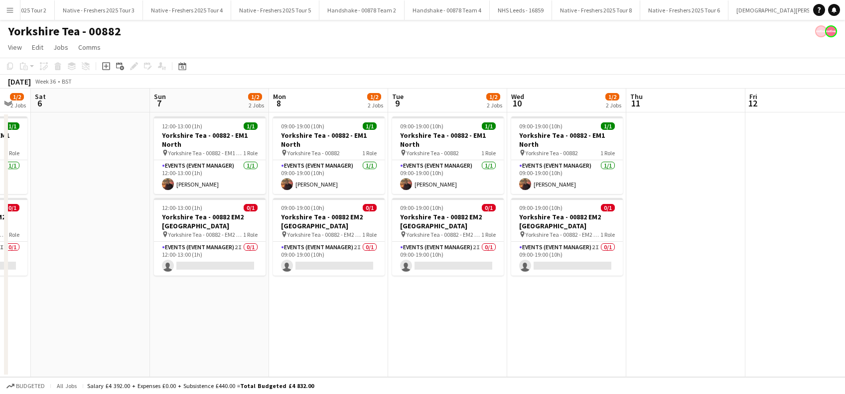
drag, startPoint x: 441, startPoint y: 314, endPoint x: 417, endPoint y: 315, distance: 23.4
click at [417, 315] on app-calendar-viewport "Wed 3 0/2 2 Jobs Thu 4 1/2 2 Jobs Fri 5 1/2 2 Jobs Sat 6 Sun 7 1/2 2 Jobs Mon 8…" at bounding box center [422, 233] width 845 height 289
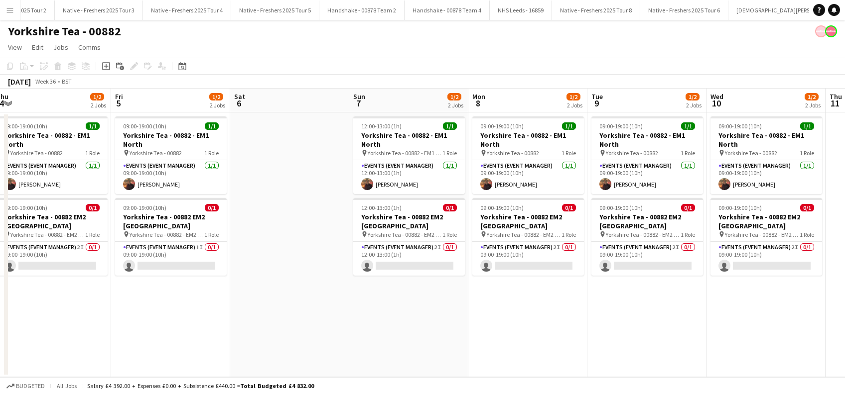
drag, startPoint x: 595, startPoint y: 293, endPoint x: 724, endPoint y: 277, distance: 130.0
click at [724, 277] on app-calendar-viewport "Tue 2 1/2 2 Jobs Wed 3 0/2 2 Jobs Thu 4 1/2 2 Jobs Fri 5 1/2 2 Jobs Sat 6 Sun 7…" at bounding box center [422, 233] width 845 height 289
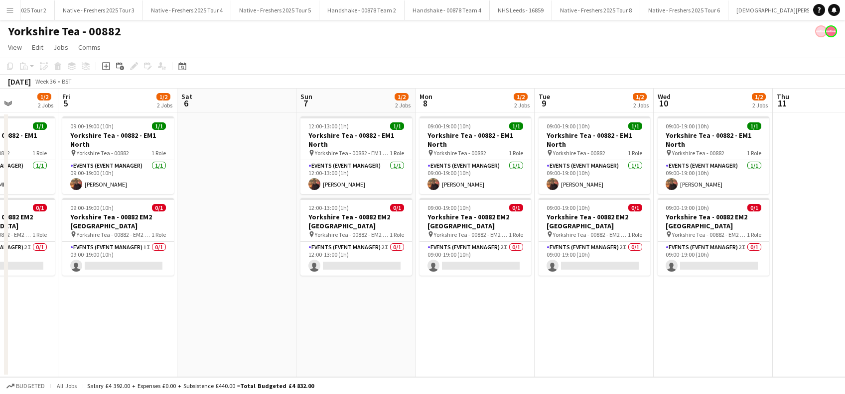
drag, startPoint x: 424, startPoint y: 297, endPoint x: 728, endPoint y: 291, distance: 303.9
click at [728, 291] on app-calendar-viewport "Tue 2 1/2 2 Jobs Wed 3 0/2 2 Jobs Thu 4 1/2 2 Jobs Fri 5 1/2 2 Jobs Sat 6 Sun 7…" at bounding box center [422, 233] width 845 height 289
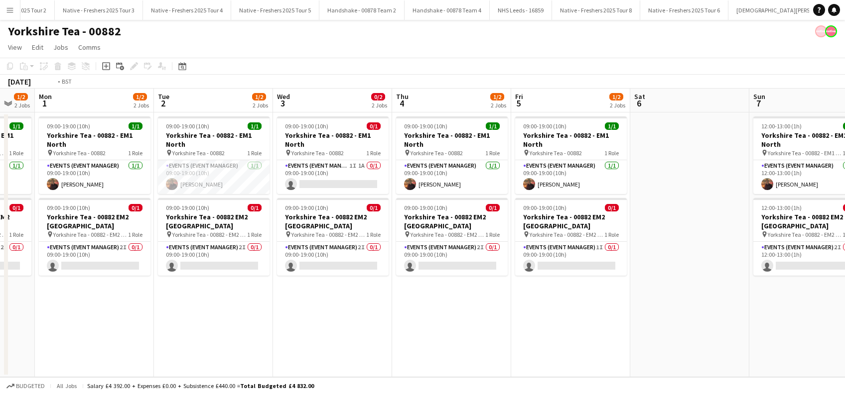
scroll to position [0, 244]
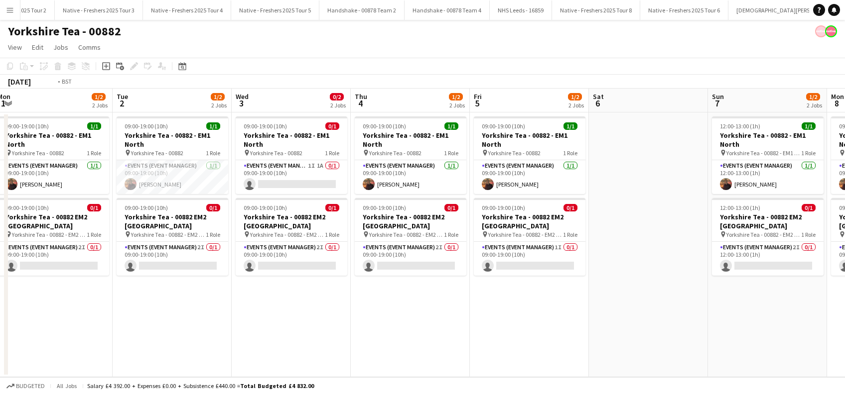
drag, startPoint x: 339, startPoint y: 310, endPoint x: 513, endPoint y: 276, distance: 177.1
click at [513, 283] on app-calendar-viewport "Sat 30 Sun 31 1/2 2 Jobs Mon 1 1/2 2 Jobs Tue 2 1/2 2 Jobs Wed 3 0/2 2 Jobs Thu…" at bounding box center [422, 233] width 845 height 289
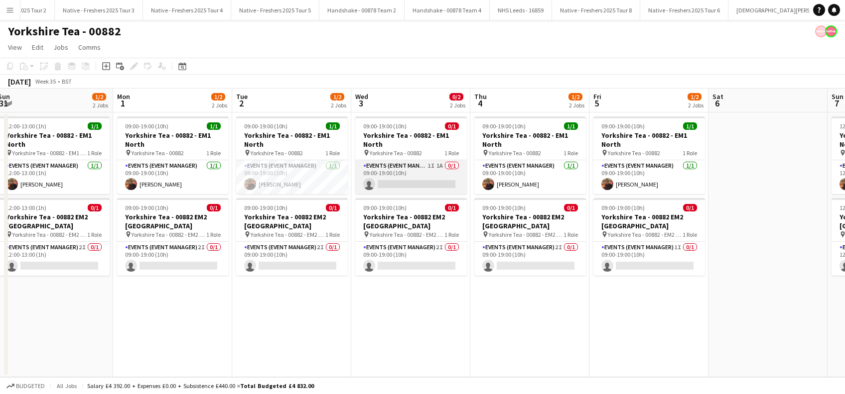
click at [400, 183] on app-card-role "Events (Event Manager) 1I 1A 0/1 09:00-19:00 (10h) single-neutral-actions" at bounding box center [411, 177] width 112 height 34
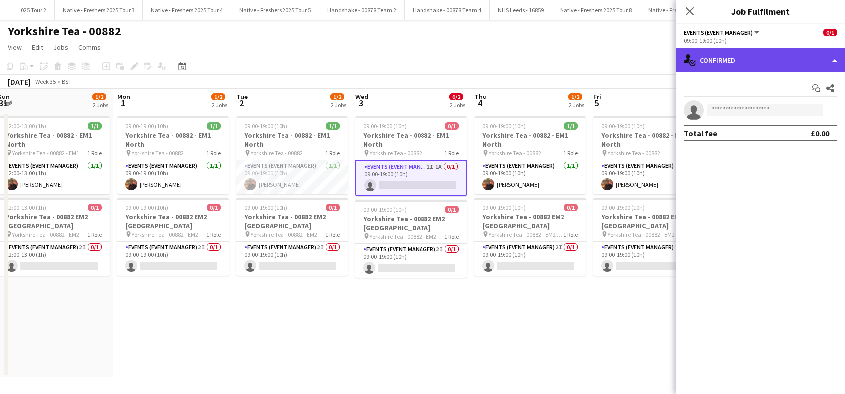
click at [757, 53] on div "single-neutral-actions-check-2 Confirmed" at bounding box center [759, 60] width 169 height 24
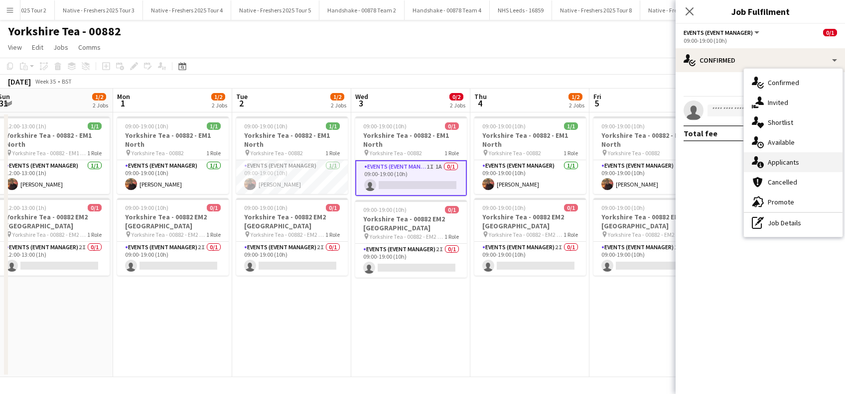
click at [787, 158] on div "single-neutral-actions-information Applicants" at bounding box center [793, 162] width 99 height 20
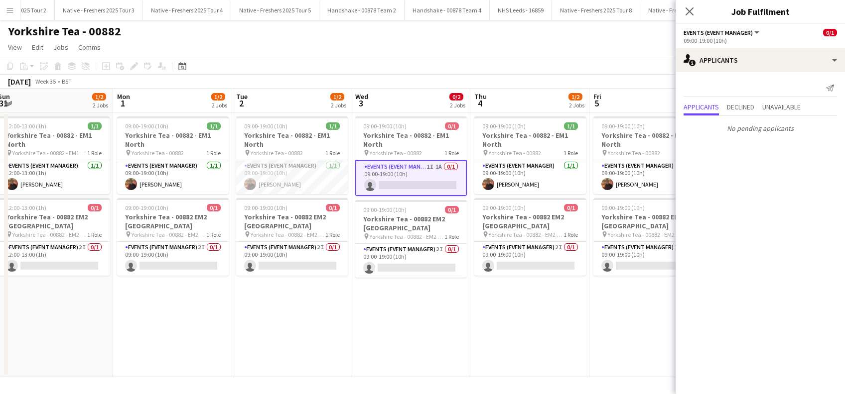
click at [412, 179] on app-card-role "Events (Event Manager) 1I 1A 0/1 09:00-19:00 (10h) single-neutral-actions" at bounding box center [411, 178] width 112 height 36
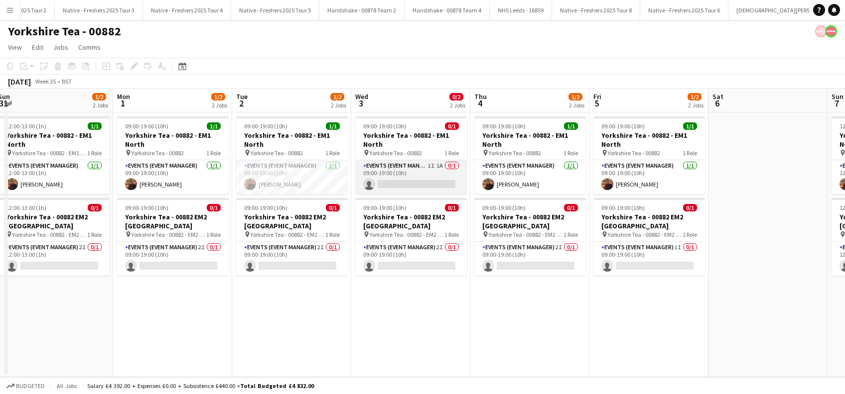
click at [413, 179] on app-card-role "Events (Event Manager) 1I 1A 0/1 09:00-19:00 (10h) single-neutral-actions" at bounding box center [411, 177] width 112 height 34
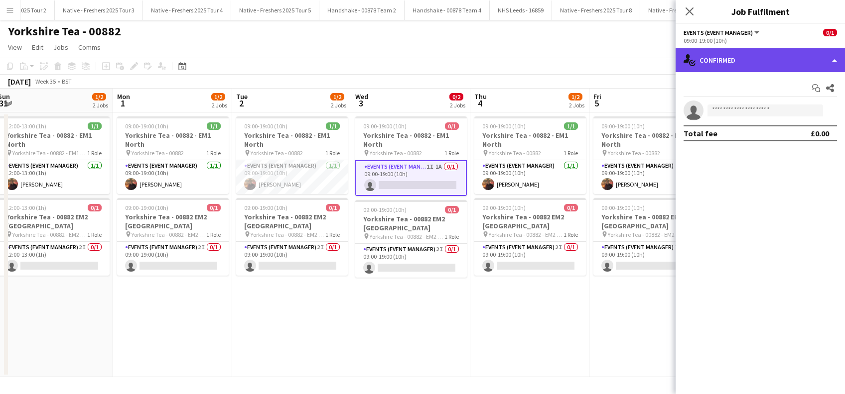
click at [745, 59] on div "single-neutral-actions-check-2 Confirmed" at bounding box center [759, 60] width 169 height 24
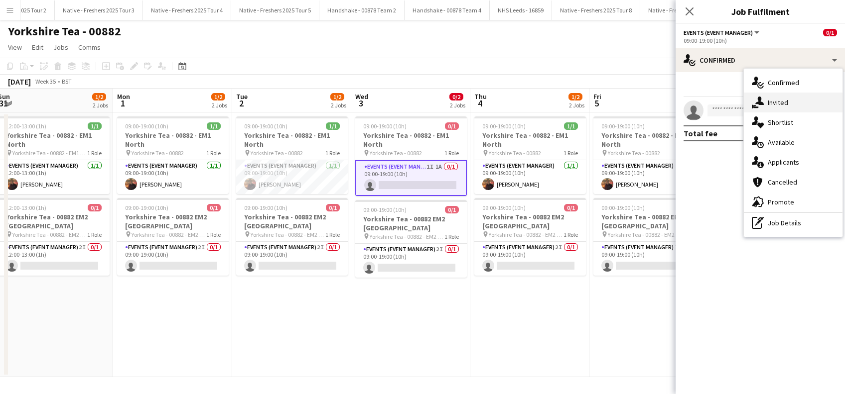
click at [785, 99] on div "single-neutral-actions-share-1 Invited" at bounding box center [793, 103] width 99 height 20
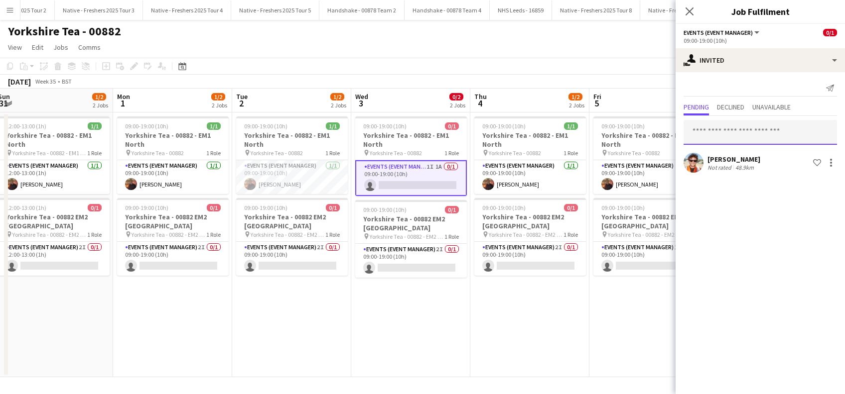
click at [723, 136] on input "text" at bounding box center [759, 132] width 153 height 25
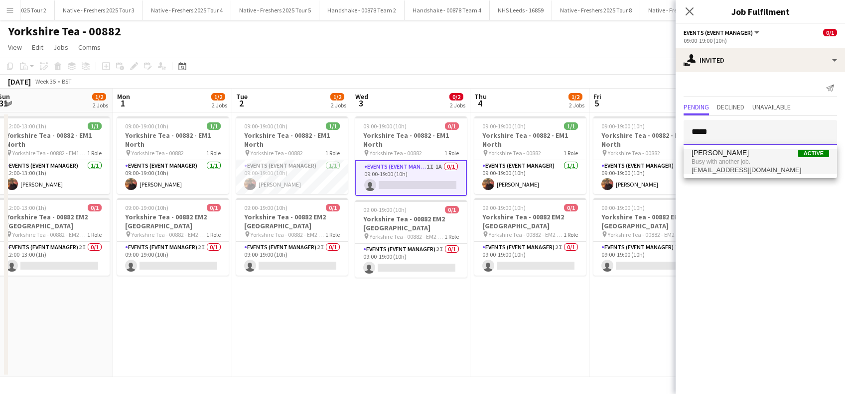
type input "*****"
click at [721, 167] on span "gtbrighty@gmail.com" at bounding box center [759, 170] width 137 height 8
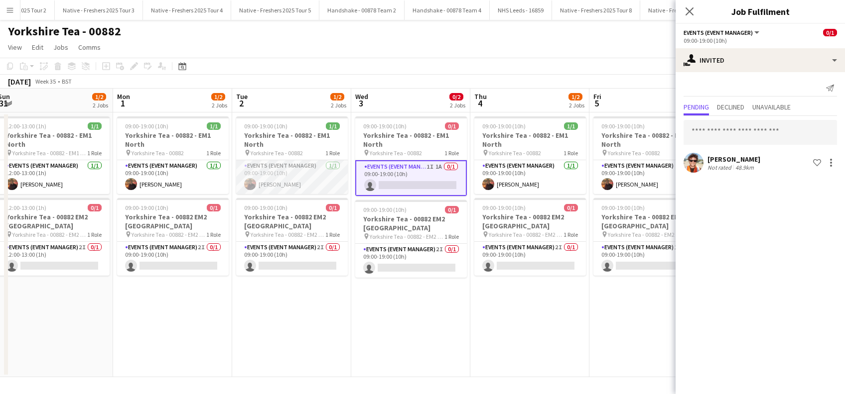
click at [265, 183] on app-card-role "Events (Event Manager) 1/1 09:00-19:00 (10h) Glenn Brighty" at bounding box center [292, 177] width 112 height 34
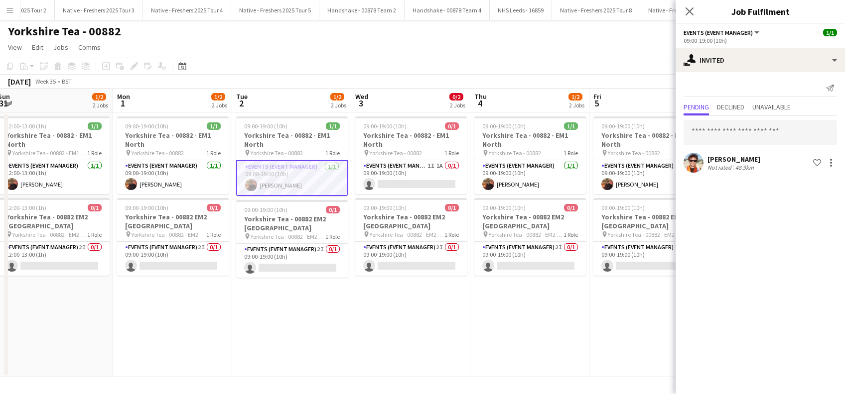
click at [255, 176] on app-card-role "Events (Event Manager) 1/1 09:00-19:00 (10h) Glenn Brighty" at bounding box center [292, 178] width 112 height 36
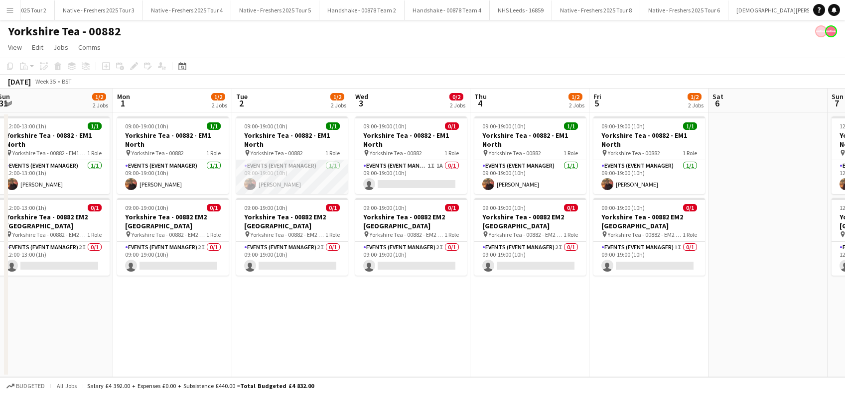
click at [271, 184] on app-card-role "Events (Event Manager) 1/1 09:00-19:00 (10h) Glenn Brighty" at bounding box center [292, 177] width 112 height 34
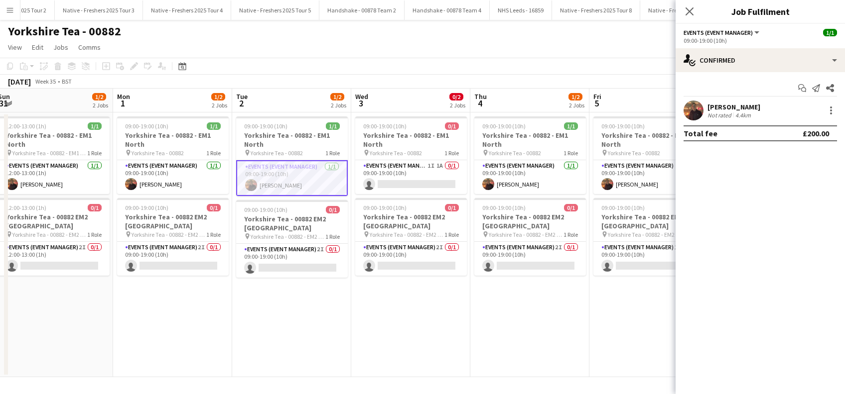
click at [735, 107] on div "Glenn Brighty" at bounding box center [733, 107] width 53 height 9
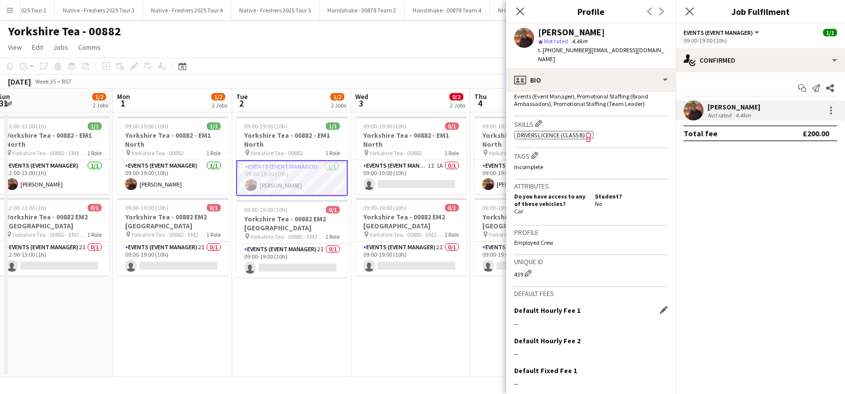
scroll to position [400, 0]
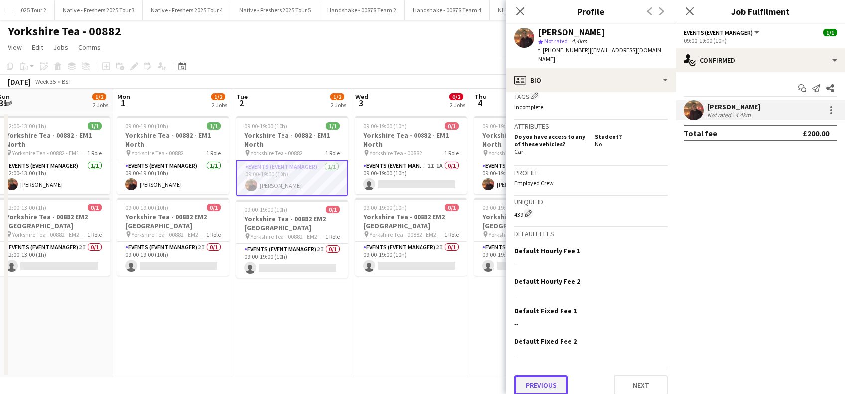
click at [554, 378] on button "Previous" at bounding box center [541, 386] width 54 height 20
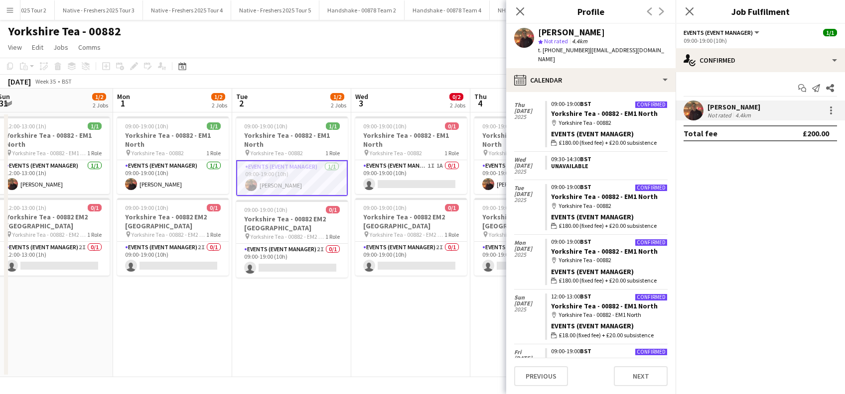
scroll to position [1020, 0]
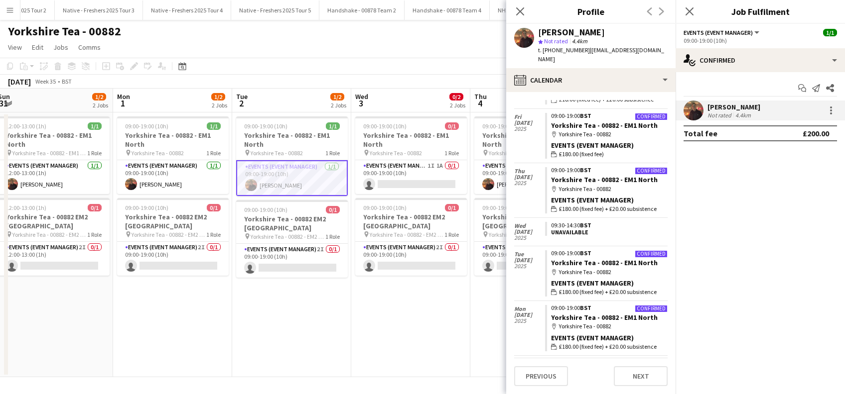
click at [718, 108] on div "Glenn Brighty" at bounding box center [733, 107] width 53 height 9
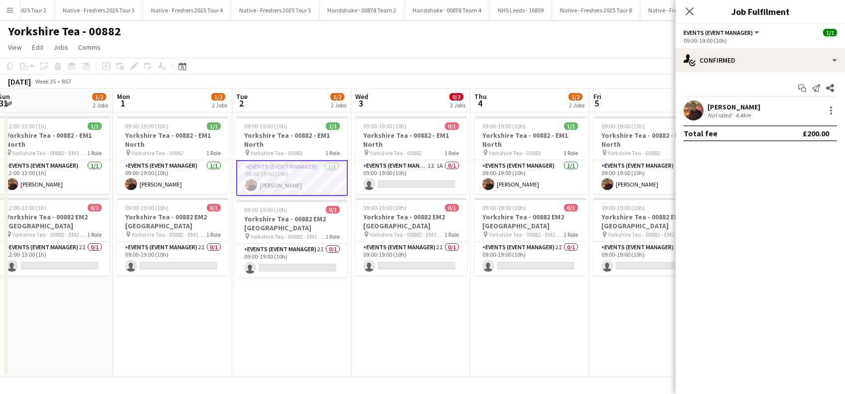
click at [718, 108] on div "Glenn Brighty" at bounding box center [733, 107] width 53 height 9
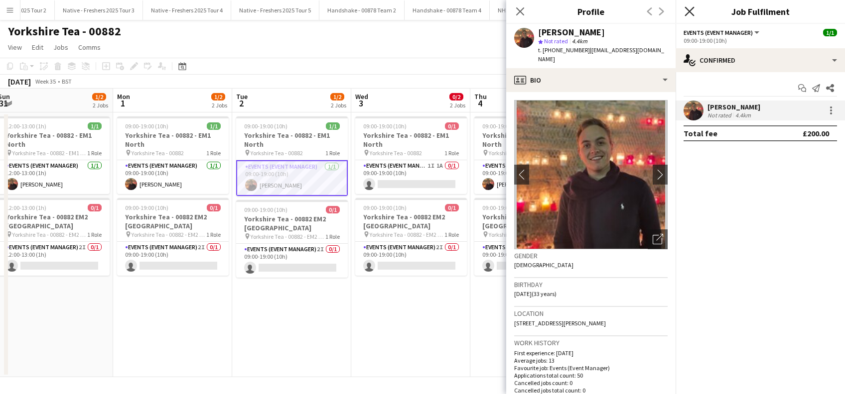
click at [691, 11] on icon "Close pop-in" at bounding box center [688, 10] width 9 height 9
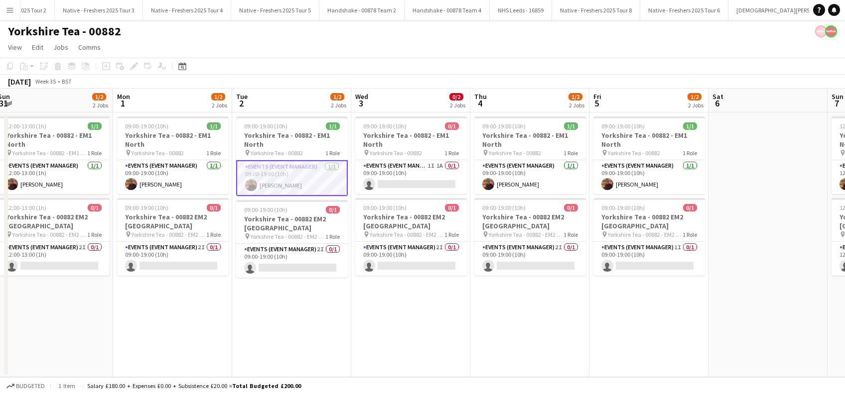
click at [406, 312] on app-date-cell "09:00-19:00 (10h) 0/1 Yorkshire Tea - 00882 - EM1 North pin Yorkshire Tea - 008…" at bounding box center [410, 245] width 119 height 265
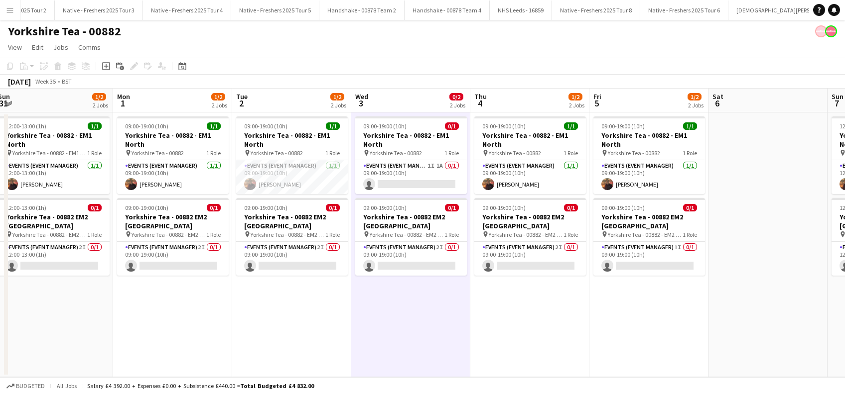
click at [533, 315] on app-date-cell "09:00-19:00 (10h) 1/1 Yorkshire Tea - 00882 - EM1 North pin Yorkshire Tea - 008…" at bounding box center [529, 245] width 119 height 265
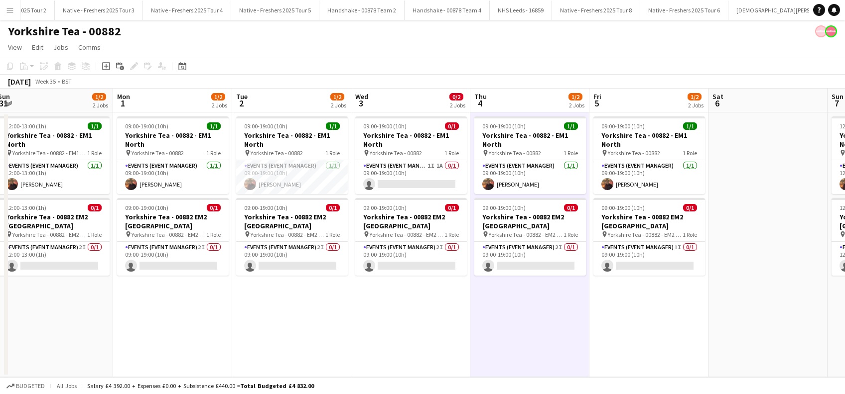
scroll to position [0, 244]
click at [783, 191] on app-date-cell at bounding box center [768, 245] width 119 height 265
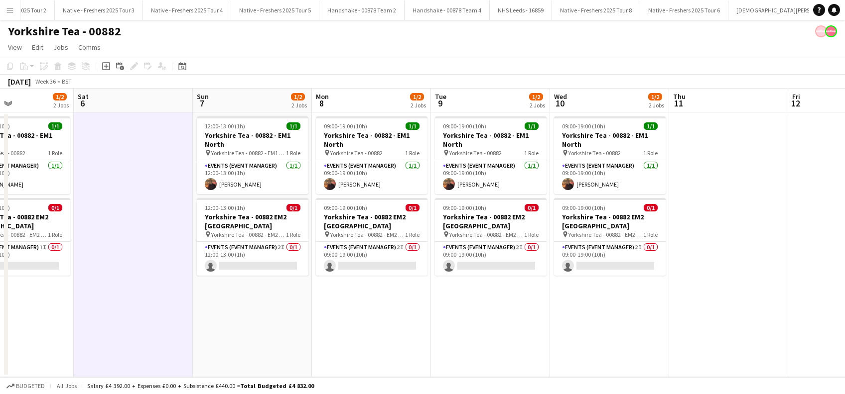
drag, startPoint x: 724, startPoint y: 286, endPoint x: 108, endPoint y: 367, distance: 621.5
click at [100, 370] on app-calendar-viewport "Tue 2 1/2 2 Jobs Wed 3 0/2 2 Jobs Thu 4 1/2 2 Jobs Fri 5 1/2 2 Jobs Sat 6 Sun 7…" at bounding box center [422, 233] width 845 height 289
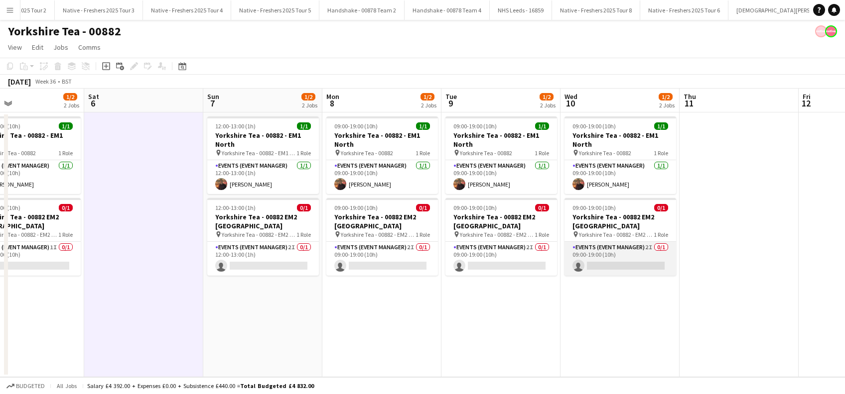
click at [658, 265] on app-card-role "Events (Event Manager) 2I 0/1 09:00-19:00 (10h) single-neutral-actions" at bounding box center [620, 259] width 112 height 34
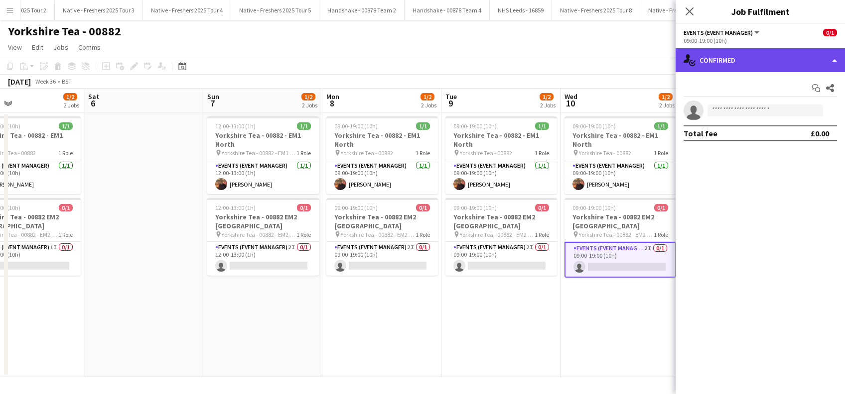
click at [758, 59] on div "single-neutral-actions-check-2 Confirmed" at bounding box center [759, 60] width 169 height 24
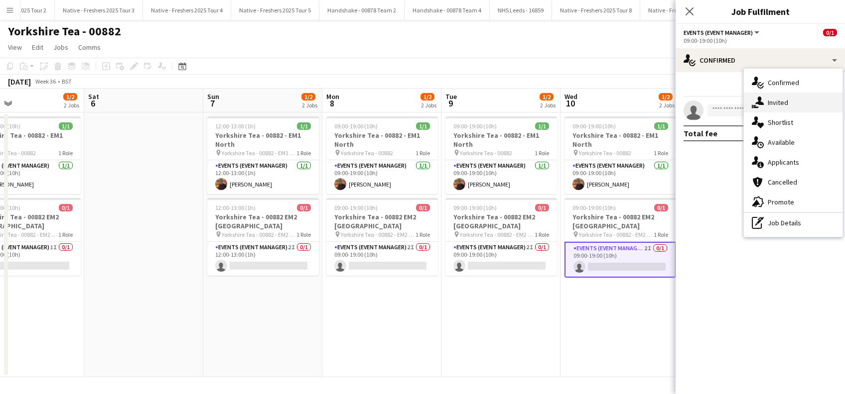
click at [792, 105] on div "single-neutral-actions-share-1 Invited" at bounding box center [793, 103] width 99 height 20
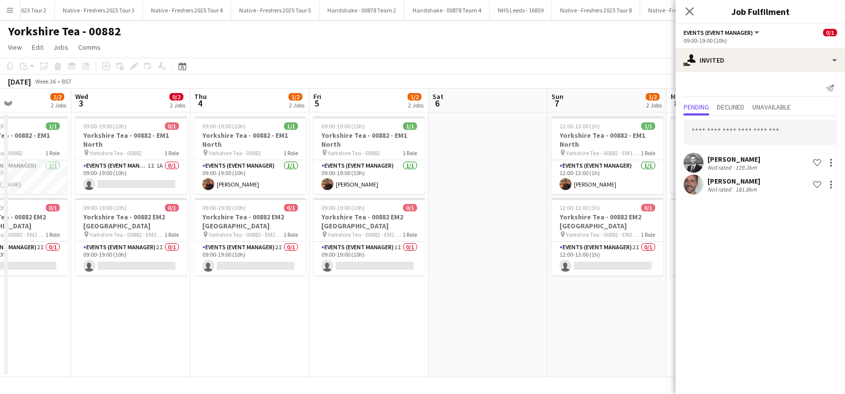
drag, startPoint x: 273, startPoint y: 326, endPoint x: 445, endPoint y: 322, distance: 171.9
click at [626, 339] on app-calendar-viewport "Sun 31 1/2 2 Jobs Mon 1 1/2 2 Jobs Tue 2 1/2 2 Jobs Wed 3 0/2 2 Jobs Thu 4 1/2 …" at bounding box center [422, 233] width 845 height 289
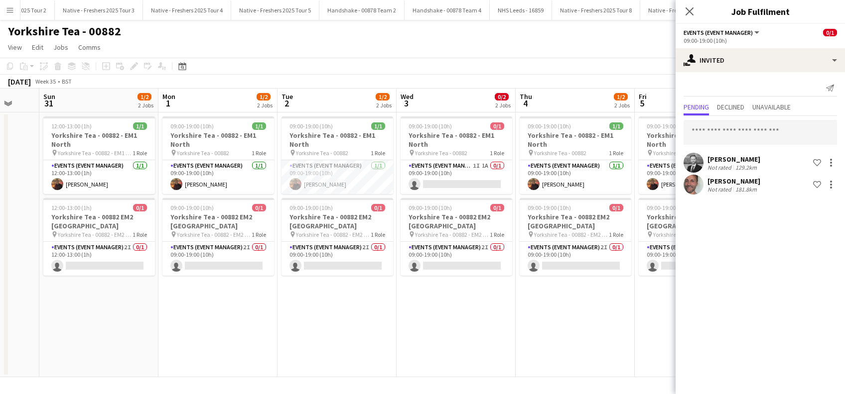
drag, startPoint x: 419, startPoint y: 340, endPoint x: 519, endPoint y: 331, distance: 100.0
click at [538, 340] on app-calendar-viewport "Thu 28 1/2 2 Jobs Fri 29 1/2 2 Jobs Sat 30 Sun 31 1/2 2 Jobs Mon 1 1/2 2 Jobs T…" at bounding box center [422, 233] width 845 height 289
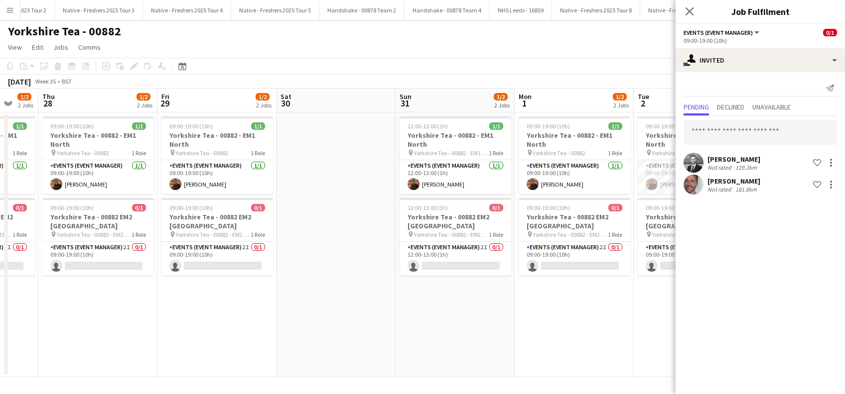
drag, startPoint x: 289, startPoint y: 332, endPoint x: 343, endPoint y: 330, distance: 53.8
click at [343, 332] on app-calendar-viewport "Tue 26 2/2 2 Jobs Wed 27 1/2 2 Jobs Thu 28 1/2 2 Jobs Fri 29 1/2 2 Jobs Sat 30 …" at bounding box center [422, 233] width 845 height 289
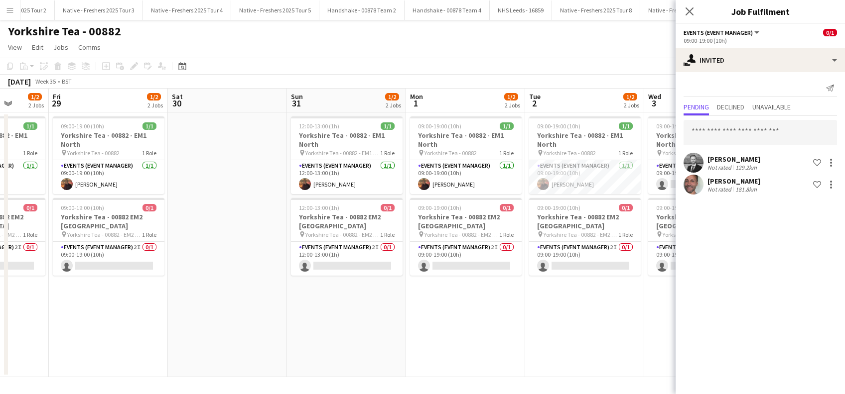
drag, startPoint x: 223, startPoint y: 333, endPoint x: 418, endPoint y: 333, distance: 195.2
click at [418, 333] on app-calendar-viewport "Tue 26 2/2 2 Jobs Wed 27 1/2 2 Jobs Thu 28 1/2 2 Jobs Fri 29 1/2 2 Jobs Sat 30 …" at bounding box center [422, 233] width 845 height 289
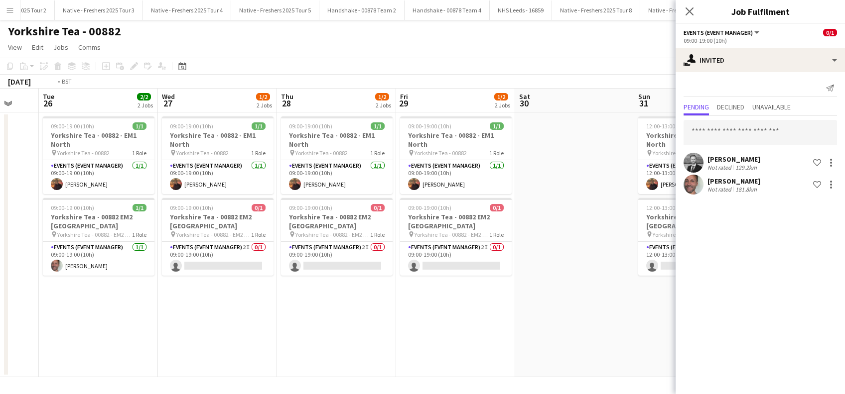
drag, startPoint x: 184, startPoint y: 329, endPoint x: 416, endPoint y: 337, distance: 231.7
click at [416, 337] on app-calendar-viewport "Sun 24 Mon 25 Tue 26 2/2 2 Jobs Wed 27 1/2 2 Jobs Thu 28 1/2 2 Jobs Fri 29 1/2 …" at bounding box center [422, 233] width 845 height 289
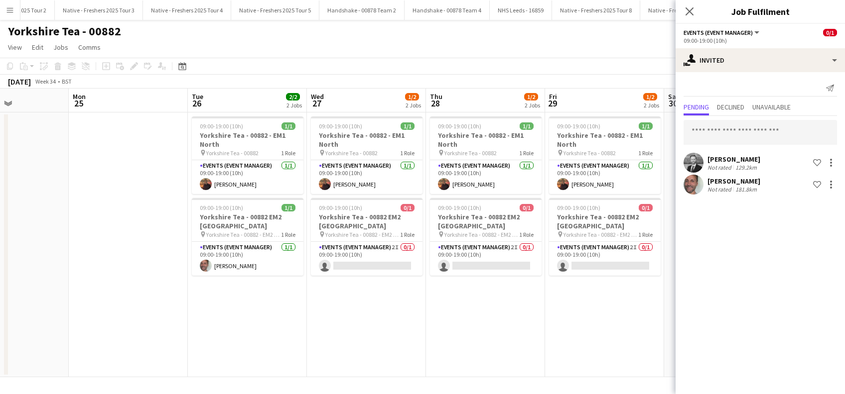
scroll to position [0, 299]
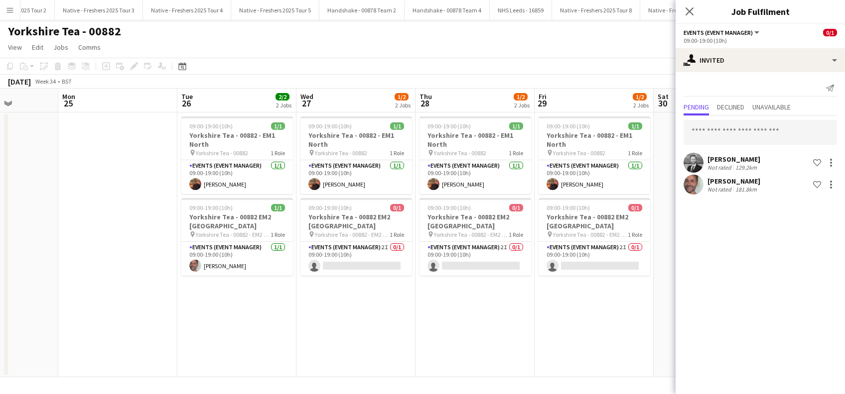
drag, startPoint x: 143, startPoint y: 322, endPoint x: 235, endPoint y: 322, distance: 92.1
click at [235, 322] on app-calendar-viewport "Fri 22 Sat 23 Sun 24 Mon 25 Tue 26 2/2 2 Jobs Wed 27 1/2 2 Jobs Thu 28 1/2 2 Jo…" at bounding box center [422, 233] width 845 height 289
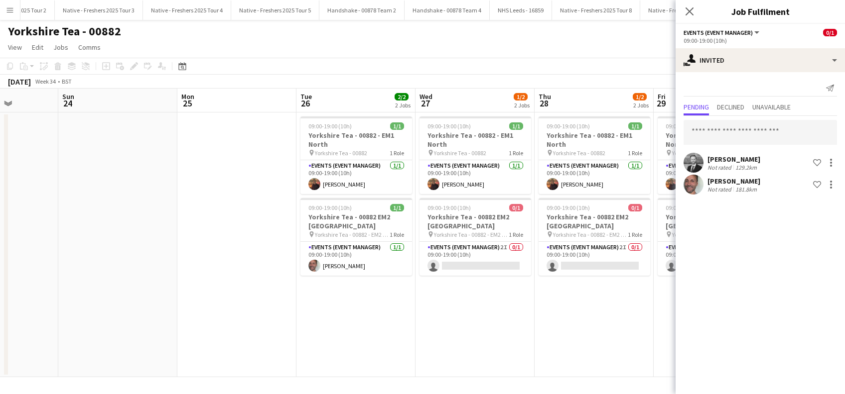
click at [326, 305] on app-date-cell "09:00-19:00 (10h) 1/1 Yorkshire Tea - 00882 - EM1 North pin Yorkshire Tea - 008…" at bounding box center [355, 245] width 119 height 265
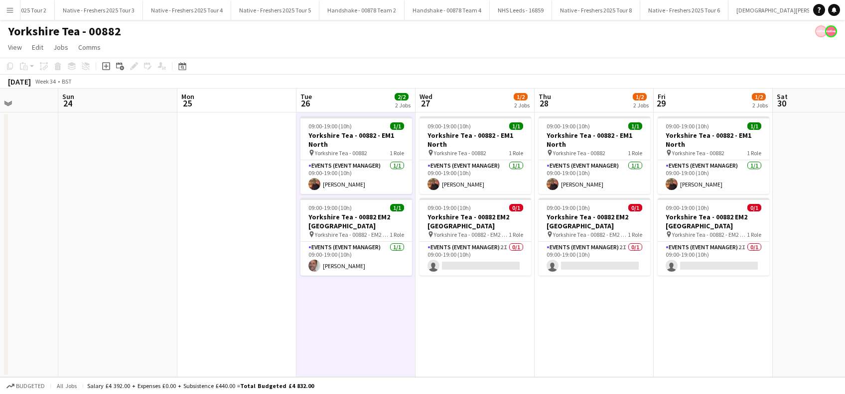
click at [337, 328] on app-date-cell "09:00-19:00 (10h) 1/1 Yorkshire Tea - 00882 - EM1 North pin Yorkshire Tea - 008…" at bounding box center [355, 245] width 119 height 265
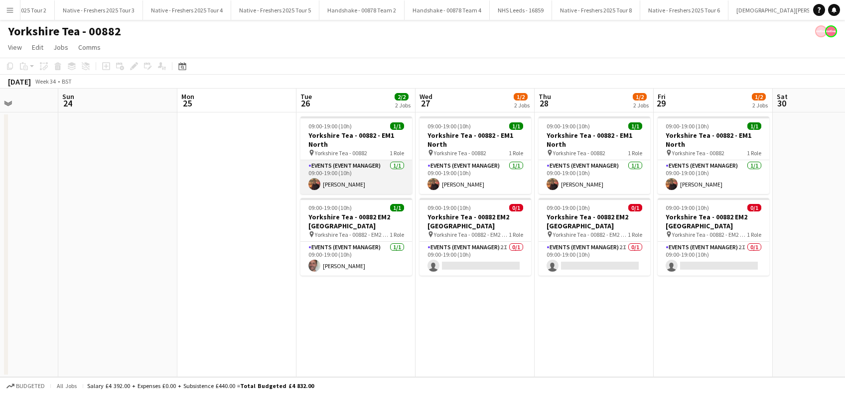
click at [347, 184] on app-card-role "Events (Event Manager) 1/1 09:00-19:00 (10h) Glenn Brighty" at bounding box center [356, 177] width 112 height 34
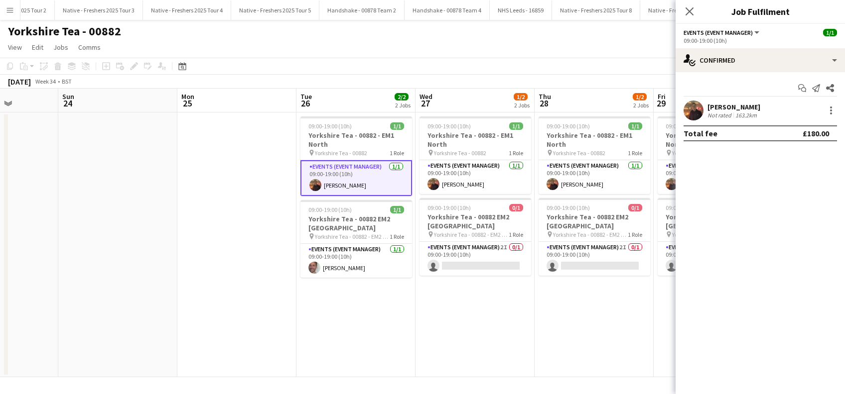
click at [746, 109] on div "Glenn Brighty" at bounding box center [733, 107] width 53 height 9
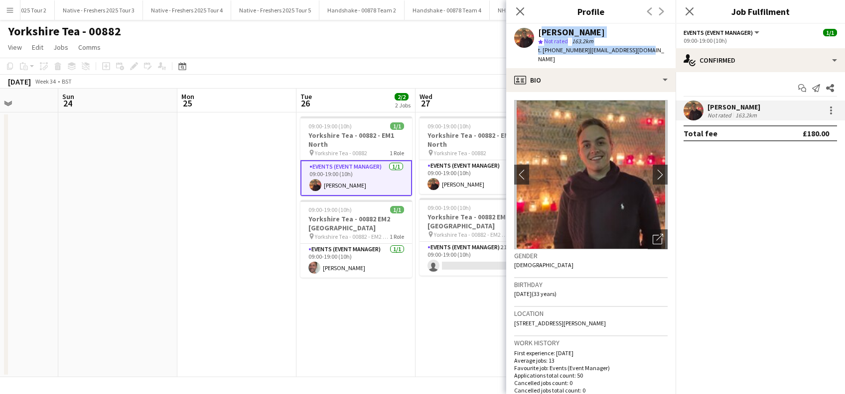
drag, startPoint x: 645, startPoint y: 51, endPoint x: 539, endPoint y: 28, distance: 108.1
click at [539, 28] on div "Glenn Brighty star Not rated 163.2km t. +447426282104 | gtbrighty@gmail.com" at bounding box center [590, 46] width 169 height 44
copy div "Glenn Brighty star Not rated 163.2km t. +447426282104 | gtbrighty@gmail.com"
click at [355, 317] on app-date-cell "09:00-19:00 (10h) 1/1 Yorkshire Tea - 00882 - EM1 North pin Yorkshire Tea - 008…" at bounding box center [355, 245] width 119 height 265
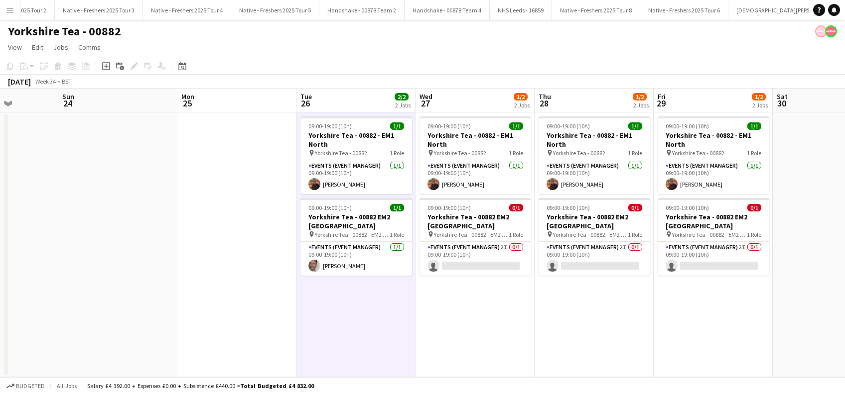
click at [455, 308] on app-date-cell "09:00-19:00 (10h) 1/1 Yorkshire Tea - 00882 - EM1 North pin Yorkshire Tea - 008…" at bounding box center [474, 245] width 119 height 265
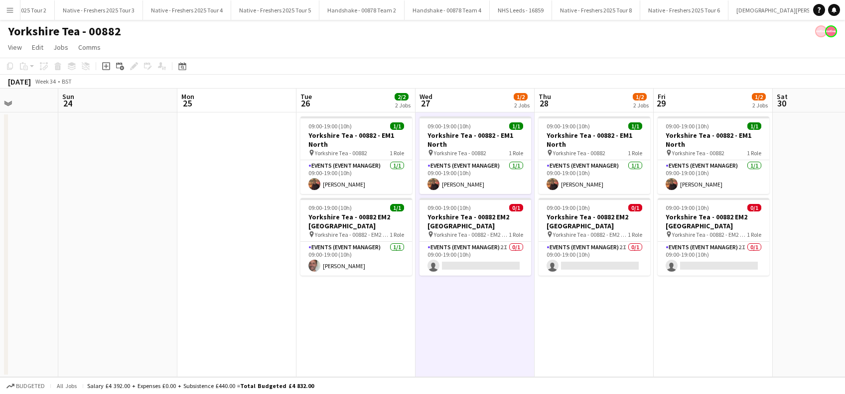
click at [598, 316] on app-date-cell "09:00-19:00 (10h) 1/1 Yorkshire Tea - 00882 - EM1 North pin Yorkshire Tea - 008…" at bounding box center [593, 245] width 119 height 265
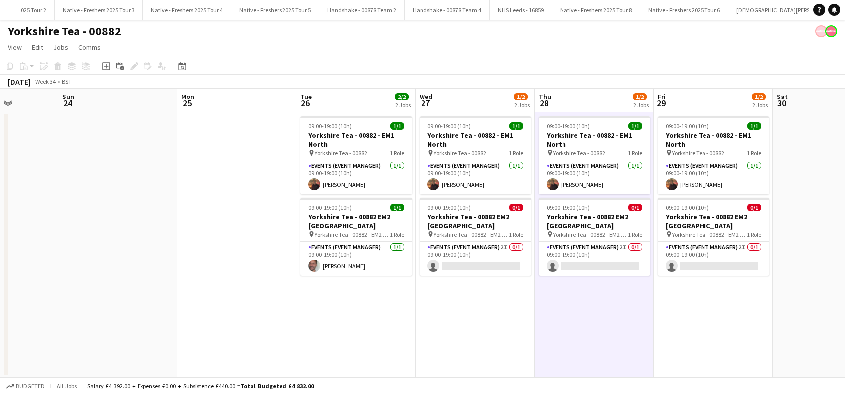
click at [715, 330] on app-date-cell "09:00-19:00 (10h) 1/1 Yorkshire Tea - 00882 - EM1 North pin Yorkshire Tea - 008…" at bounding box center [712, 245] width 119 height 265
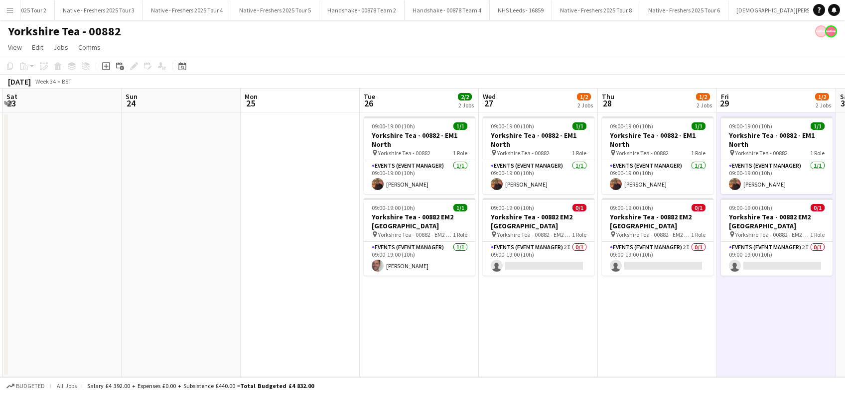
scroll to position [0, 232]
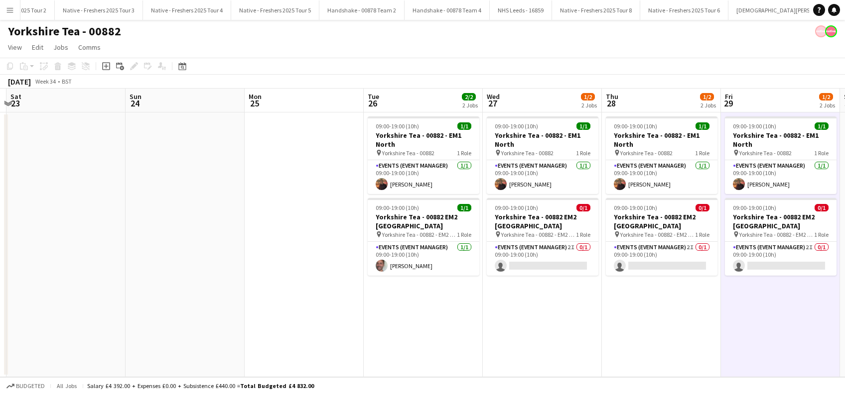
drag, startPoint x: 352, startPoint y: 307, endPoint x: 419, endPoint y: 307, distance: 67.2
click at [419, 307] on app-calendar-viewport "Thu 21 Fri 22 Sat 23 Sun 24 Mon 25 Tue 26 2/2 2 Jobs Wed 27 1/2 2 Jobs Thu 28 1…" at bounding box center [422, 233] width 845 height 289
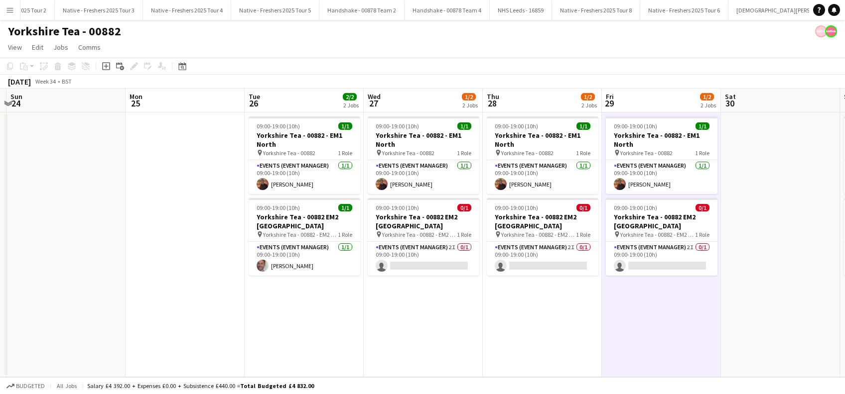
scroll to position [0, 366]
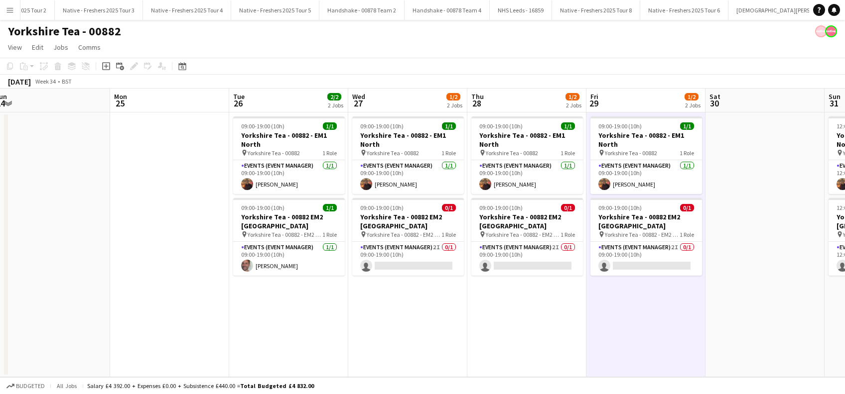
drag, startPoint x: 407, startPoint y: 298, endPoint x: 273, endPoint y: 294, distance: 134.0
click at [273, 294] on app-calendar-viewport "Thu 21 Fri 22 Sat 23 Sun 24 Mon 25 Tue 26 2/2 2 Jobs Wed 27 1/2 2 Jobs Thu 28 1…" at bounding box center [422, 233] width 845 height 289
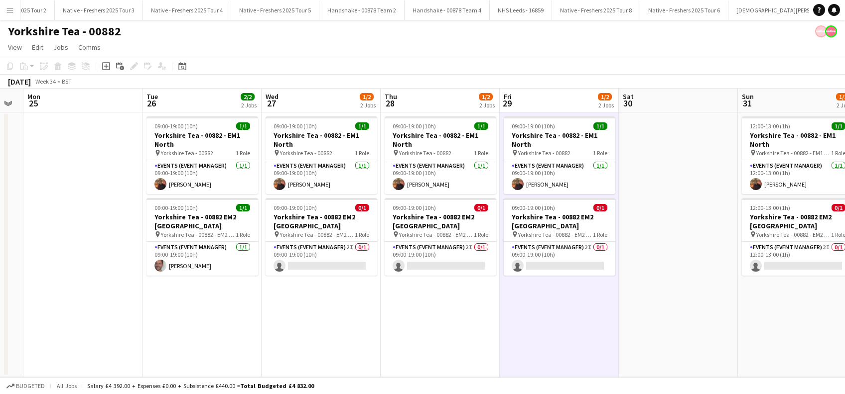
scroll to position [0, 462]
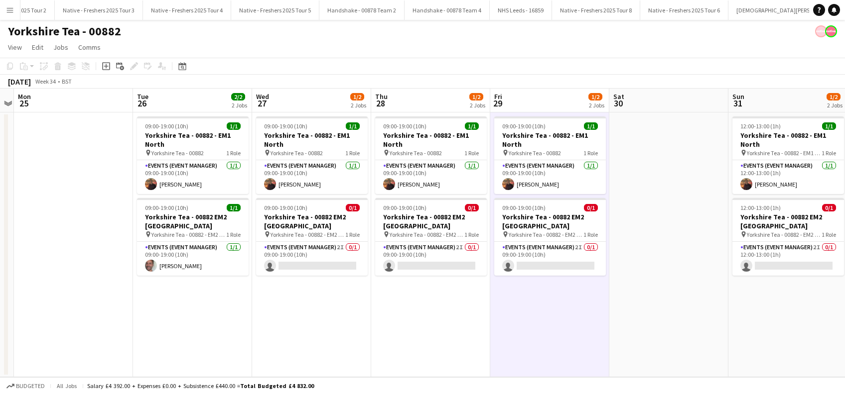
drag, startPoint x: 754, startPoint y: 303, endPoint x: 688, endPoint y: 307, distance: 66.4
click at [688, 307] on app-calendar-viewport "Thu 21 Fri 22 Sat 23 Sun 24 Mon 25 Tue 26 2/2 2 Jobs Wed 27 1/2 2 Jobs Thu 28 1…" at bounding box center [422, 233] width 845 height 289
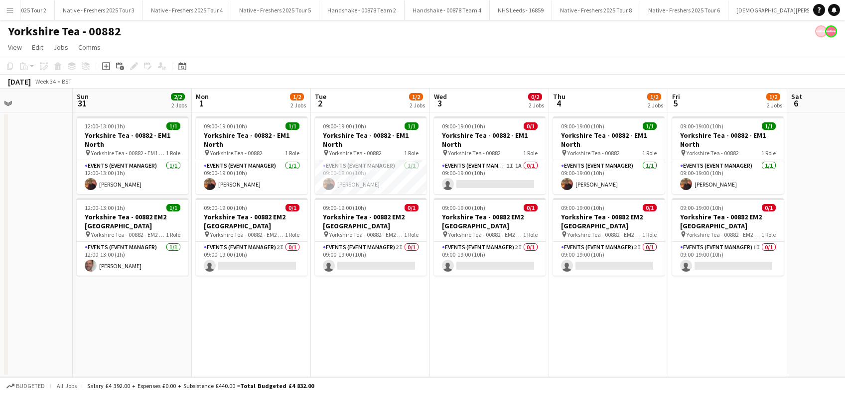
scroll to position [0, 442]
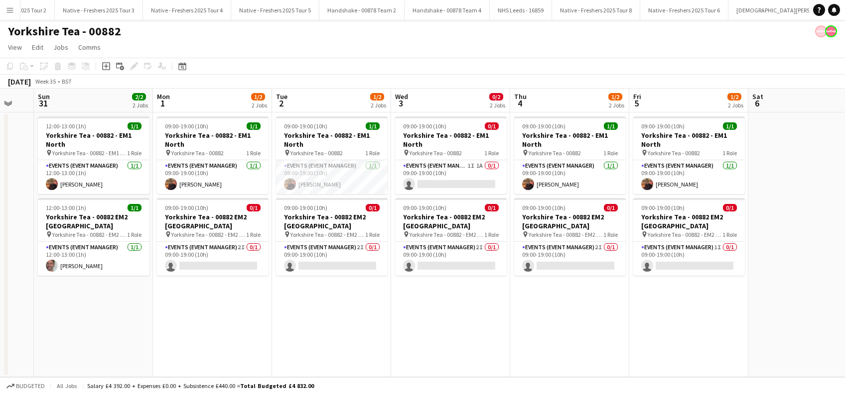
drag, startPoint x: 697, startPoint y: 319, endPoint x: -3, endPoint y: 329, distance: 699.9
click at [0, 329] on html "Menu Boards Boards Boards All jobs Status Workforce Workforce My Workforce Recr…" at bounding box center [422, 197] width 845 height 394
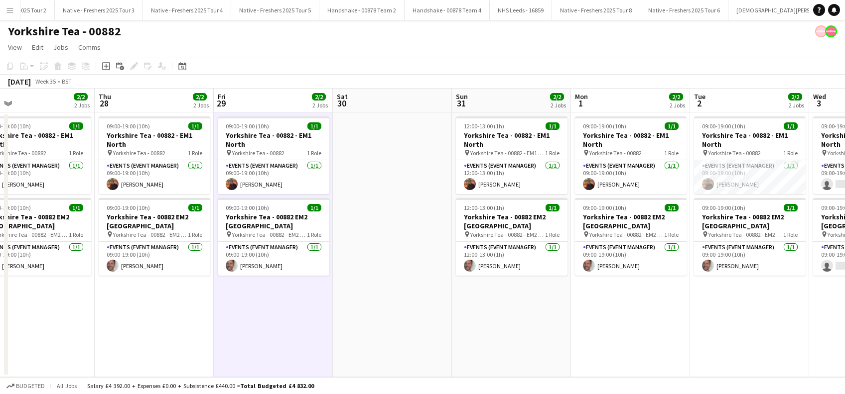
scroll to position [0, 237]
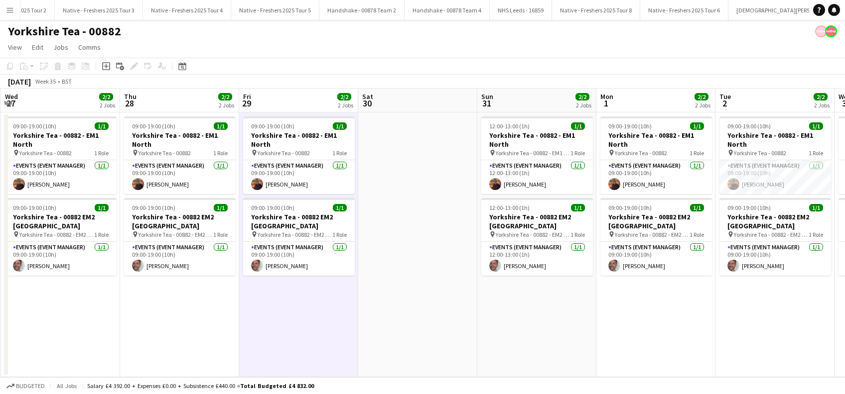
drag, startPoint x: 112, startPoint y: 331, endPoint x: 555, endPoint y: 318, distance: 443.5
click at [555, 318] on app-calendar-viewport "Mon 25 Tue 26 2/2 2 Jobs Wed 27 2/2 2 Jobs Thu 28 2/2 2 Jobs Fri 29 2/2 2 Jobs …" at bounding box center [422, 233] width 845 height 289
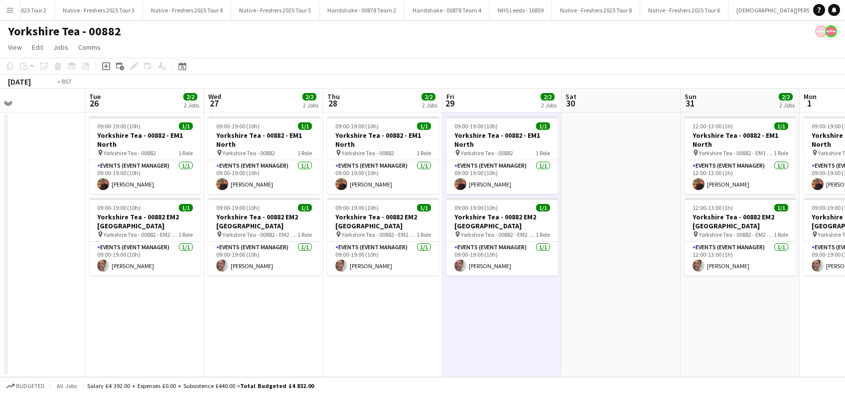
drag, startPoint x: 189, startPoint y: 301, endPoint x: 471, endPoint y: 298, distance: 281.9
click at [471, 298] on app-calendar-viewport "Sat 23 Sun 24 Mon 25 Tue 26 2/2 2 Jobs Wed 27 2/2 2 Jobs Thu 28 2/2 2 Jobs Fri …" at bounding box center [422, 233] width 845 height 289
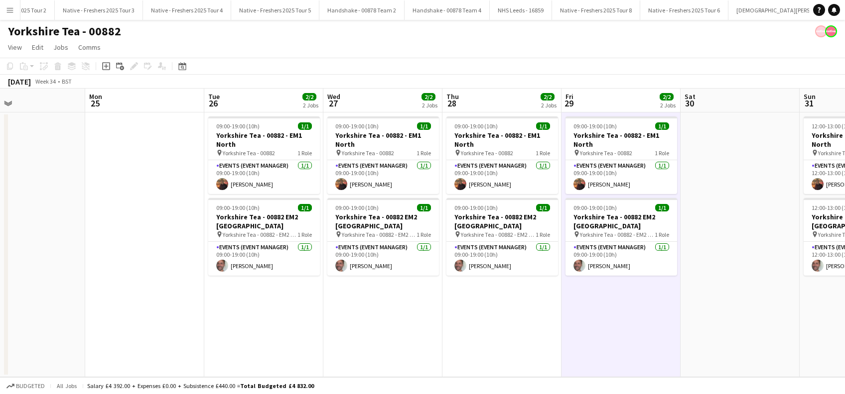
scroll to position [0, 256]
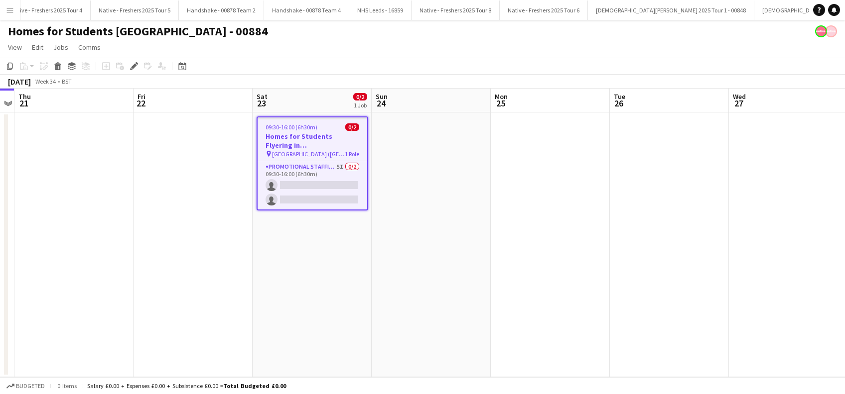
scroll to position [0, 3123]
click at [286, 267] on app-date-cell "09:30-16:00 (6h30m) 0/2 Homes for Students Flyering in Leeds - 00884 pin Leeds …" at bounding box center [312, 245] width 119 height 265
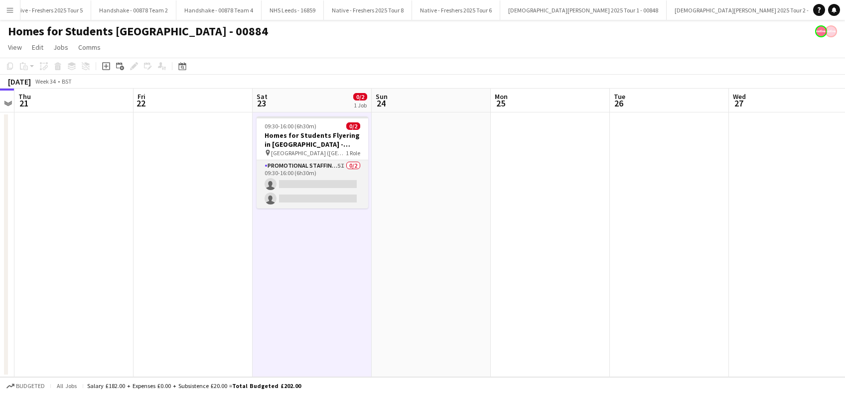
click at [302, 185] on app-card-role "Promotional Staffing (Brand Ambassadors) 5I 0/2 09:30-16:00 (6h30m) single-neut…" at bounding box center [313, 184] width 112 height 48
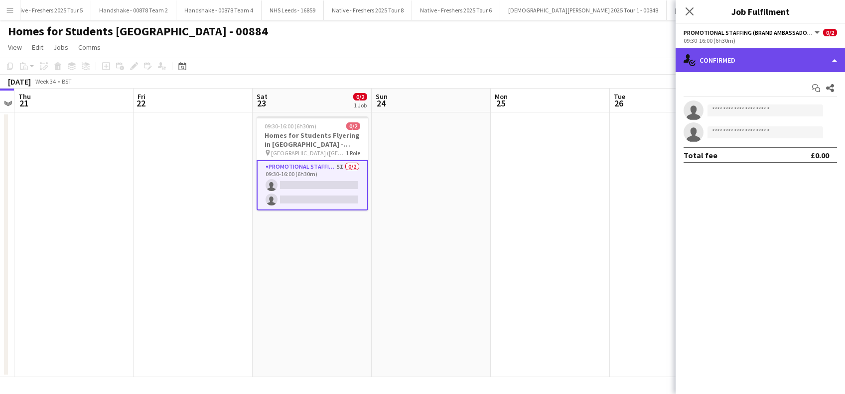
click at [781, 68] on div "single-neutral-actions-check-2 Confirmed" at bounding box center [759, 60] width 169 height 24
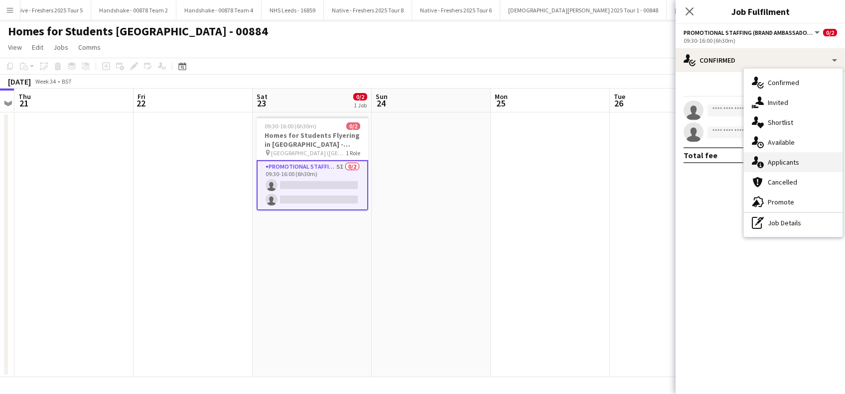
click at [785, 164] on div "single-neutral-actions-information Applicants" at bounding box center [793, 162] width 99 height 20
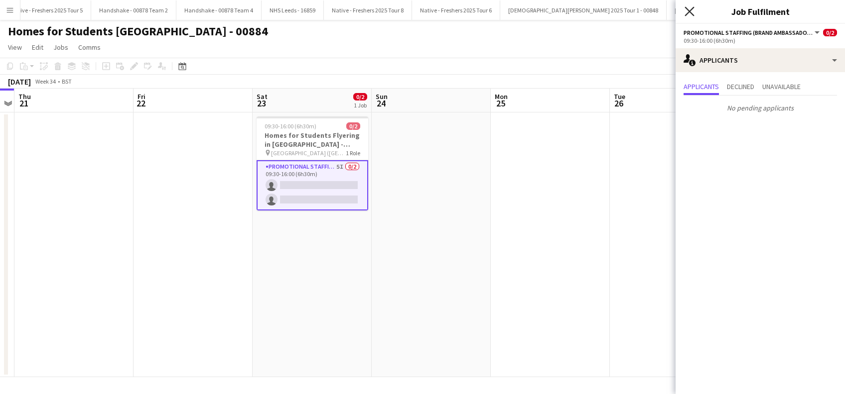
click at [691, 9] on icon at bounding box center [688, 10] width 9 height 9
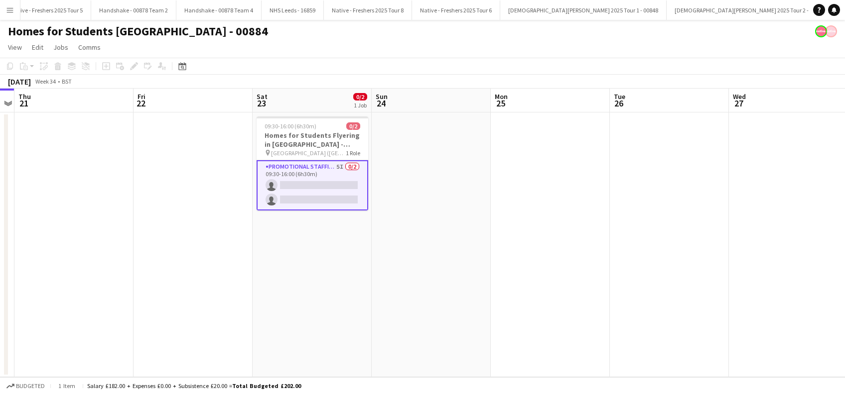
click at [372, 177] on app-date-cell at bounding box center [431, 245] width 119 height 265
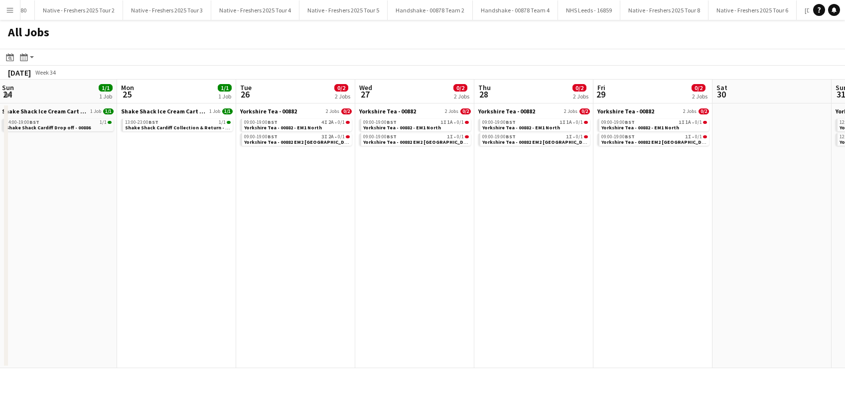
scroll to position [0, 426]
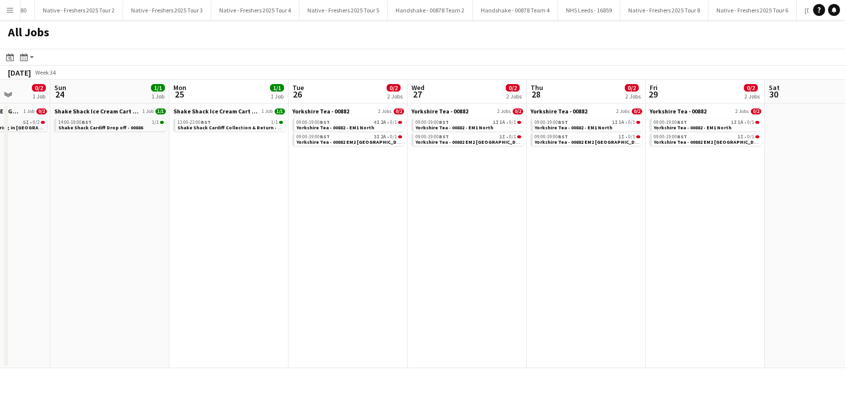
drag, startPoint x: 668, startPoint y: 254, endPoint x: 307, endPoint y: 296, distance: 363.5
click at [307, 296] on app-calendar-viewport "Wed 20 Thu 21 1/1 1 Job Fri 22 1/1 1 Job Sat 23 0/2 1 Job Sun 24 1/1 1 Job Mon …" at bounding box center [422, 224] width 845 height 289
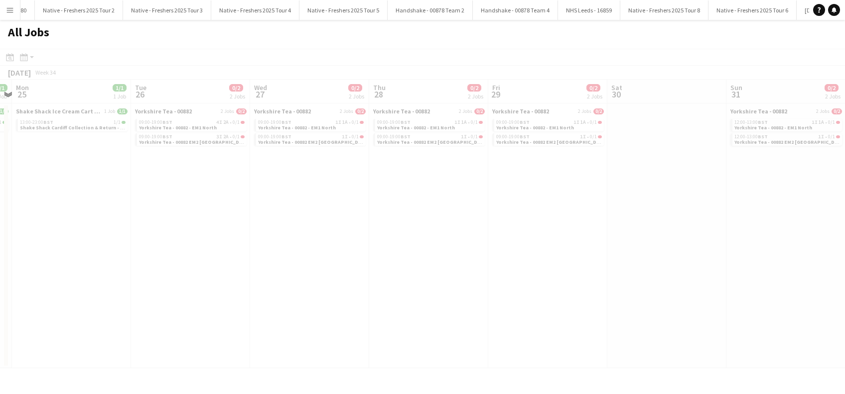
drag, startPoint x: 662, startPoint y: 273, endPoint x: 321, endPoint y: 308, distance: 342.5
click at [275, 328] on app-all-jobs "All Jobs Date picker [DATE] [DATE] [DATE] M [DATE] T [DATE] W [DATE] T [DATE] F…" at bounding box center [422, 194] width 845 height 349
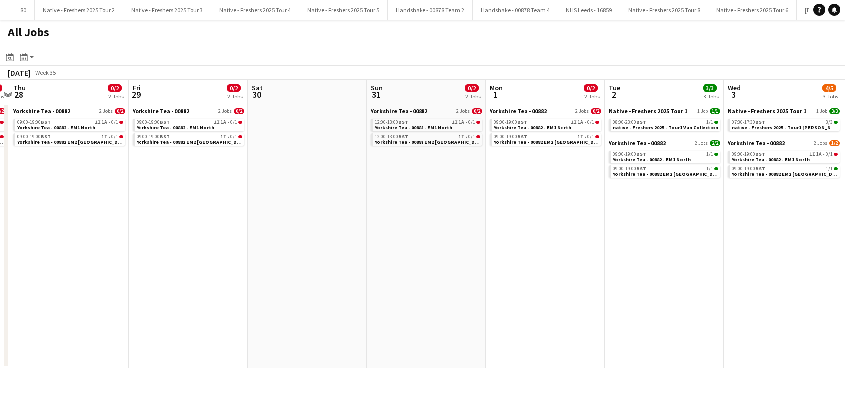
drag, startPoint x: 670, startPoint y: 260, endPoint x: 311, endPoint y: 301, distance: 361.9
click at [311, 301] on app-calendar-viewport "Sun 24 1/1 1 Job Mon 25 1/1 1 Job Tue 26 0/2 2 Jobs Wed 27 0/2 2 Jobs Thu 28 0/…" at bounding box center [422, 224] width 845 height 289
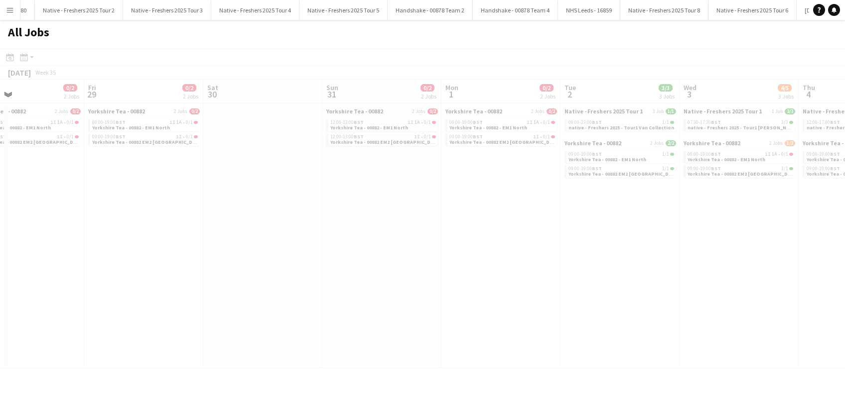
drag, startPoint x: 652, startPoint y: 271, endPoint x: 387, endPoint y: 316, distance: 269.2
click at [387, 319] on app-calendar-viewport "Tue 26 0/2 2 Jobs Wed 27 0/2 2 Jobs Thu 28 0/2 2 Jobs Fri 29 0/2 2 Jobs Sat 30 …" at bounding box center [422, 224] width 845 height 289
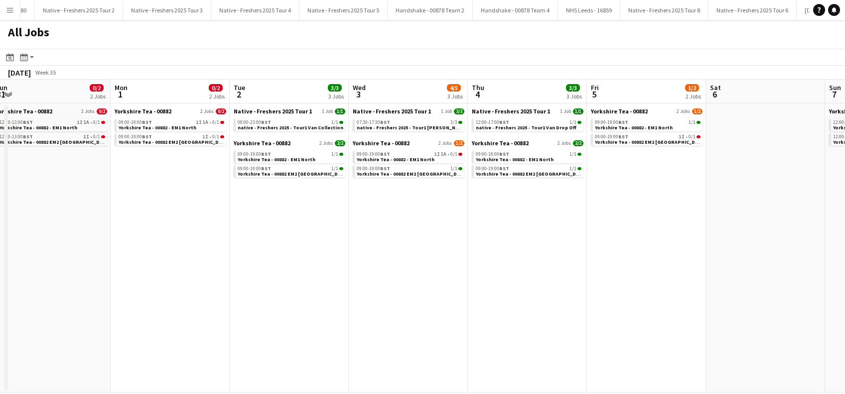
scroll to position [0, 368]
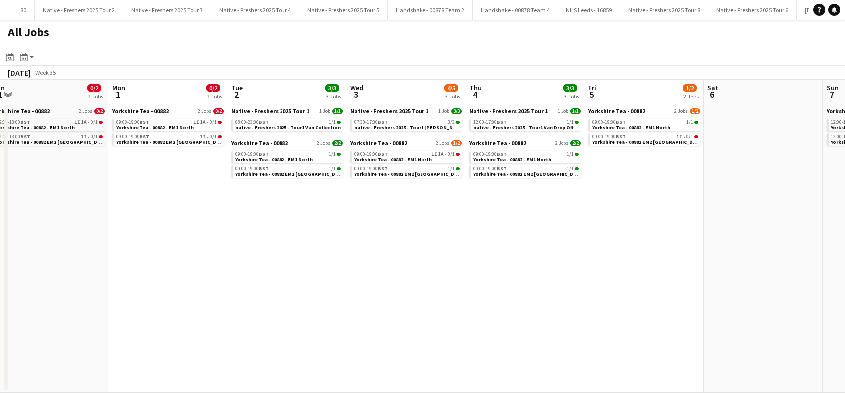
drag, startPoint x: 631, startPoint y: 274, endPoint x: 297, endPoint y: 310, distance: 335.2
click at [297, 310] on app-calendar-viewport "Thu 28 0/2 2 Jobs Fri 29 0/2 2 Jobs Sat 30 Sun 31 0/2 2 Jobs Mon 1 0/2 2 Jobs T…" at bounding box center [422, 236] width 845 height 313
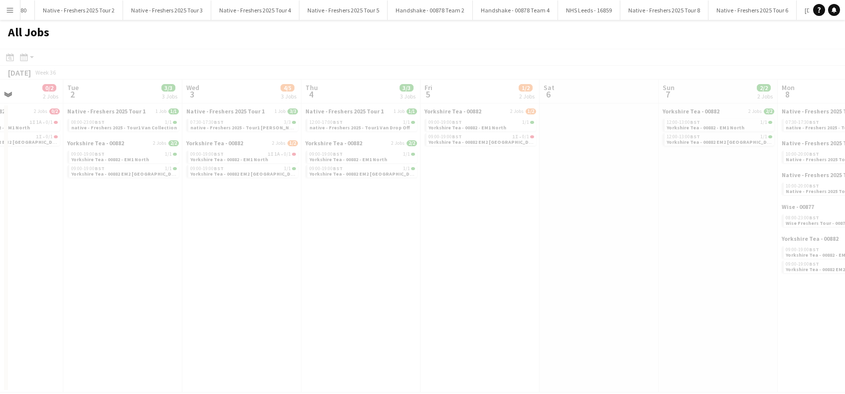
drag, startPoint x: 551, startPoint y: 258, endPoint x: 270, endPoint y: 300, distance: 284.1
click at [270, 300] on app-calendar-viewport "Sat 30 Sun 31 0/2 2 Jobs Mon 1 0/2 2 Jobs Tue 2 3/3 3 Jobs Wed 3 4/5 3 Jobs Thu…" at bounding box center [422, 236] width 845 height 313
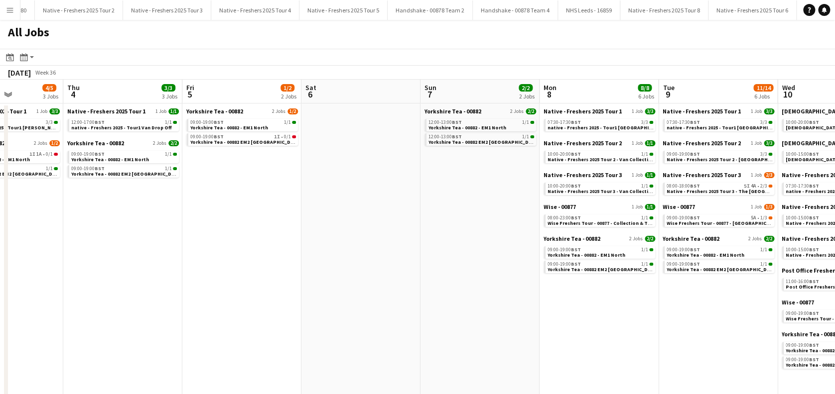
scroll to position [0, 382]
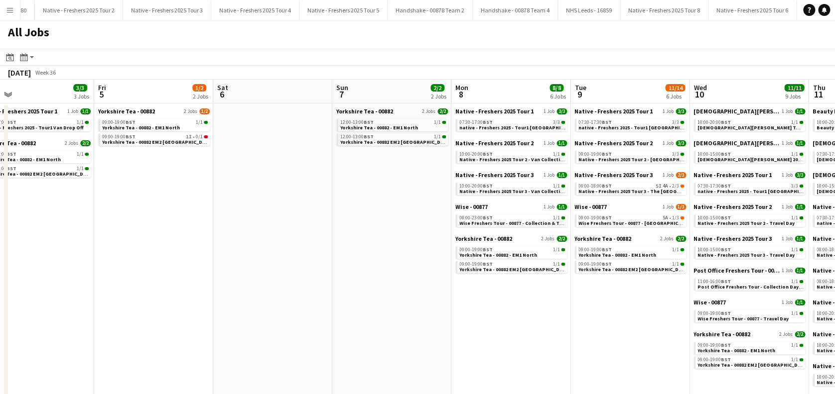
drag, startPoint x: 661, startPoint y: 255, endPoint x: 335, endPoint y: 278, distance: 327.1
click at [335, 278] on app-calendar-viewport "Mon 1 0/2 2 Jobs Tue 2 3/3 3 Jobs Wed 3 4/5 3 Jobs Thu 4 3/3 3 Jobs Fri 5 1/2 2…" at bounding box center [417, 365] width 835 height 570
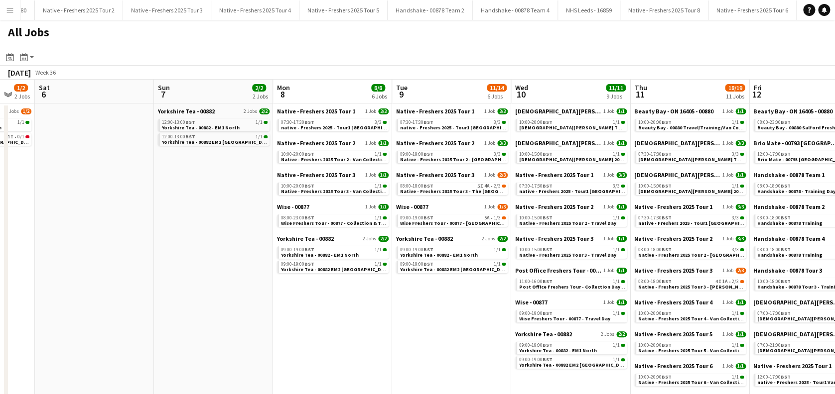
scroll to position [0, 472]
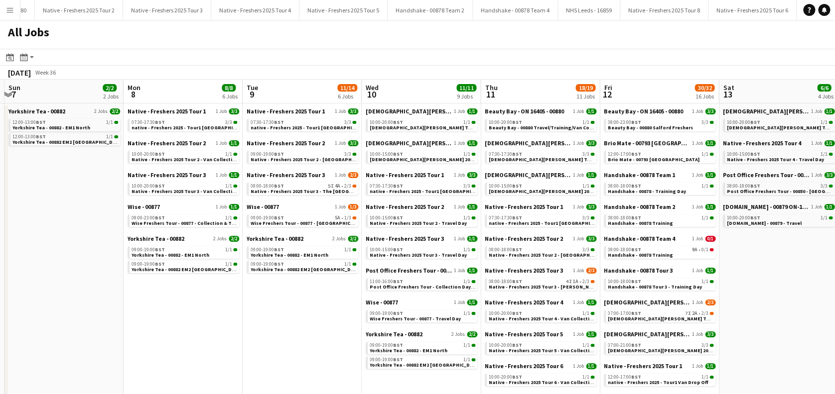
drag, startPoint x: 615, startPoint y: 298, endPoint x: 287, endPoint y: 317, distance: 328.3
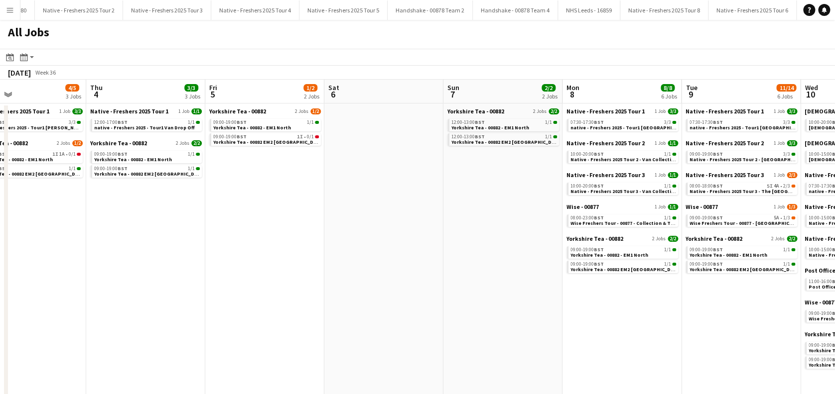
scroll to position [0, 264]
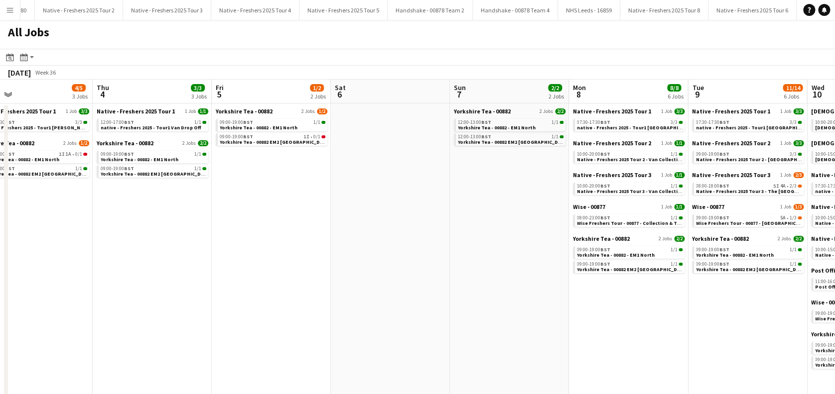
drag, startPoint x: 178, startPoint y: 305, endPoint x: 624, endPoint y: 314, distance: 445.4
